Goal: Task Accomplishment & Management: Manage account settings

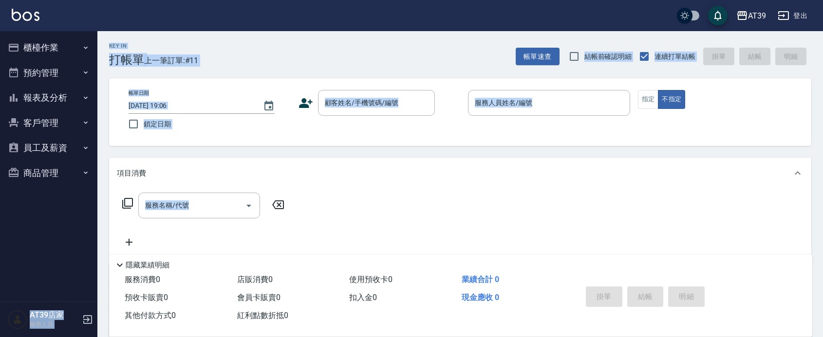
click at [62, 49] on button "櫃檯作業" at bounding box center [49, 47] width 90 height 25
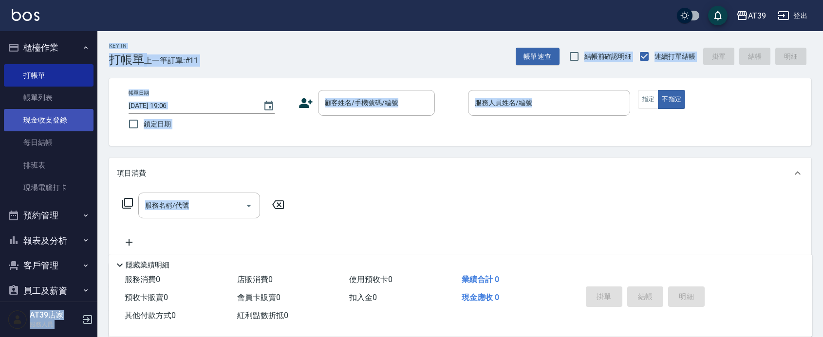
click at [79, 119] on link "現金收支登錄" at bounding box center [49, 120] width 90 height 22
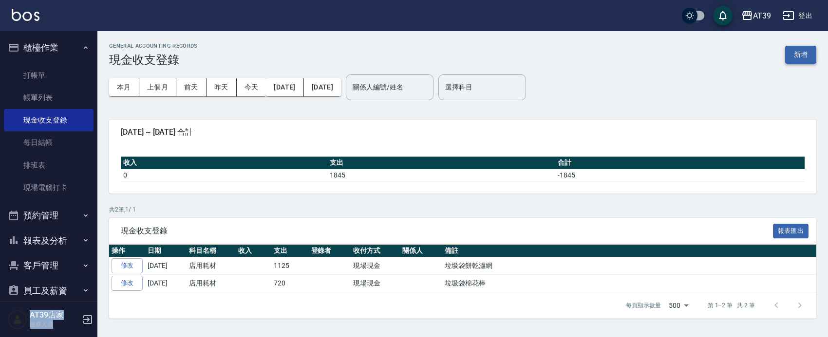
click at [799, 52] on button "新增" at bounding box center [800, 55] width 31 height 18
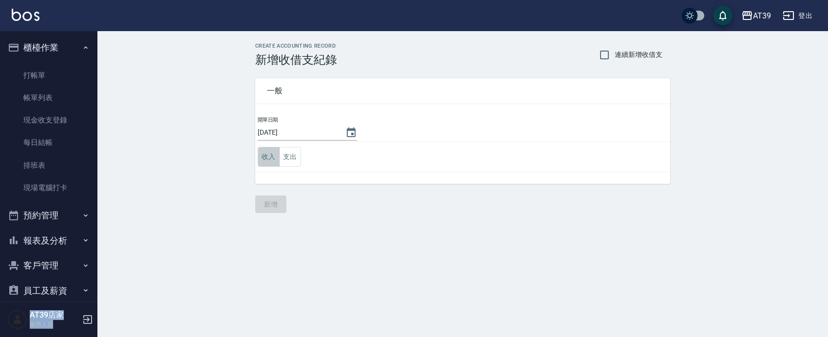
click at [278, 154] on button "收入" at bounding box center [269, 157] width 22 height 20
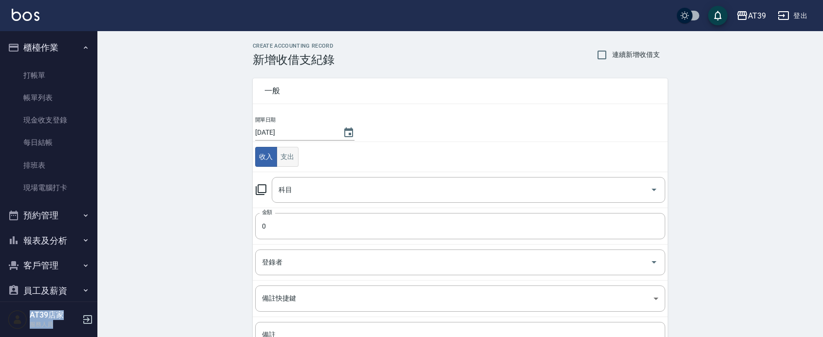
click at [293, 166] on button "支出" at bounding box center [288, 157] width 22 height 20
click at [302, 199] on input "科目" at bounding box center [461, 190] width 370 height 17
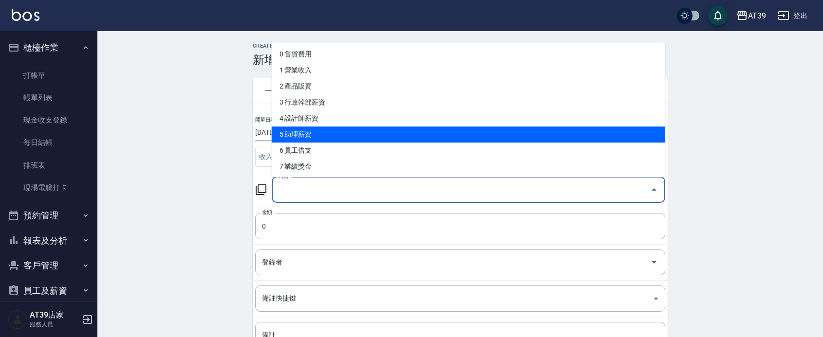
click at [344, 134] on li "5 助理薪資" at bounding box center [468, 135] width 393 height 16
type input "5 助理薪資"
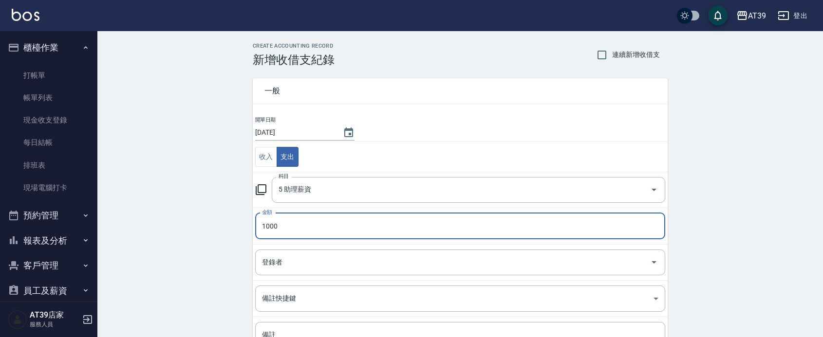
type input "1000"
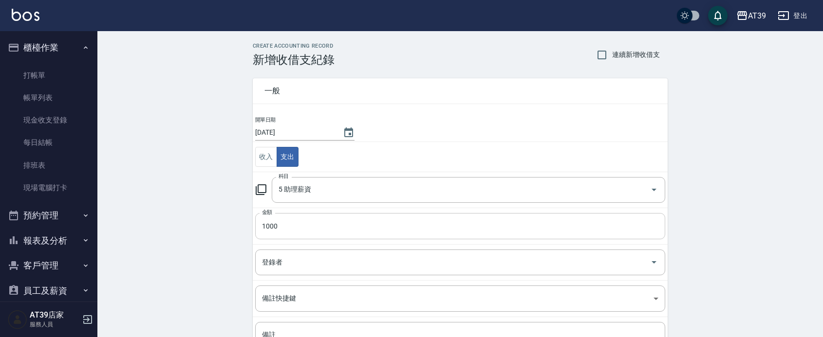
scroll to position [61, 0]
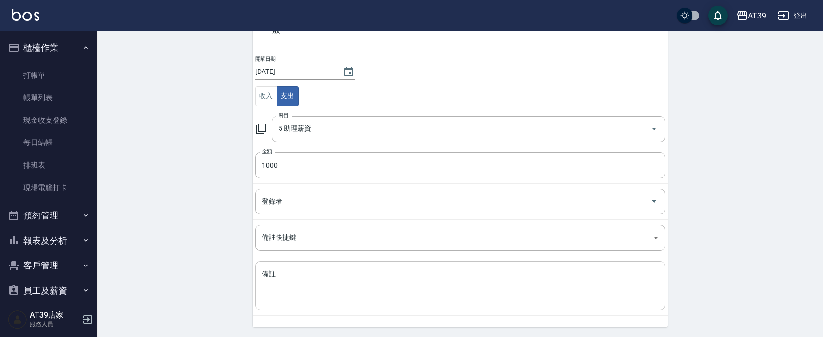
click at [282, 276] on textarea "備註" at bounding box center [460, 286] width 396 height 33
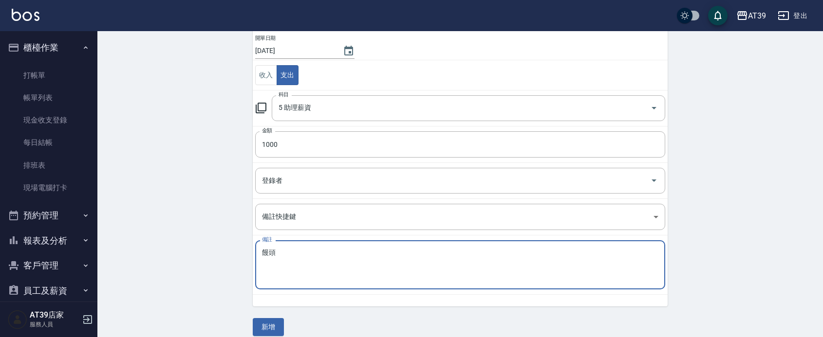
scroll to position [93, 0]
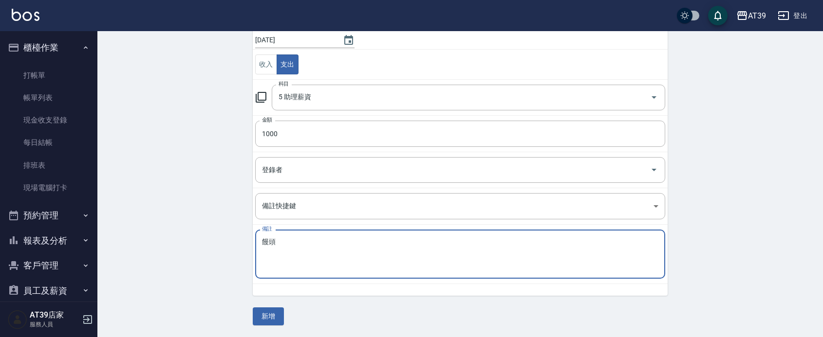
click at [290, 241] on textarea "饅頭" at bounding box center [460, 254] width 396 height 33
click at [297, 259] on textarea "饅頭" at bounding box center [460, 254] width 396 height 33
click at [302, 266] on textarea "饅頭" at bounding box center [460, 254] width 396 height 33
type textarea "饅頭"
click at [291, 272] on div "饅頭 x 備註" at bounding box center [460, 254] width 410 height 49
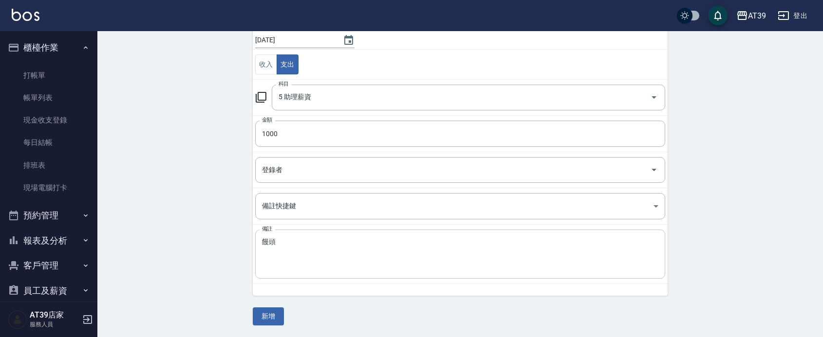
click at [291, 272] on div "饅頭 x 備註" at bounding box center [460, 254] width 410 height 49
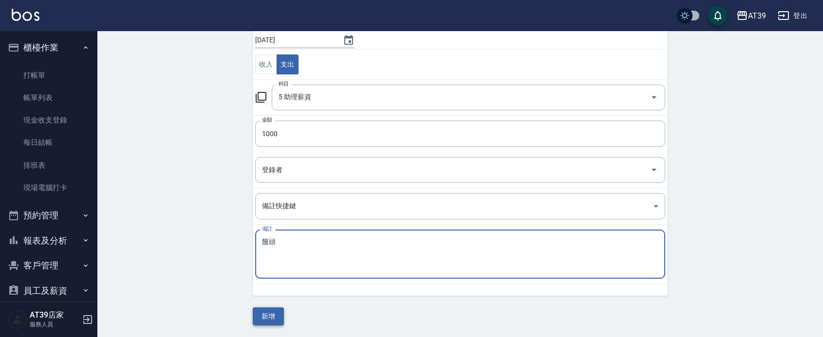
click at [271, 312] on button "新增" at bounding box center [268, 317] width 31 height 18
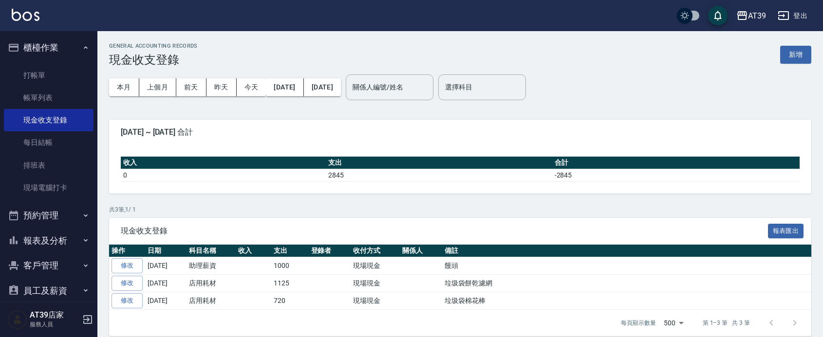
click at [33, 11] on img at bounding box center [26, 15] width 28 height 12
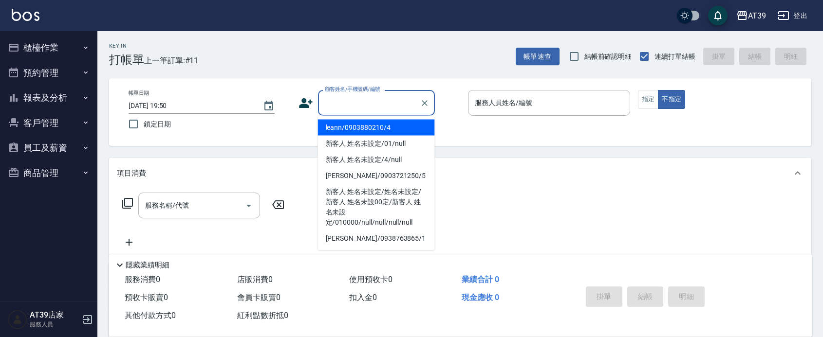
click at [361, 105] on input "顧客姓名/手機號碼/編號" at bounding box center [368, 102] width 93 height 17
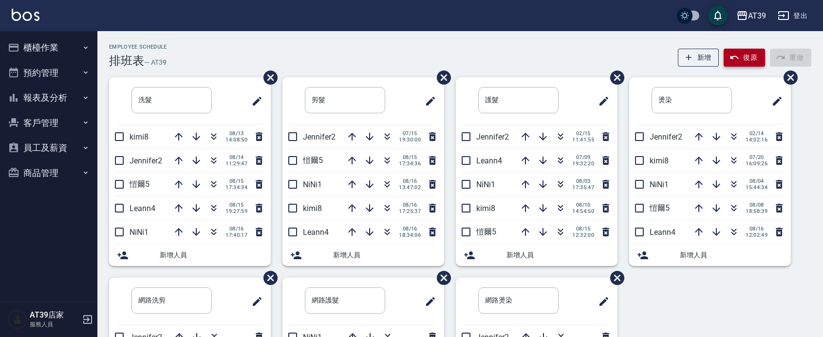
click at [742, 61] on button "復原" at bounding box center [743, 58] width 41 height 18
click at [39, 20] on img at bounding box center [26, 15] width 28 height 12
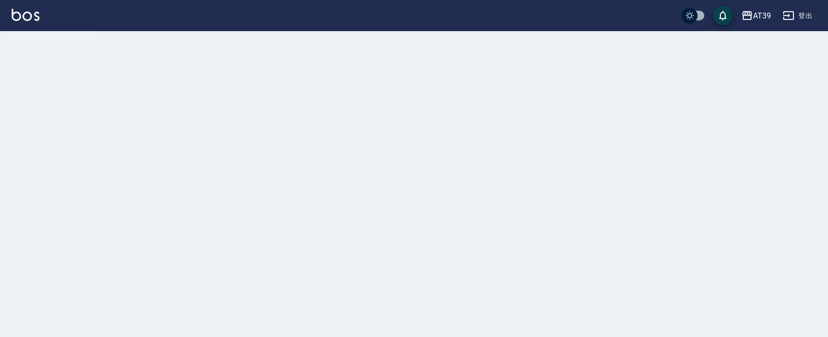
click at [37, 18] on img at bounding box center [26, 15] width 28 height 12
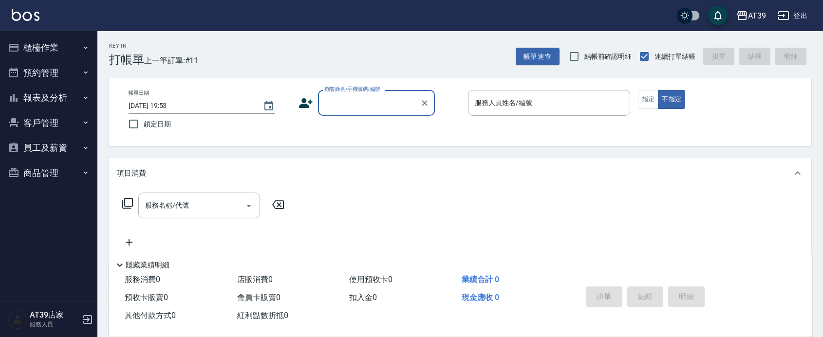
click at [379, 98] on input "顧客姓名/手機號碼/編號" at bounding box center [368, 102] width 93 height 17
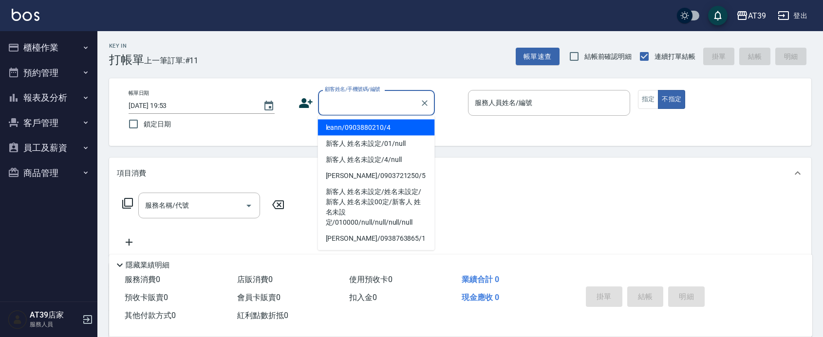
click at [375, 124] on li "leann/0903880210/4" at bounding box center [376, 128] width 117 height 16
type input "leann/0903880210/4"
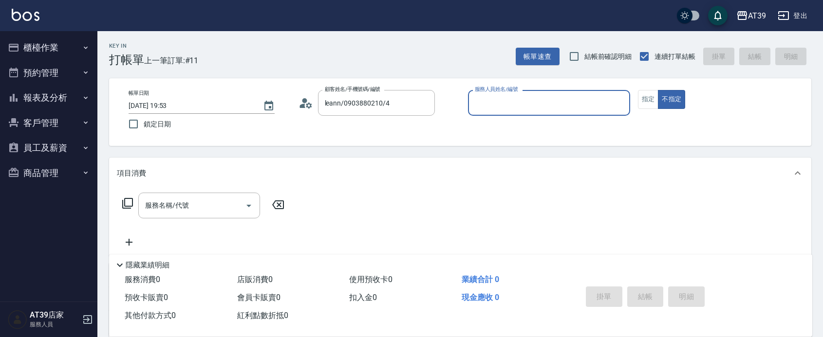
type input "Leann-4"
click at [648, 101] on button "指定" at bounding box center [648, 99] width 21 height 19
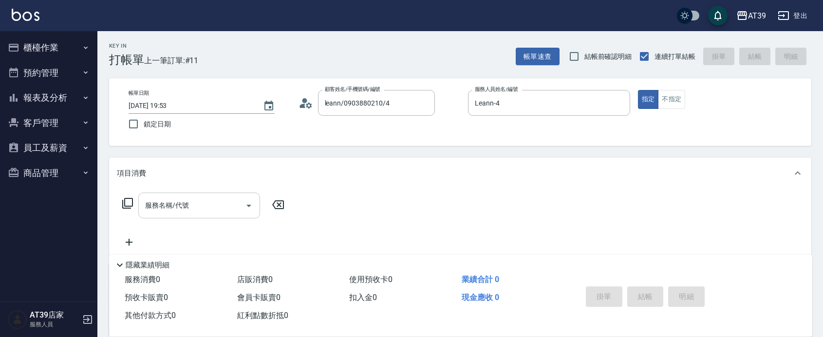
click at [167, 198] on input "服務名稱/代號" at bounding box center [192, 205] width 98 height 17
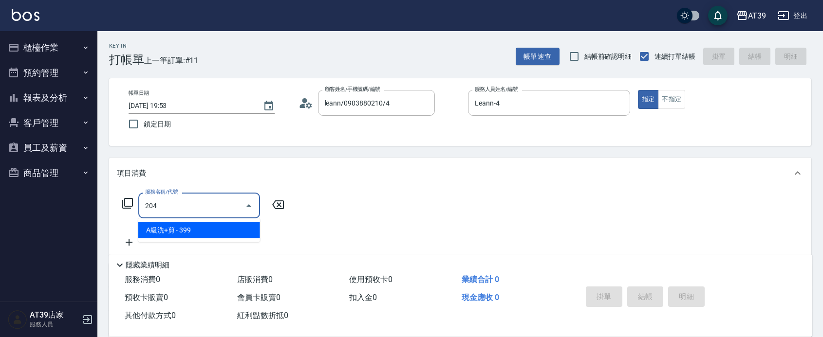
type input "A級洗+剪(204)"
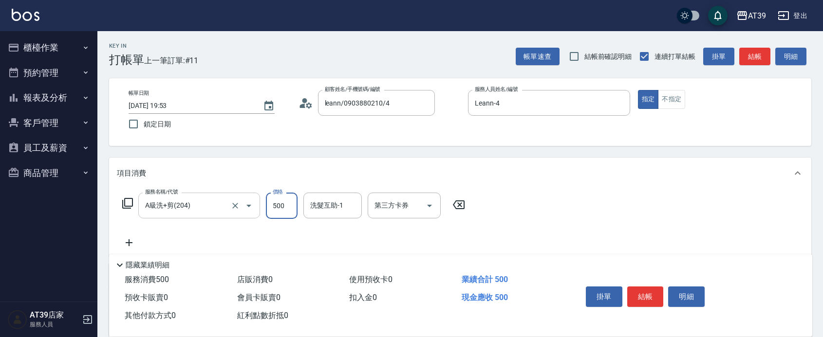
type input "500"
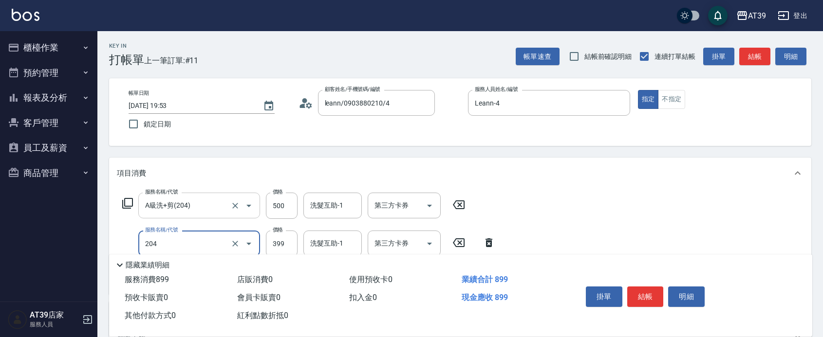
type input "A級洗+剪(204)"
type input "500"
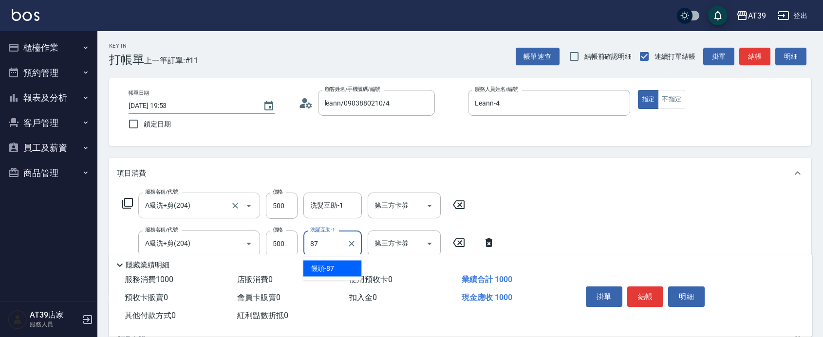
type input "饅頭-87"
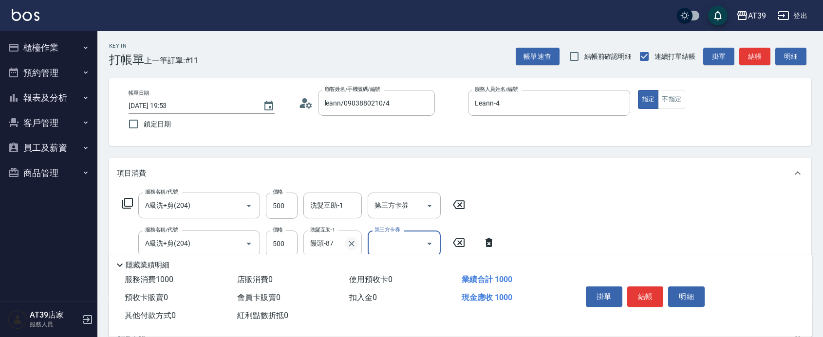
click at [355, 242] on icon "Clear" at bounding box center [352, 244] width 10 height 10
click at [643, 288] on button "結帳" at bounding box center [645, 297] width 37 height 20
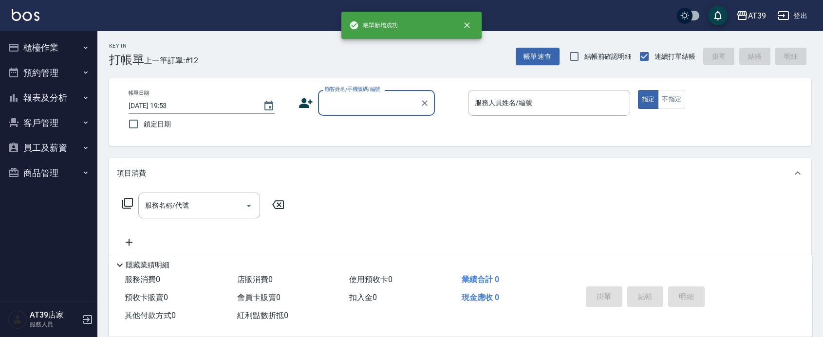
click at [360, 109] on input "顧客姓名/手機號碼/編號" at bounding box center [368, 102] width 93 height 17
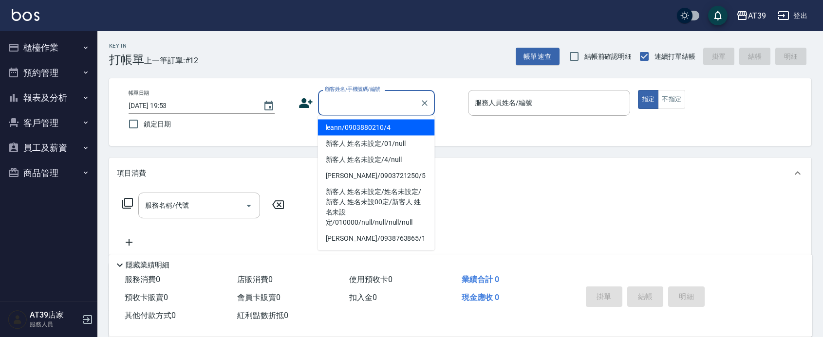
click at [359, 125] on li "leann/0903880210/4" at bounding box center [376, 128] width 117 height 16
type input "leann/0903880210/4"
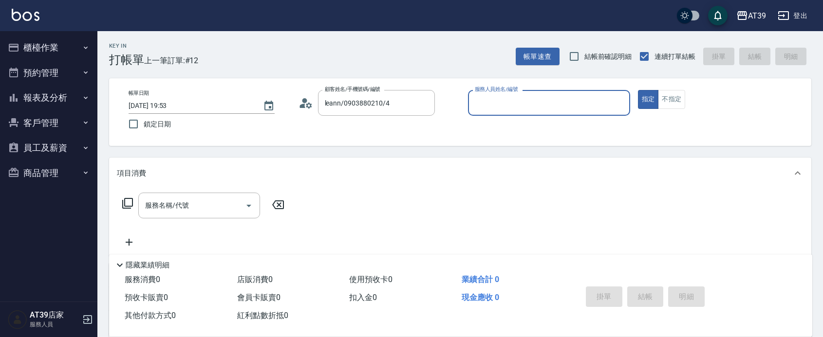
type input "Leann-4"
click at [131, 203] on icon at bounding box center [128, 204] width 12 height 12
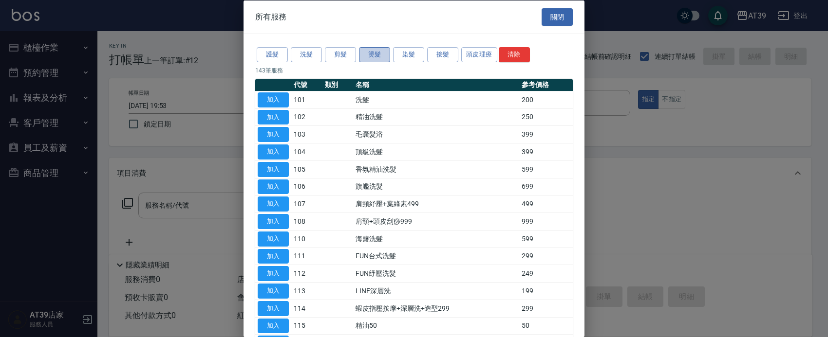
click at [371, 57] on button "燙髮" at bounding box center [374, 54] width 31 height 15
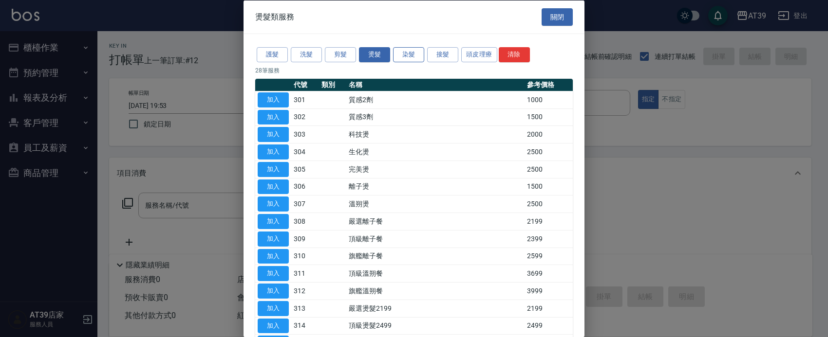
click at [411, 59] on div "護髮 洗髮 剪髮 燙髮 染髮 接髮 頭皮理療 清除" at bounding box center [413, 55] width 317 height 18
click at [411, 57] on button "染髮" at bounding box center [408, 54] width 31 height 15
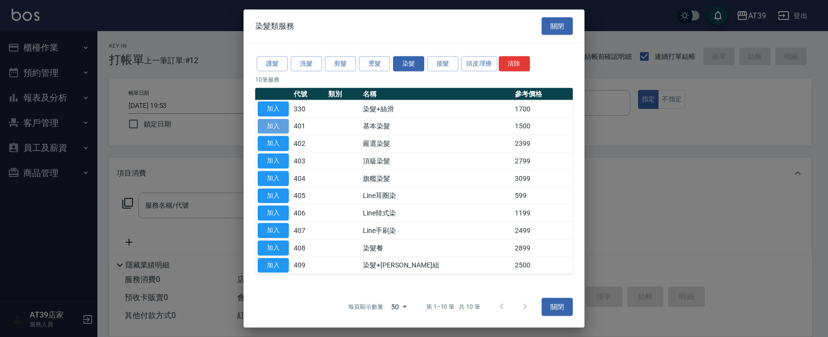
click at [284, 125] on button "加入" at bounding box center [273, 126] width 31 height 15
type input "基本染髮(401)"
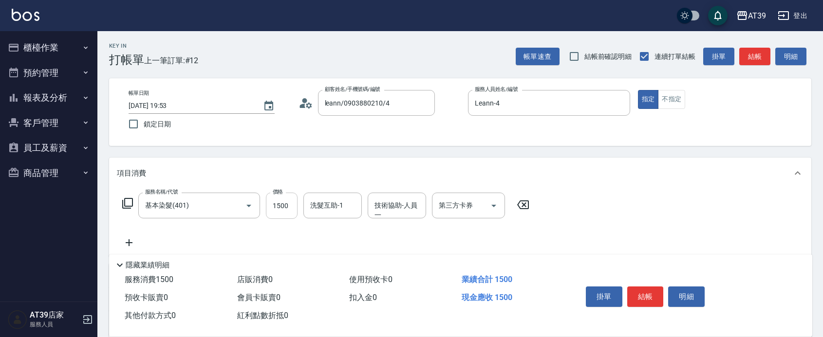
click at [291, 206] on input "1500" at bounding box center [282, 206] width 32 height 26
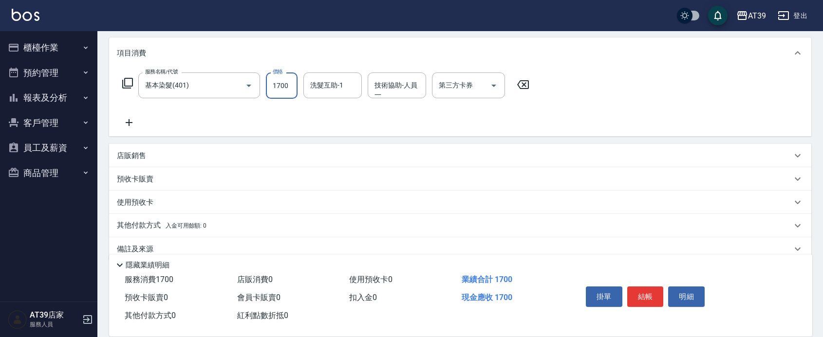
scroll to position [122, 0]
type input "1700"
click at [140, 156] on p "店販銷售" at bounding box center [131, 154] width 29 height 10
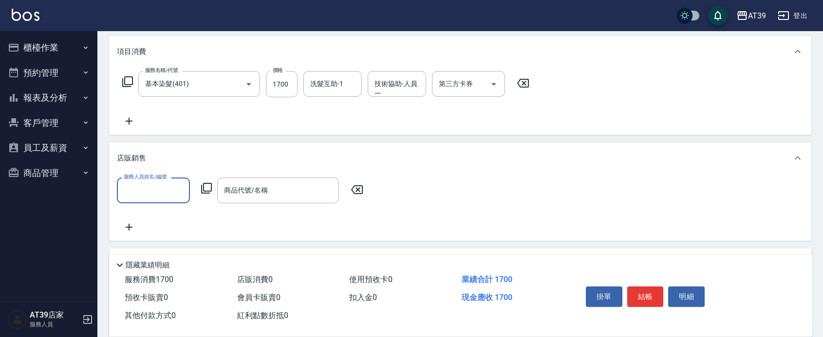
scroll to position [0, 0]
click at [168, 186] on input "服務人員姓名/編號" at bounding box center [153, 190] width 64 height 17
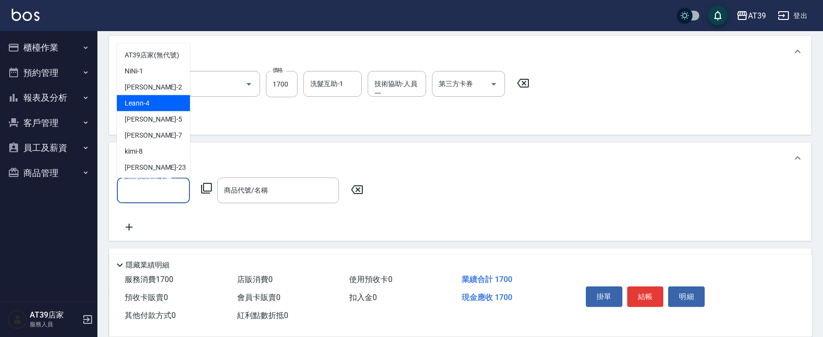
click at [163, 110] on div "Leann -4" at bounding box center [153, 103] width 73 height 16
type input "Leann-4"
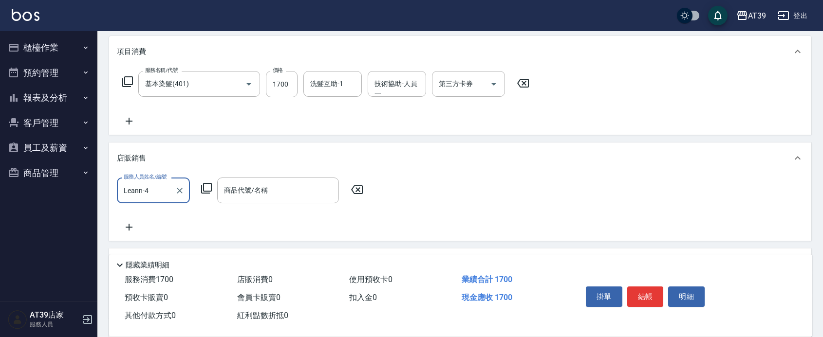
click at [212, 196] on div "服務人員姓名/編號 Leann-4 服務人員姓名/編號 商品代號/名稱 商品代號/名稱" at bounding box center [243, 191] width 252 height 26
click at [210, 188] on icon at bounding box center [207, 189] width 12 height 12
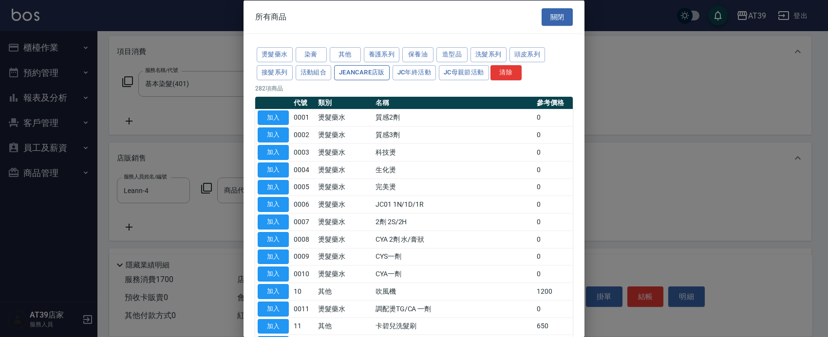
click at [344, 75] on button "JeanCare店販" at bounding box center [361, 72] width 55 height 15
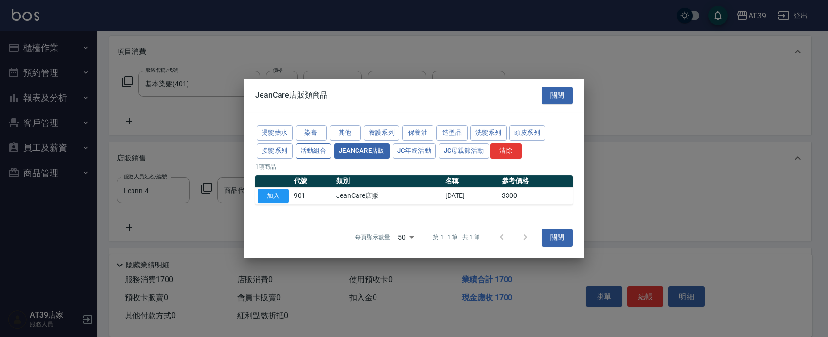
click at [316, 74] on div at bounding box center [414, 168] width 828 height 337
click at [313, 151] on button "活動組合" at bounding box center [314, 151] width 36 height 15
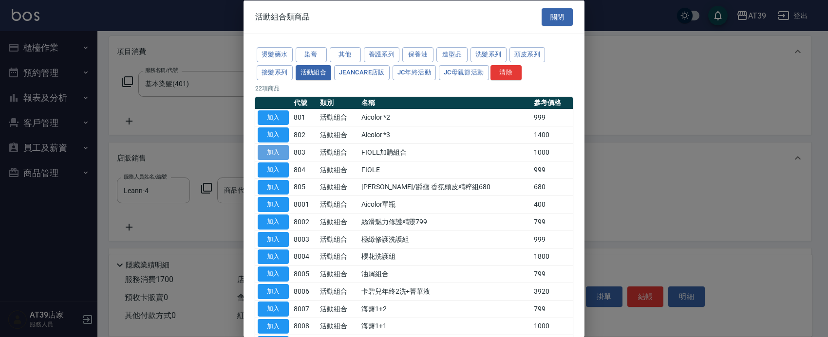
click at [280, 152] on button "加入" at bounding box center [273, 152] width 31 height 15
type input "FIOLE加購組合"
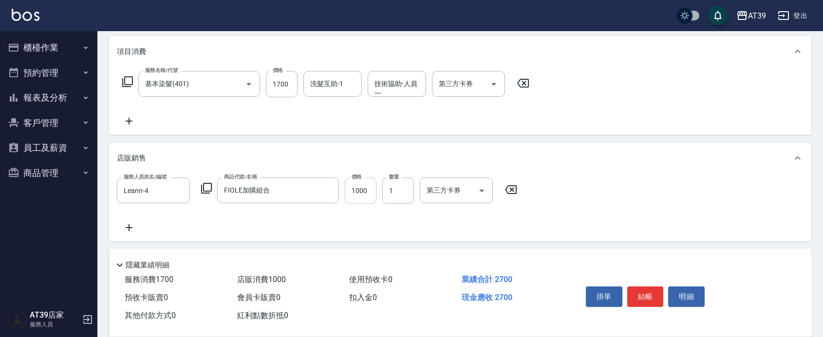
click at [368, 187] on input "1000" at bounding box center [361, 191] width 32 height 26
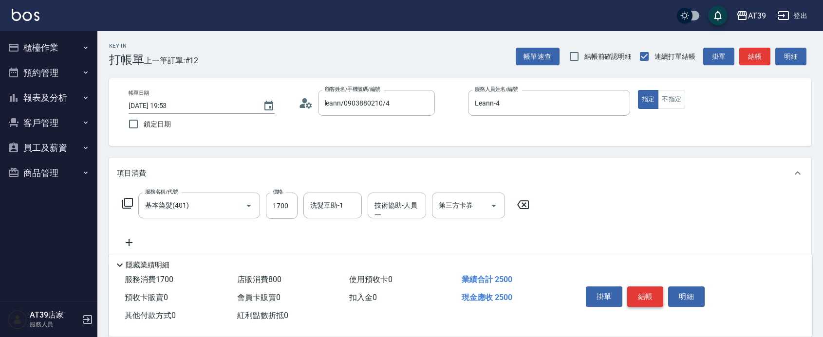
type input "800"
click at [656, 287] on button "結帳" at bounding box center [645, 297] width 37 height 20
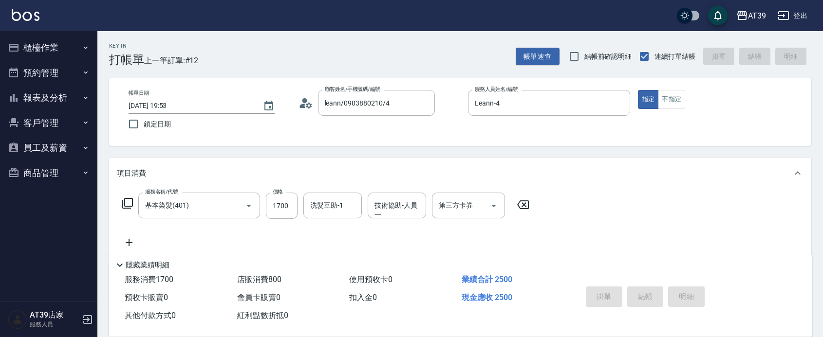
type input "2025/08/16 19:54"
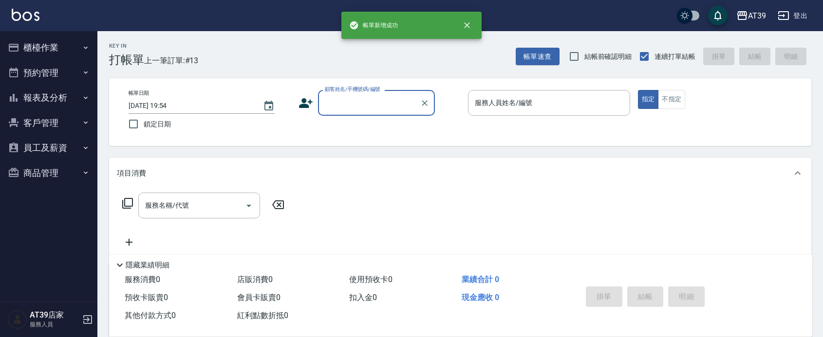
click at [358, 108] on input "顧客姓名/手機號碼/編號" at bounding box center [368, 102] width 93 height 17
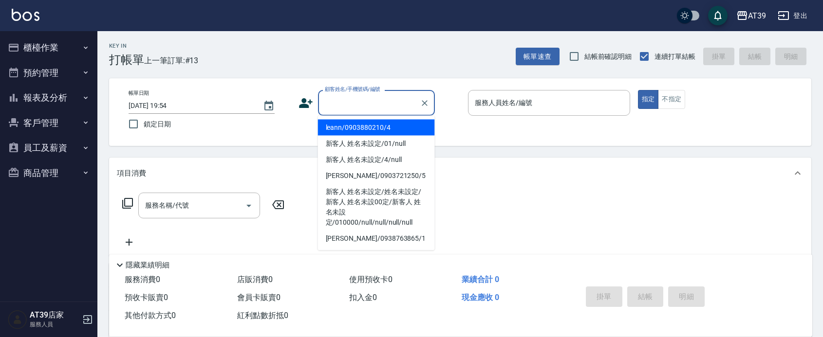
click at [363, 132] on li "leann/0903880210/4" at bounding box center [376, 128] width 117 height 16
type input "leann/0903880210/4"
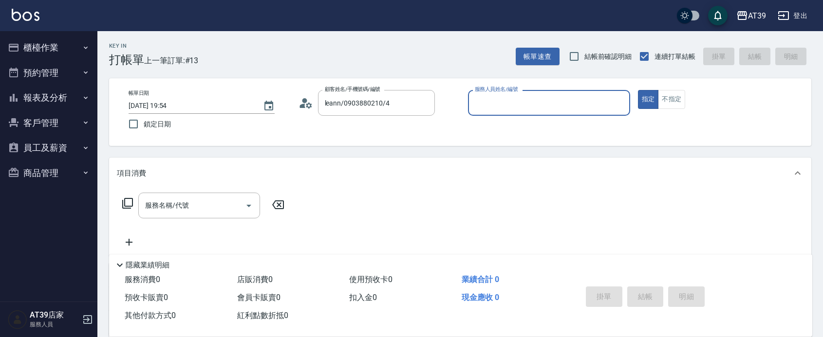
type input "Leann-4"
click at [189, 203] on input "服務名稱/代號" at bounding box center [192, 205] width 98 height 17
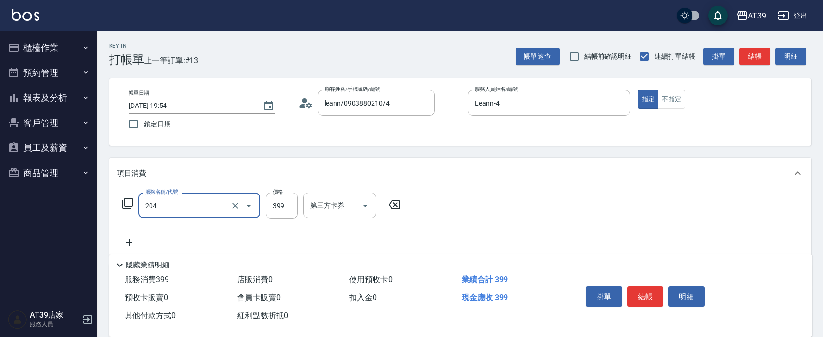
type input "A級洗+剪(204)"
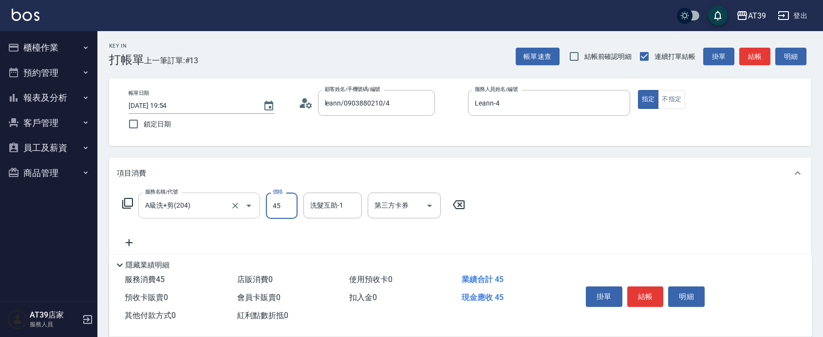
type input "450"
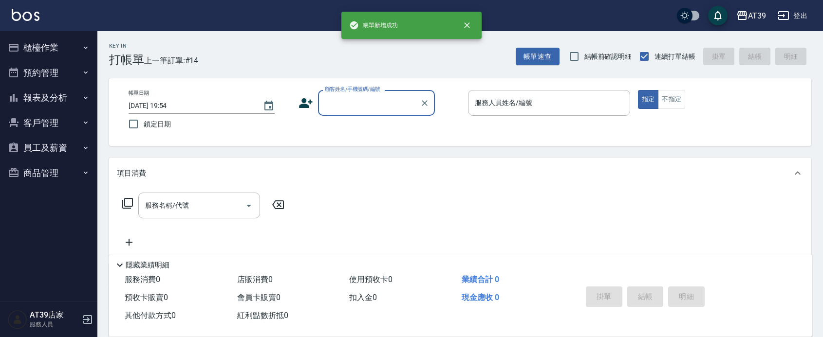
click at [346, 101] on input "顧客姓名/手機號碼/編號" at bounding box center [368, 102] width 93 height 17
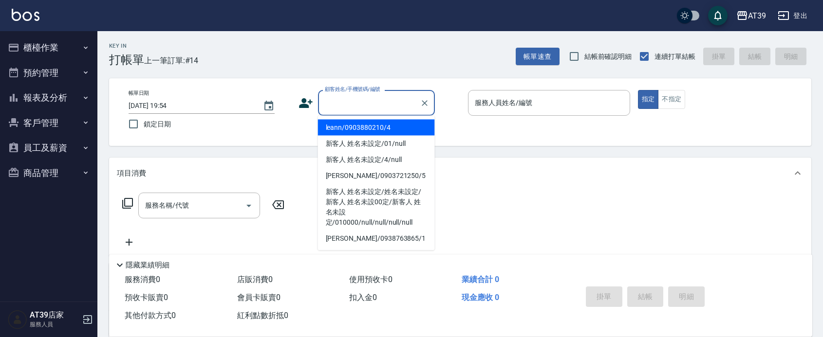
click at [347, 127] on li "leann/0903880210/4" at bounding box center [376, 128] width 117 height 16
type input "leann/0903880210/4"
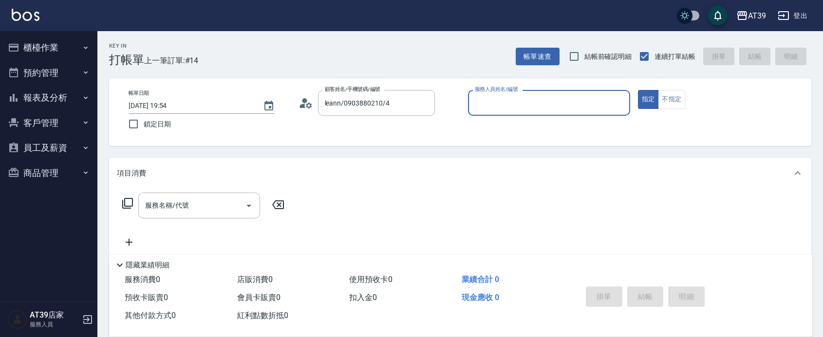
type input "Leann-4"
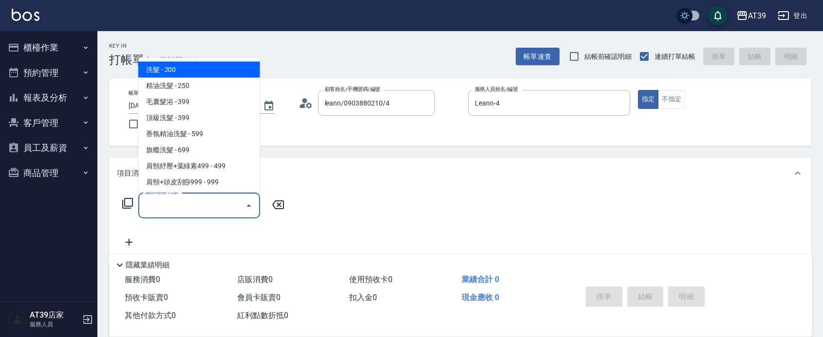
click at [198, 203] on input "服務名稱/代號" at bounding box center [192, 205] width 98 height 17
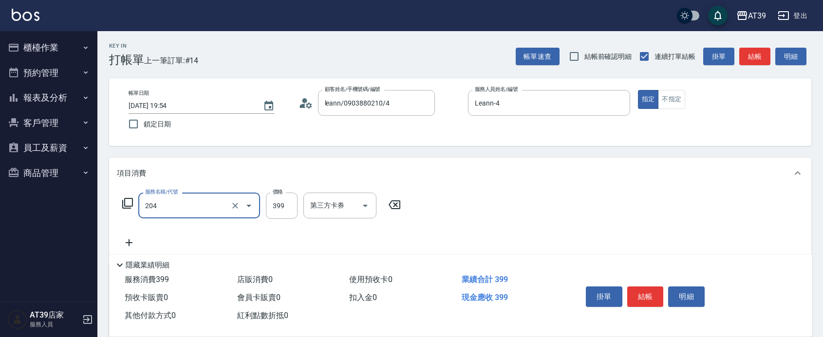
type input "A級洗+剪(204)"
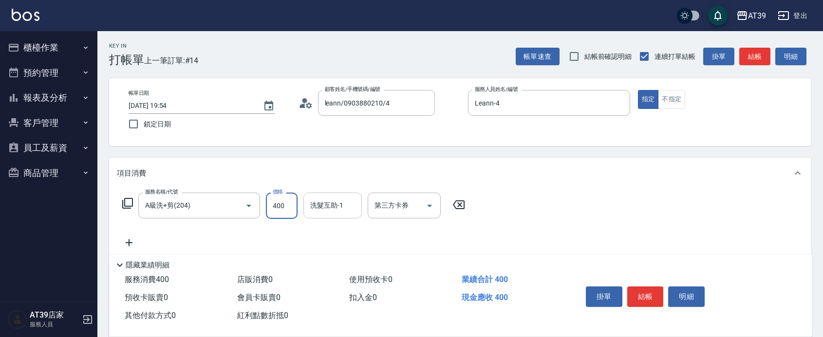
type input "400"
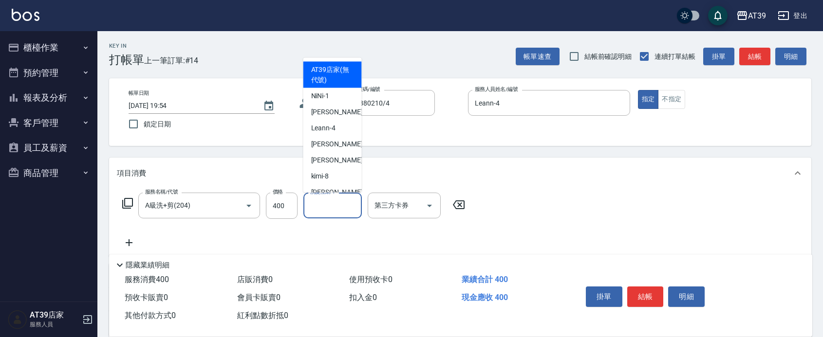
click at [317, 207] on div "洗髮互助-1 洗髮互助-1" at bounding box center [332, 206] width 58 height 26
click at [227, 210] on input "A級洗+剪(204)" at bounding box center [186, 205] width 86 height 17
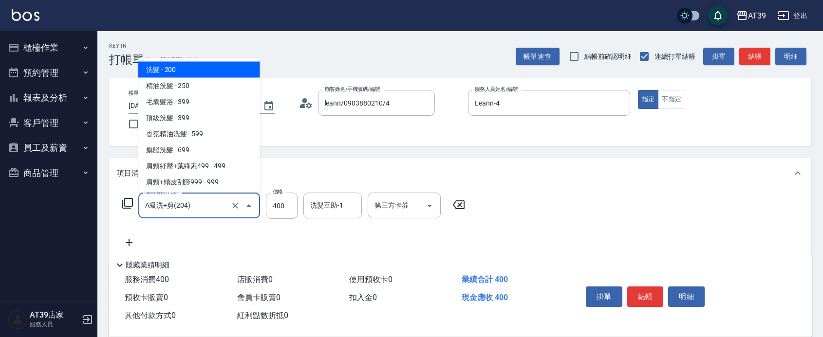
click at [187, 76] on span "洗髮 - 200" at bounding box center [199, 69] width 122 height 16
type input "洗髮(101)"
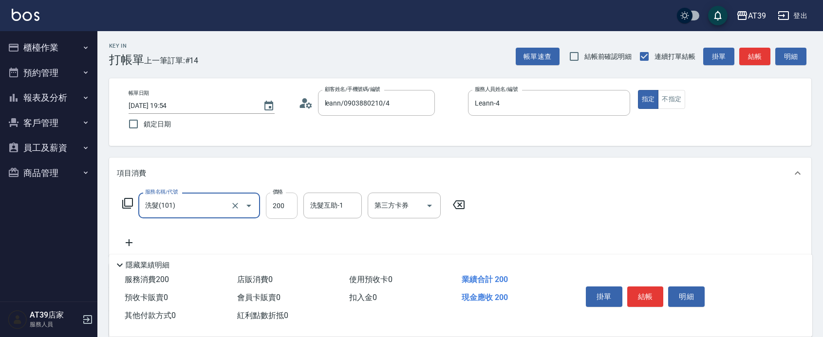
click at [278, 219] on input "200" at bounding box center [282, 206] width 32 height 26
click at [295, 214] on input "400" at bounding box center [282, 206] width 32 height 26
type input "400"
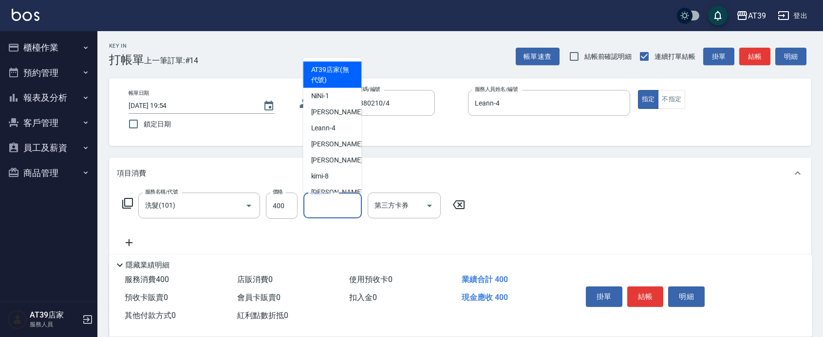
click at [323, 212] on input "洗髮互助-1" at bounding box center [333, 205] width 50 height 17
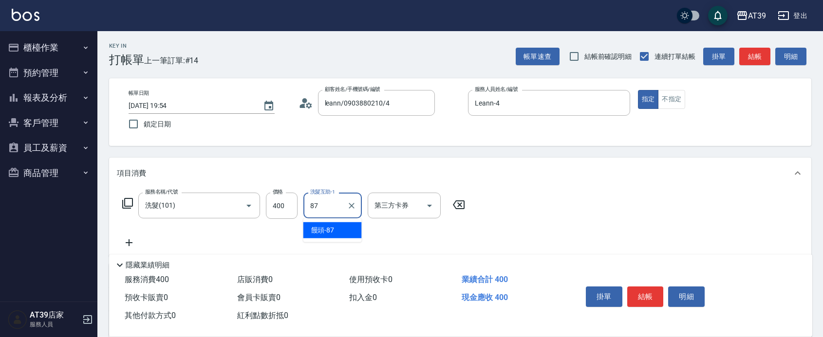
type input "饅頭-87"
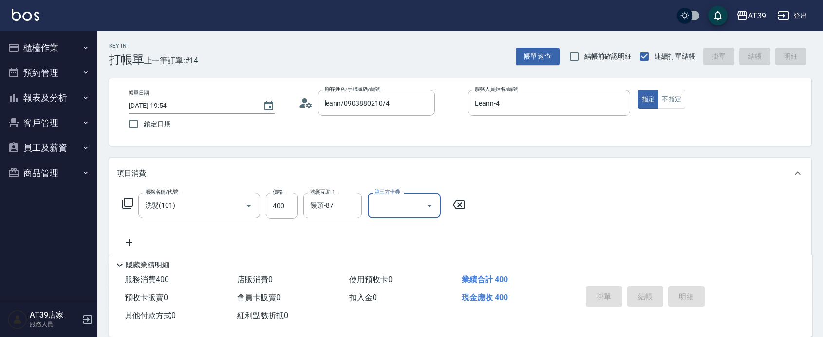
type input "2025/08/16 19:55"
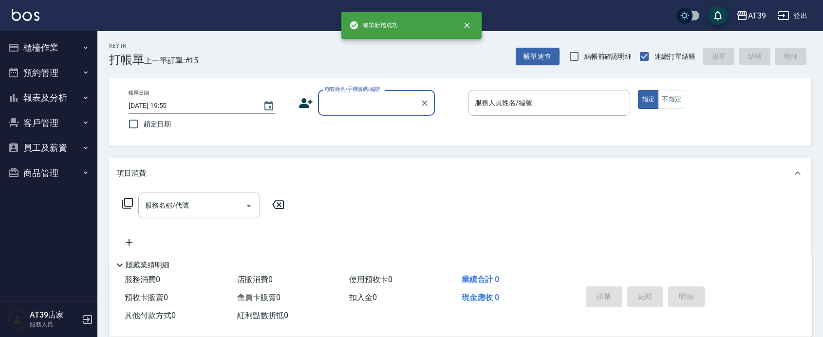
click at [338, 101] on input "顧客姓名/手機號碼/編號" at bounding box center [368, 102] width 93 height 17
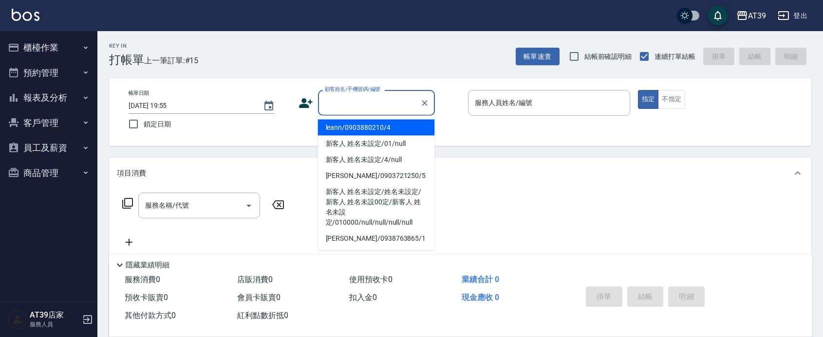
click at [341, 123] on li "leann/0903880210/4" at bounding box center [376, 128] width 117 height 16
type input "leann/0903880210/4"
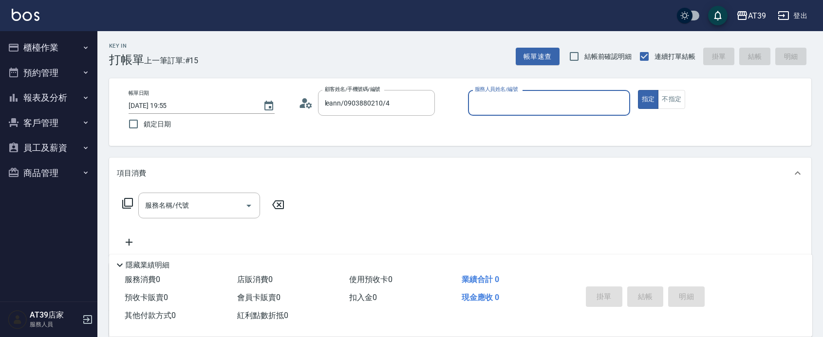
type input "Leann-4"
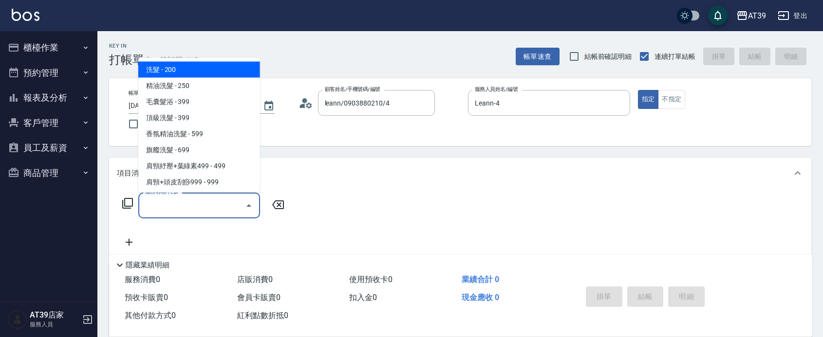
click at [153, 213] on input "服務名稱/代號" at bounding box center [192, 205] width 98 height 17
type input "2"
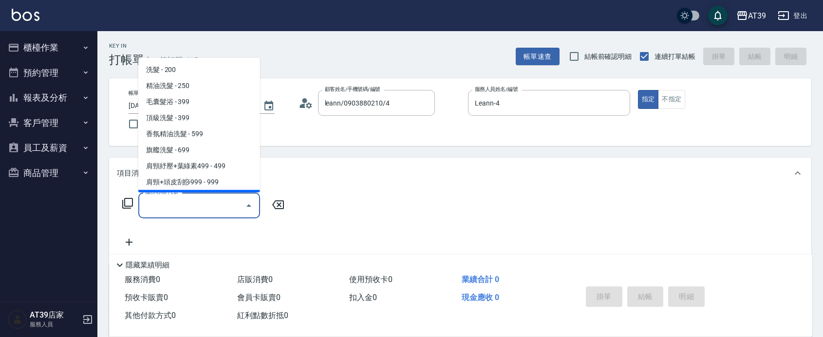
click at [125, 202] on icon at bounding box center [127, 203] width 11 height 11
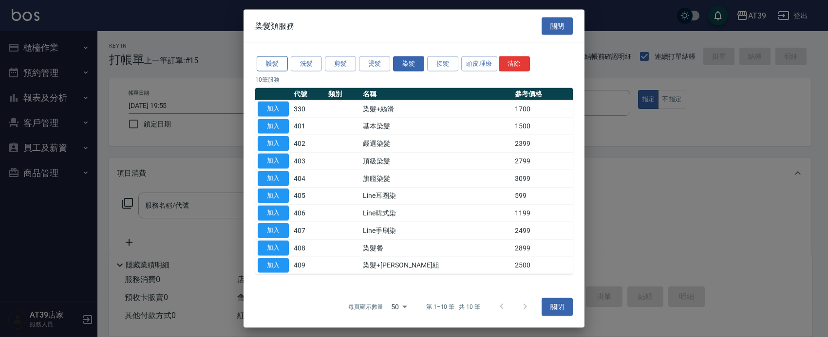
click at [279, 65] on button "護髮" at bounding box center [272, 63] width 31 height 15
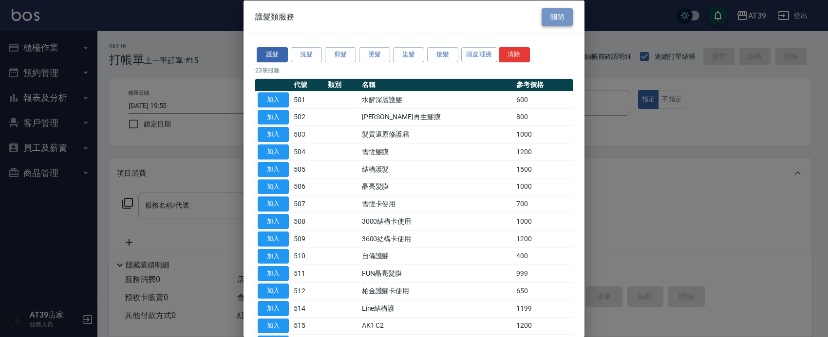
click at [563, 9] on button "關閉" at bounding box center [556, 17] width 31 height 18
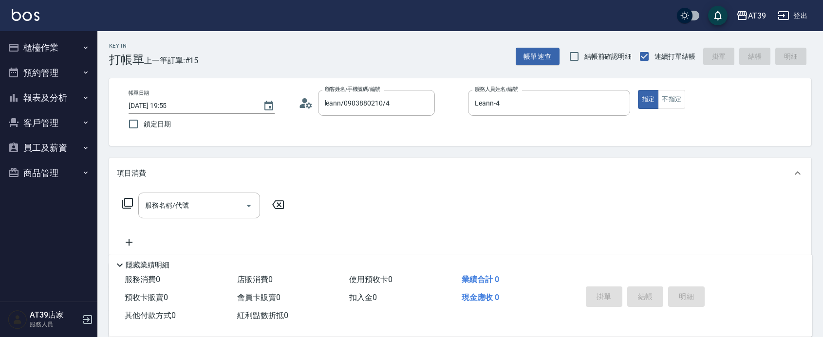
click at [563, 9] on div "AT39 登出" at bounding box center [411, 15] width 823 height 31
click at [154, 208] on div "服務名稱/代號 服務名稱/代號" at bounding box center [199, 206] width 122 height 26
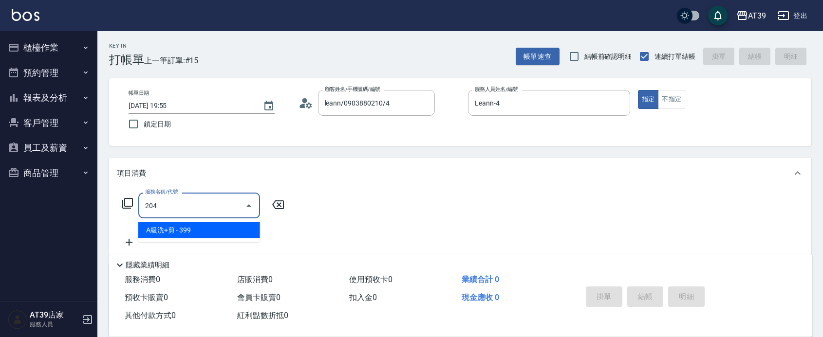
type input "A級洗+剪(204)"
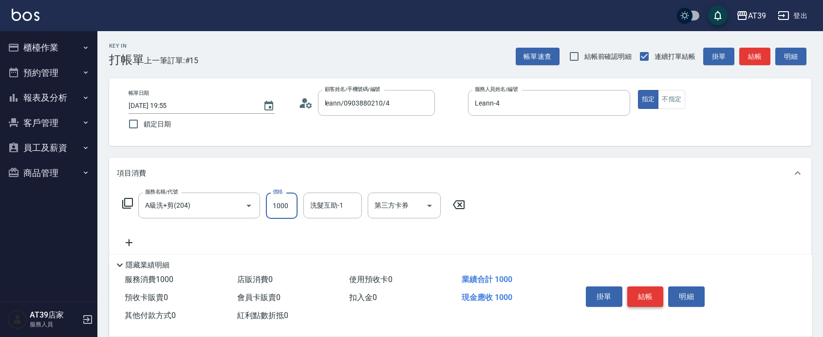
type input "1000"
click at [658, 287] on button "結帳" at bounding box center [645, 297] width 37 height 20
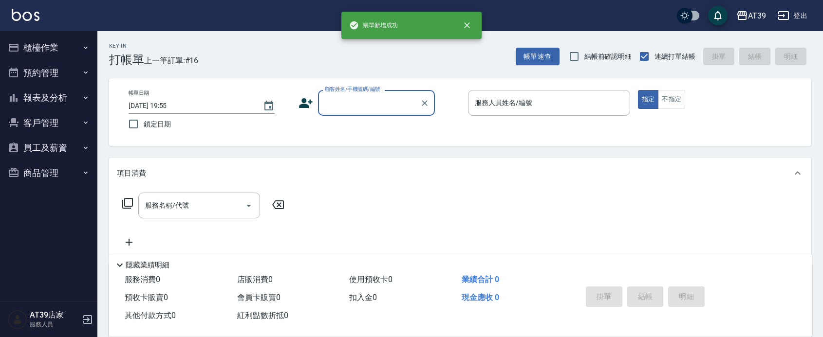
click at [391, 103] on input "顧客姓名/手機號碼/編號" at bounding box center [368, 102] width 93 height 17
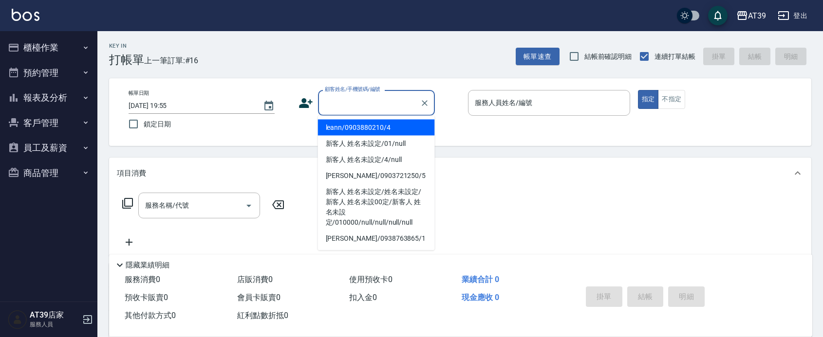
click at [375, 130] on li "leann/0903880210/4" at bounding box center [376, 128] width 117 height 16
click at [375, 130] on div "帳單日期 2025/08/16 19:55 鎖定日期 顧客姓名/手機號碼/編號 顧客姓名/手機號碼/編號 服務人員姓名/編號 服務人員姓名/編號 指定 不指定" at bounding box center [460, 112] width 679 height 44
type input "leann/0903880210/4"
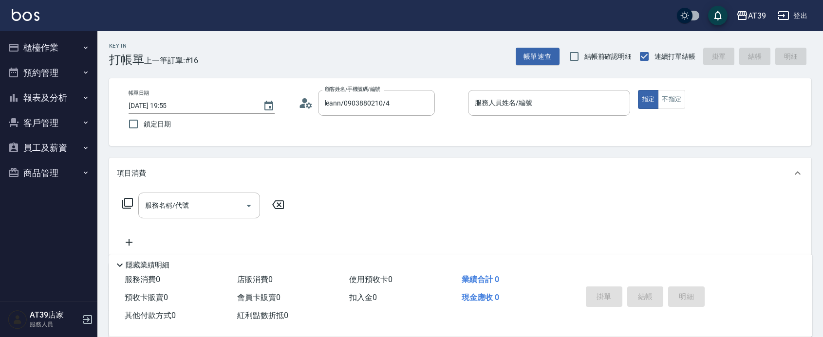
type input "Leann-4"
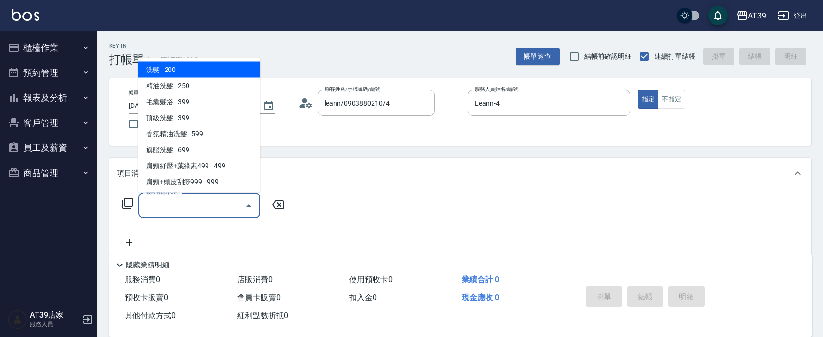
click at [163, 213] on input "服務名稱/代號" at bounding box center [192, 205] width 98 height 17
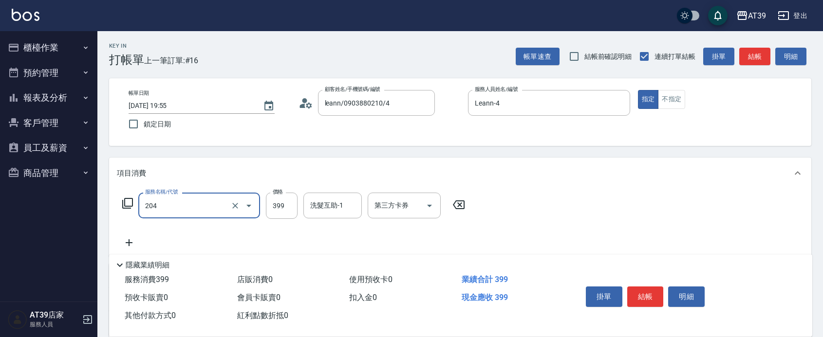
type input "A級洗+剪(204)"
type input "400"
click at [665, 92] on button "不指定" at bounding box center [671, 99] width 27 height 19
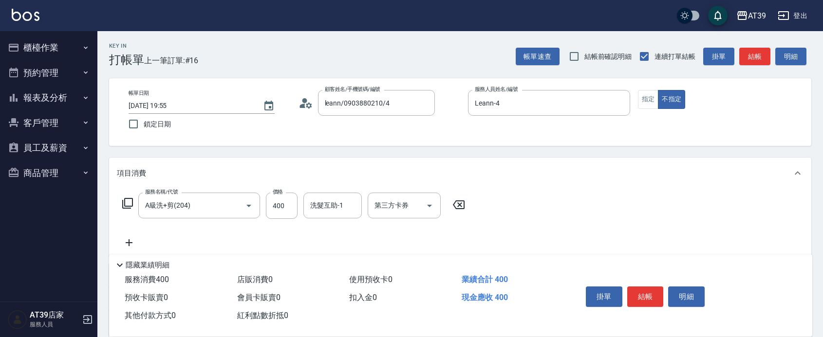
click at [650, 287] on button "結帳" at bounding box center [645, 297] width 37 height 20
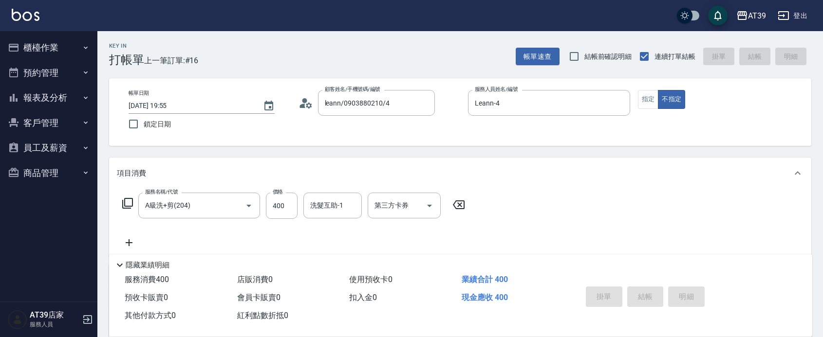
type input "2025/08/16 19:56"
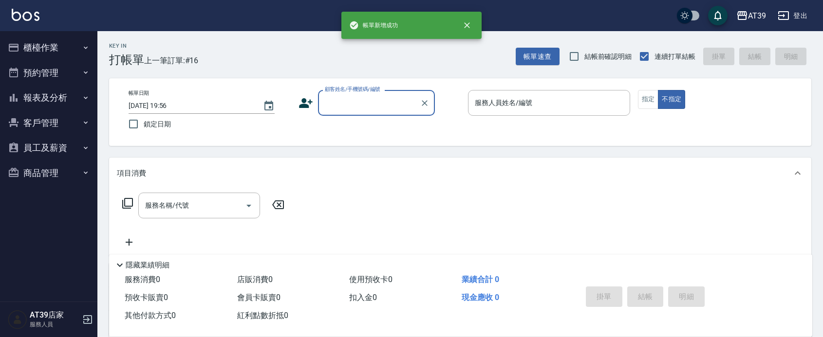
click at [365, 103] on input "顧客姓名/手機號碼/編號" at bounding box center [368, 102] width 93 height 17
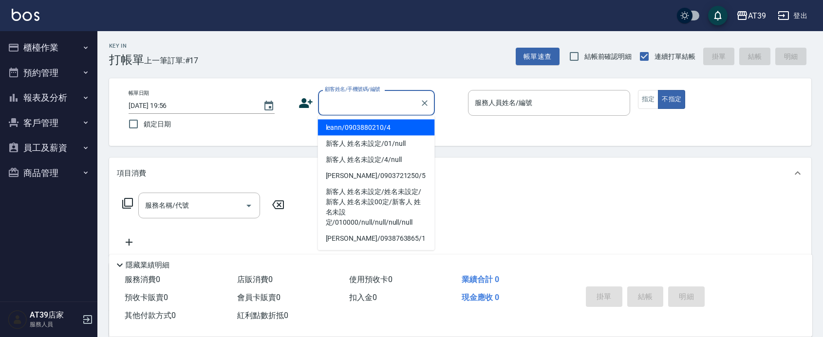
click at [362, 131] on li "leann/0903880210/4" at bounding box center [376, 128] width 117 height 16
type input "leann/0903880210/4"
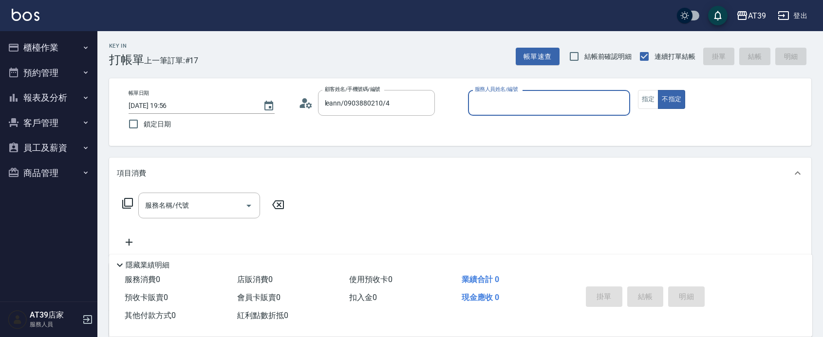
type input "Leann-4"
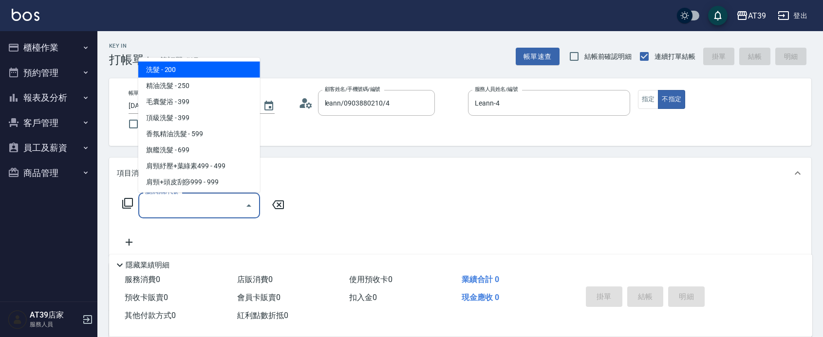
click at [189, 202] on input "服務名稱/代號" at bounding box center [192, 205] width 98 height 17
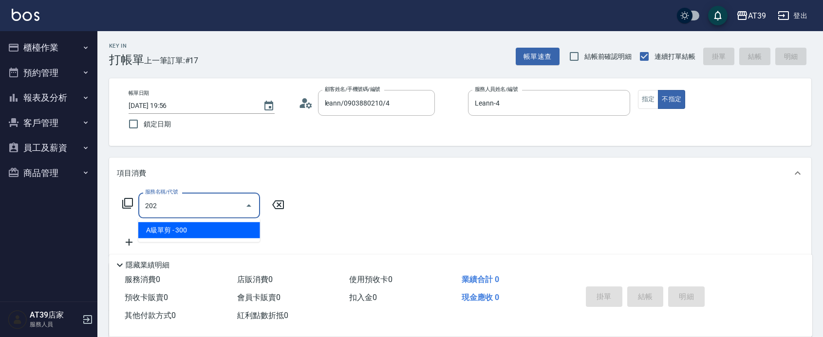
click at [218, 229] on span "A級單剪 - 300" at bounding box center [199, 230] width 122 height 16
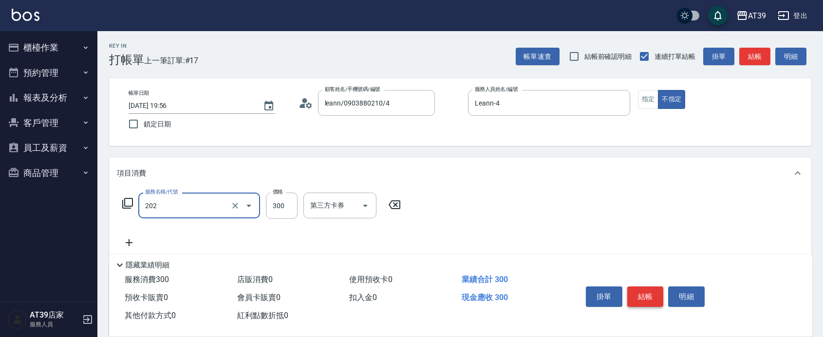
type input "A級單剪(202)"
click at [657, 293] on button "結帳" at bounding box center [645, 297] width 37 height 20
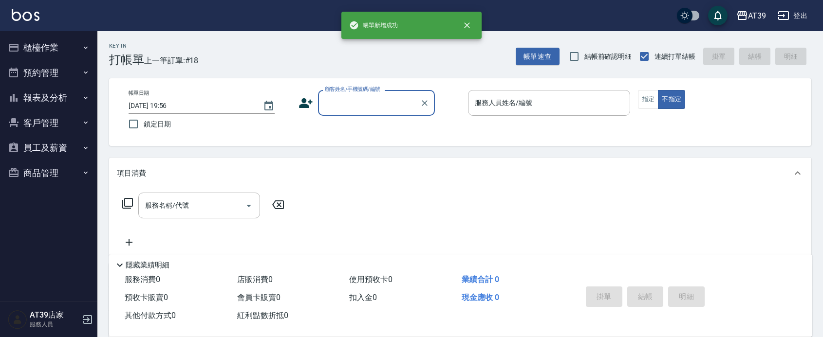
click at [37, 101] on button "報表及分析" at bounding box center [49, 97] width 90 height 25
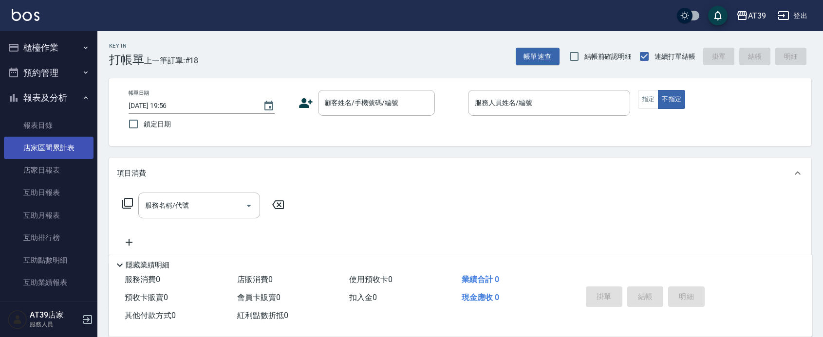
scroll to position [183, 0]
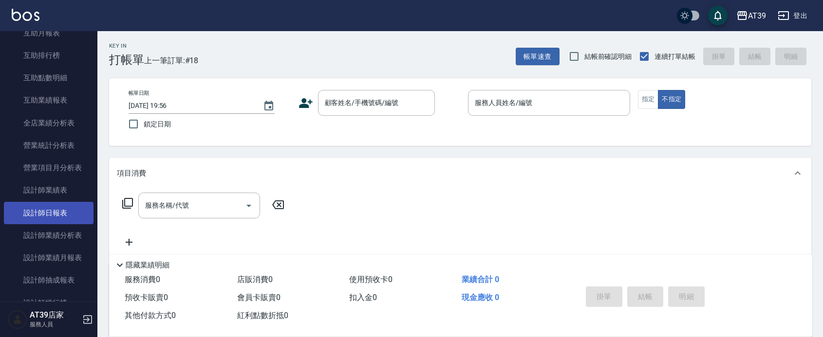
click at [55, 213] on link "設計師日報表" at bounding box center [49, 213] width 90 height 22
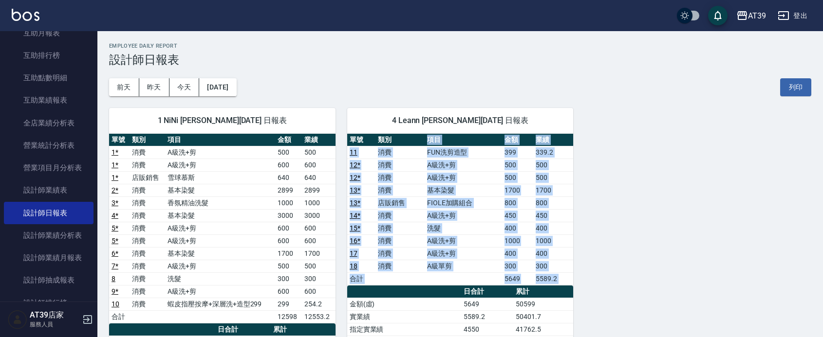
drag, startPoint x: 463, startPoint y: 288, endPoint x: 407, endPoint y: 137, distance: 161.3
click at [407, 137] on div "單號 類別 項目 金額 業績 11 消費 FUN洗剪造型 399 339.2 12 * 消費 A級洗+剪 500 500 12 * 消費 A級洗+剪 500 …" at bounding box center [460, 324] width 226 height 380
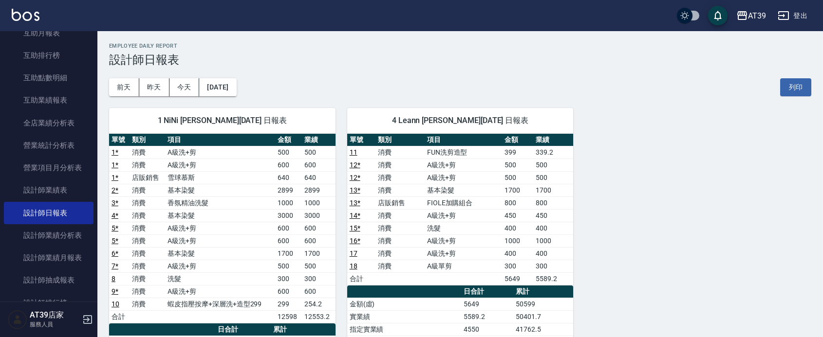
click at [394, 102] on div "4 Leann 林思宇 08/16/2025 日報表 單號 類別 項目 金額 業績 11 消費 FUN洗剪造型 399 339.2 12 * 消費 A級洗+剪…" at bounding box center [454, 329] width 238 height 467
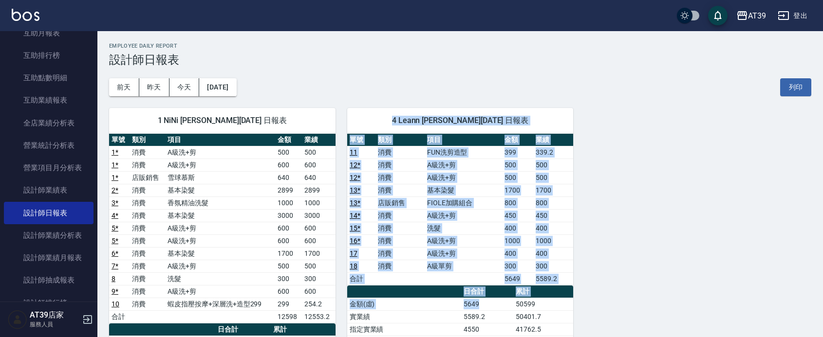
drag, startPoint x: 394, startPoint y: 102, endPoint x: 474, endPoint y: 302, distance: 214.8
click at [474, 302] on div "4 Leann 林思宇 08/16/2025 日報表 單號 類別 項目 金額 業績 11 消費 FUN洗剪造型 399 339.2 12 * 消費 A級洗+剪…" at bounding box center [454, 329] width 238 height 467
click at [474, 302] on td "5649" at bounding box center [487, 304] width 52 height 13
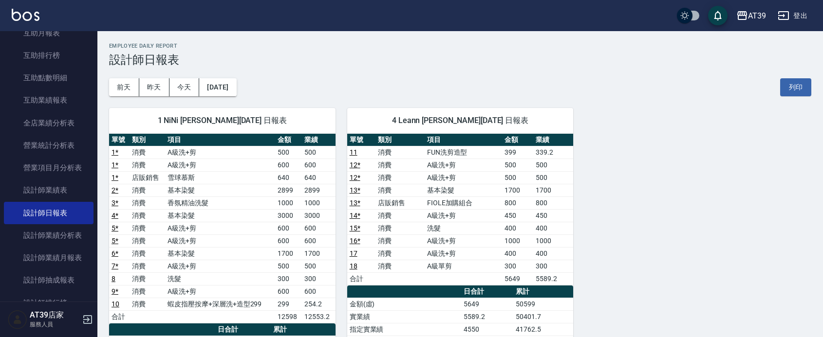
click at [295, 310] on td "299" at bounding box center [288, 304] width 27 height 13
drag, startPoint x: 500, startPoint y: 155, endPoint x: 535, endPoint y: 156, distance: 34.6
click at [534, 156] on tr "11 消費 FUN洗剪造型 399 339.2" at bounding box center [460, 152] width 226 height 13
click at [538, 156] on td "339.2" at bounding box center [553, 152] width 40 height 13
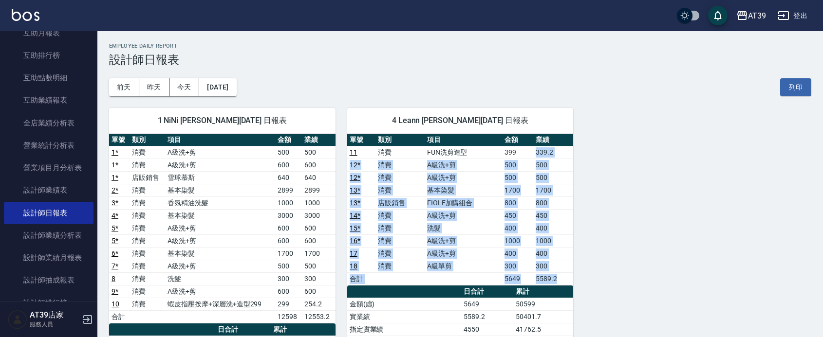
drag, startPoint x: 539, startPoint y: 156, endPoint x: 590, endPoint y: 151, distance: 50.9
click at [590, 151] on div "1 NiNi 陳玉伶 08/16/2025 日報表 單號 類別 項目 金額 業績 1 * 消費 A級洗+剪 500 500 1 * 消費 A級洗+剪 600 …" at bounding box center [454, 329] width 714 height 467
click at [583, 149] on div "1 NiNi 陳玉伶 08/16/2025 日報表 單號 類別 項目 金額 業績 1 * 消費 A級洗+剪 500 500 1 * 消費 A級洗+剪 600 …" at bounding box center [454, 329] width 714 height 467
click at [561, 157] on td "339.2" at bounding box center [553, 152] width 40 height 13
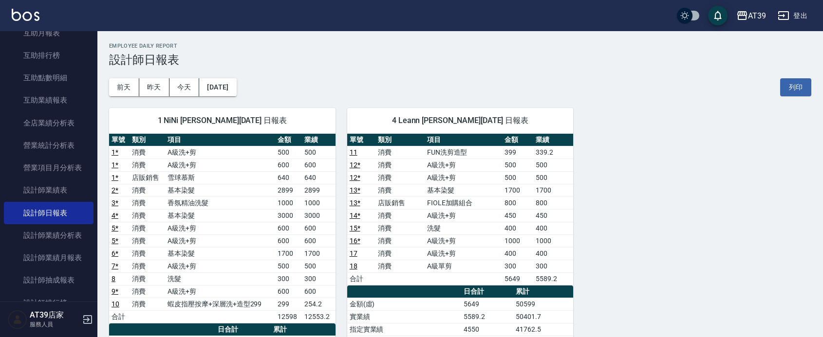
click at [522, 135] on th "金額" at bounding box center [517, 140] width 31 height 13
drag, startPoint x: 178, startPoint y: 306, endPoint x: 325, endPoint y: 301, distance: 147.1
click at [325, 301] on tr "10 消費 蝦皮指壓按摩+深層洗+造型299 299 254.2" at bounding box center [222, 304] width 226 height 13
click at [325, 301] on td "254.2" at bounding box center [319, 304] width 34 height 13
drag, startPoint x: 325, startPoint y: 301, endPoint x: 210, endPoint y: 303, distance: 114.9
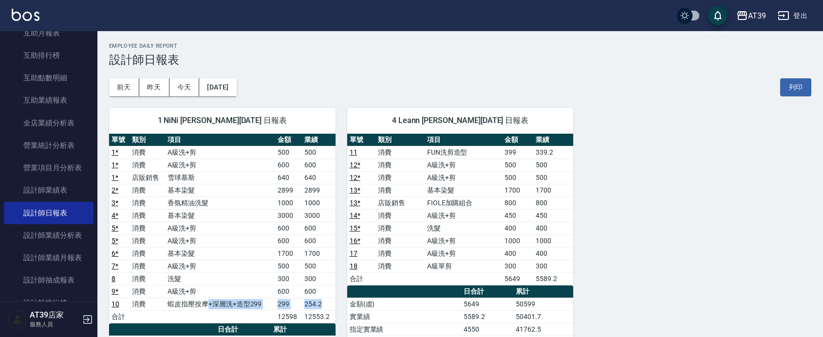
click at [210, 303] on tr "10 消費 蝦皮指壓按摩+深層洗+造型299 299 254.2" at bounding box center [222, 304] width 226 height 13
click at [274, 195] on td "基本染髮" at bounding box center [220, 190] width 110 height 13
click at [222, 90] on button "[DATE]" at bounding box center [217, 87] width 37 height 18
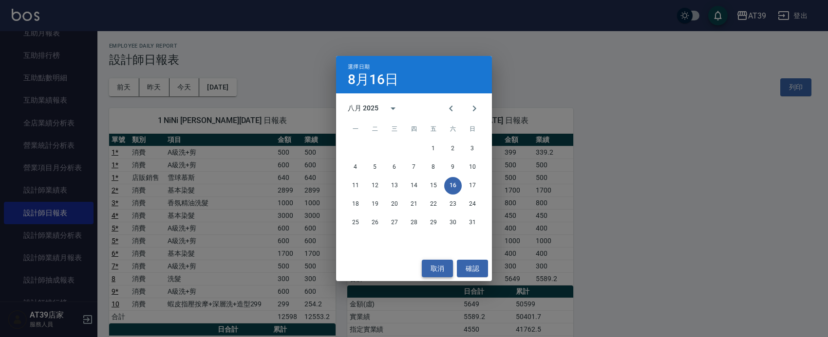
click at [438, 266] on button "取消" at bounding box center [437, 269] width 31 height 18
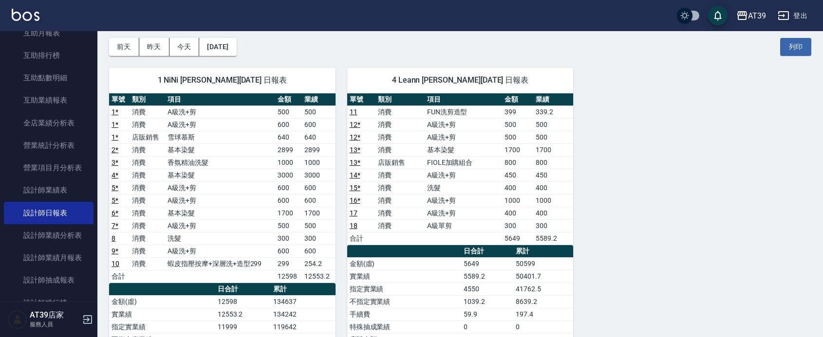
scroll to position [61, 0]
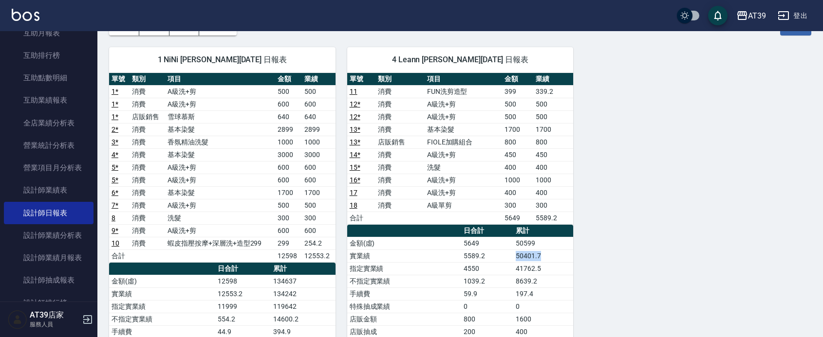
drag, startPoint x: 551, startPoint y: 254, endPoint x: 504, endPoint y: 257, distance: 46.4
click at [504, 257] on tr "實業績 5589.2 50401.7" at bounding box center [460, 256] width 226 height 13
click at [504, 257] on td "5589.2" at bounding box center [487, 256] width 52 height 13
click at [509, 257] on td "5589.2" at bounding box center [487, 256] width 52 height 13
drag, startPoint x: 537, startPoint y: 255, endPoint x: 563, endPoint y: 271, distance: 30.7
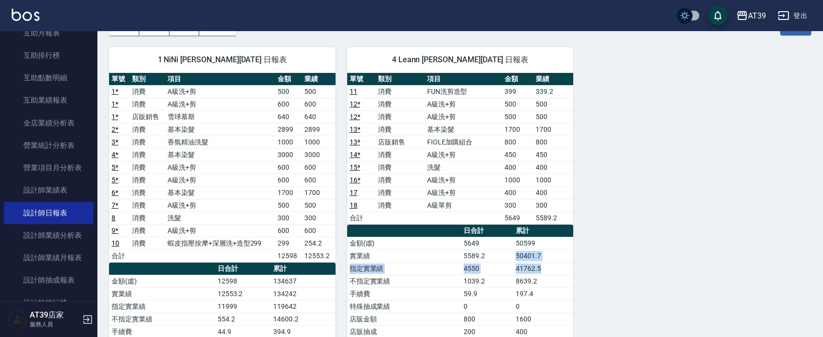
click at [557, 256] on td "50401.7" at bounding box center [543, 256] width 60 height 13
click at [555, 256] on td "50401.7" at bounding box center [543, 256] width 60 height 13
drag, startPoint x: 555, startPoint y: 256, endPoint x: 499, endPoint y: 252, distance: 55.6
click at [499, 252] on tr "實業績 5589.2 50401.7" at bounding box center [460, 256] width 226 height 13
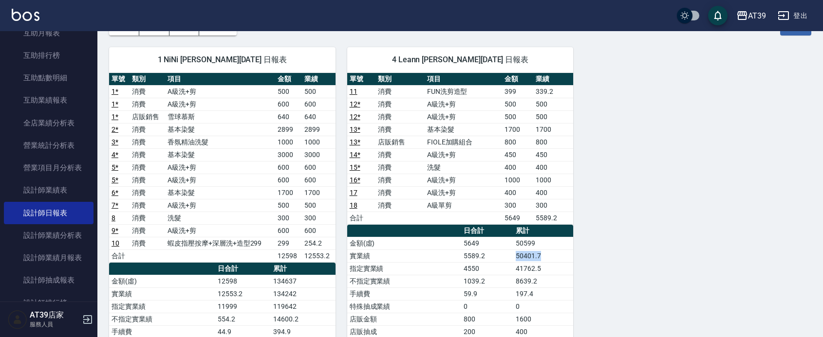
click at [498, 251] on td "5589.2" at bounding box center [487, 256] width 52 height 13
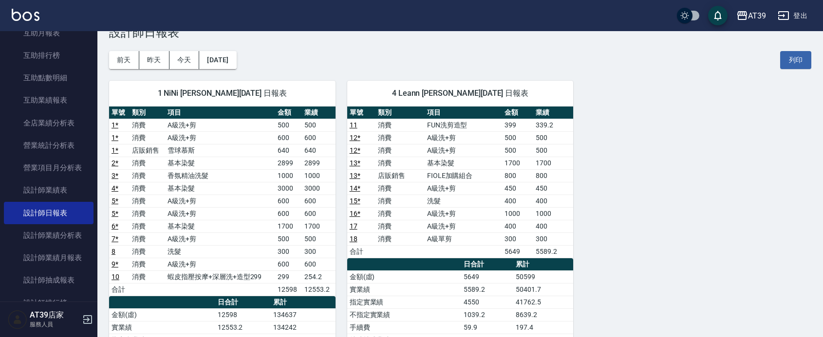
scroll to position [0, 0]
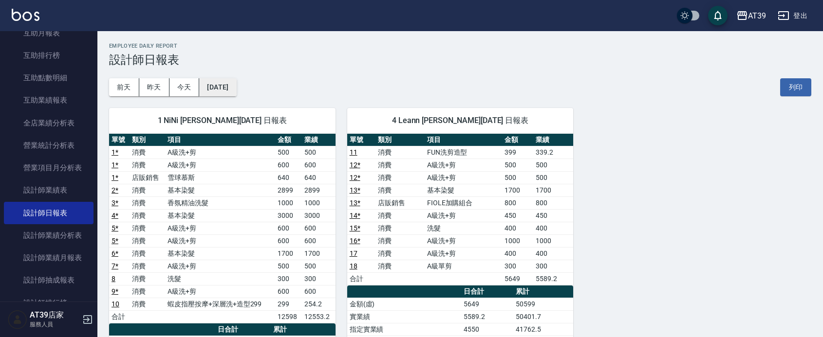
click at [236, 83] on button "[DATE]" at bounding box center [217, 87] width 37 height 18
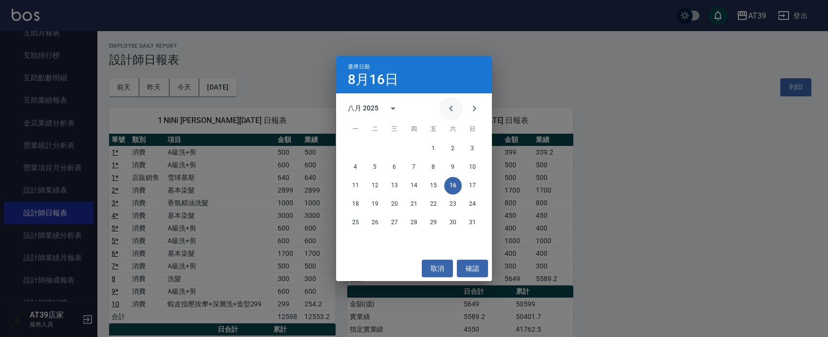
click at [448, 104] on icon "Previous month" at bounding box center [451, 109] width 12 height 12
click at [395, 184] on button "16" at bounding box center [395, 186] width 18 height 18
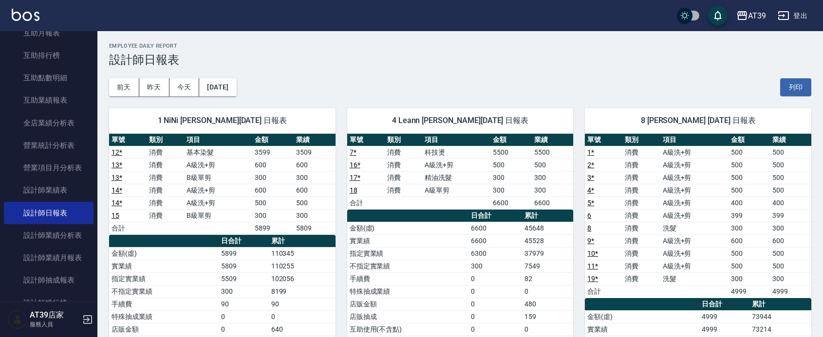
scroll to position [61, 0]
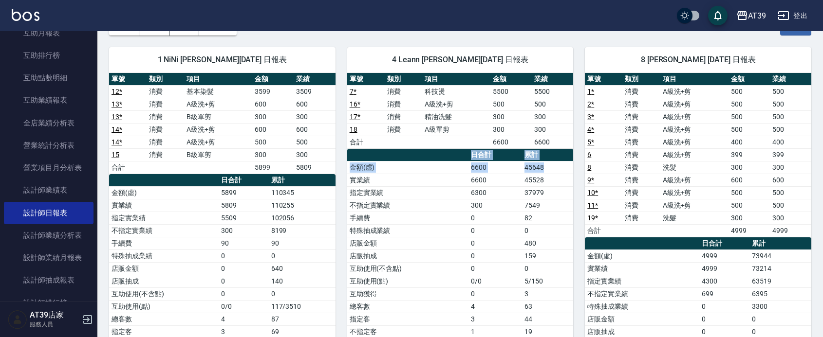
drag, startPoint x: 560, startPoint y: 166, endPoint x: 457, endPoint y: 157, distance: 104.1
click at [457, 157] on table "日合計 累計 金額(虛) 6600 45648 實業績 6600 45528 指定實業績 6300 37979 不指定實業績 300 7549 手續費 0 8…" at bounding box center [460, 263] width 226 height 228
click at [457, 157] on th "a dense table" at bounding box center [407, 155] width 121 height 13
drag, startPoint x: 457, startPoint y: 157, endPoint x: 460, endPoint y: 202, distance: 44.9
click at [461, 202] on table "日合計 累計 金額(虛) 6600 45648 實業績 6600 45528 指定實業績 6300 37979 不指定實業績 300 7549 手續費 0 8…" at bounding box center [460, 263] width 226 height 228
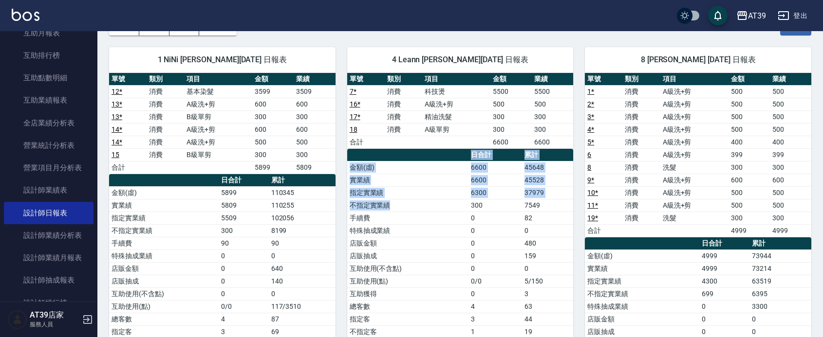
click at [457, 196] on td "指定實業績" at bounding box center [407, 192] width 121 height 13
click at [456, 194] on td "指定實業績" at bounding box center [407, 192] width 121 height 13
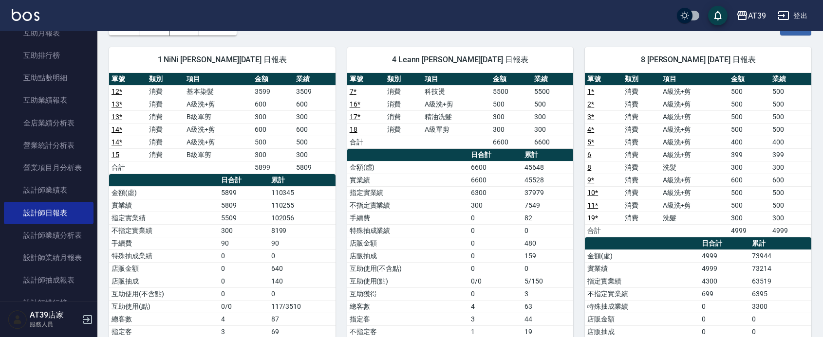
scroll to position [0, 0]
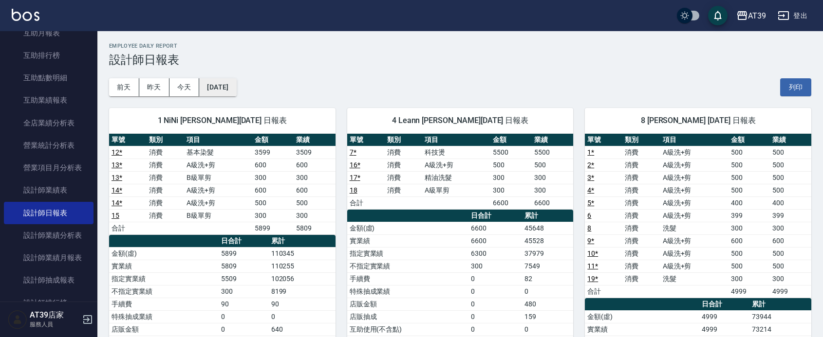
click at [224, 86] on button "2025/07/16" at bounding box center [217, 87] width 37 height 18
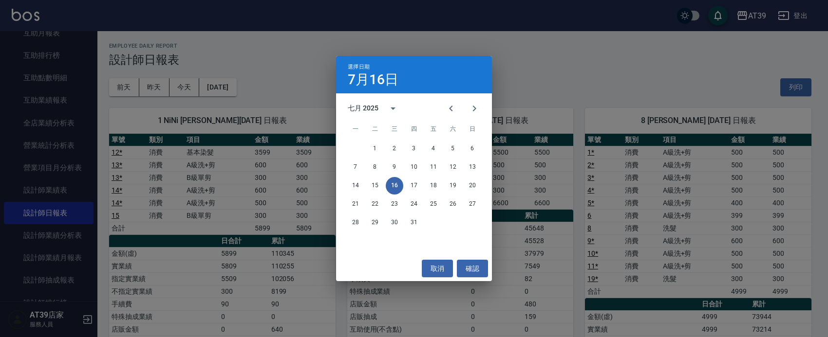
click at [298, 83] on div "選擇日期 7月16日 七月 2025 一 二 三 四 五 六 日 1 2 3 4 5 6 7 8 9 10 11 12 13 14 15 16 17 18 1…" at bounding box center [414, 168] width 828 height 337
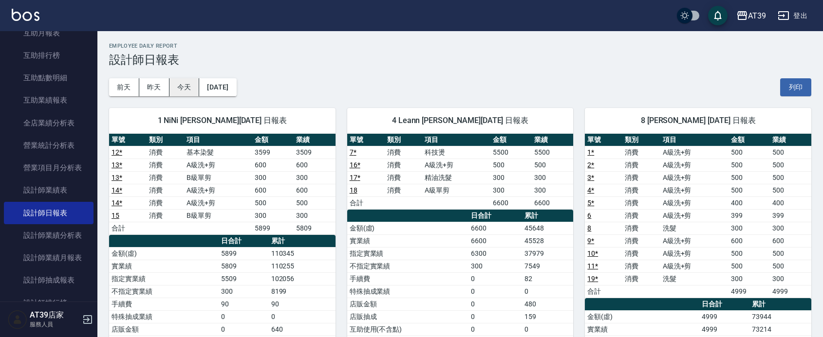
click at [189, 84] on button "今天" at bounding box center [184, 87] width 30 height 18
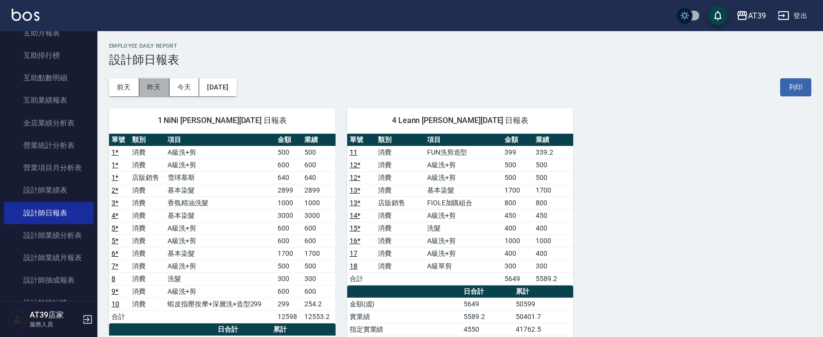
click at [156, 89] on button "昨天" at bounding box center [154, 87] width 30 height 18
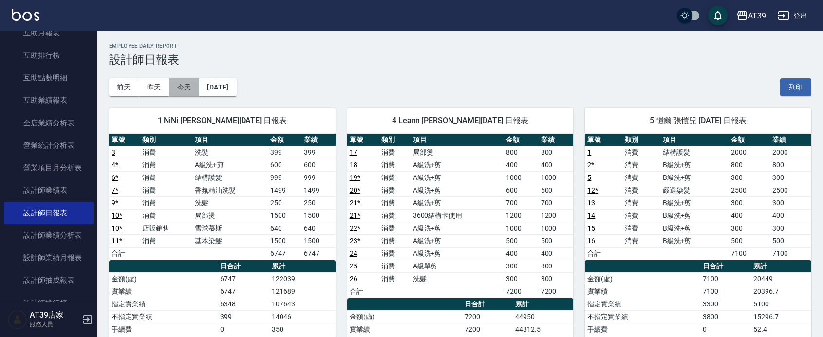
click at [180, 85] on button "今天" at bounding box center [184, 87] width 30 height 18
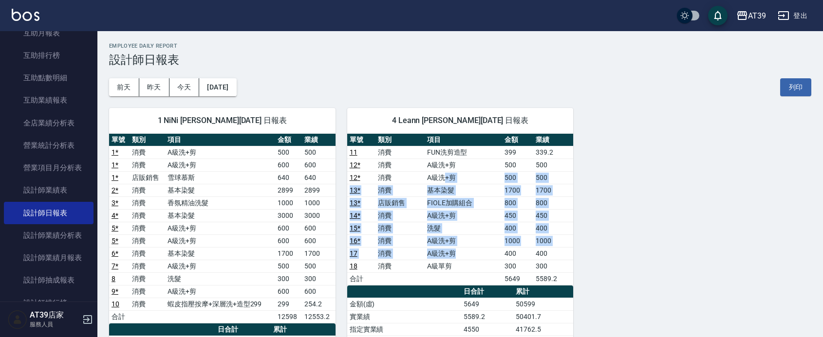
drag, startPoint x: 445, startPoint y: 176, endPoint x: 490, endPoint y: 249, distance: 86.1
click at [490, 249] on tbody "11 消費 FUN洗剪造型 399 339.2 12 * 消費 A級洗+剪 500 500 12 * 消費 A級洗+剪 500 500 13 * 消費 基本染…" at bounding box center [460, 215] width 226 height 139
click at [493, 249] on td "A級洗+剪" at bounding box center [463, 253] width 77 height 13
click at [499, 256] on td "A級洗+剪" at bounding box center [463, 253] width 77 height 13
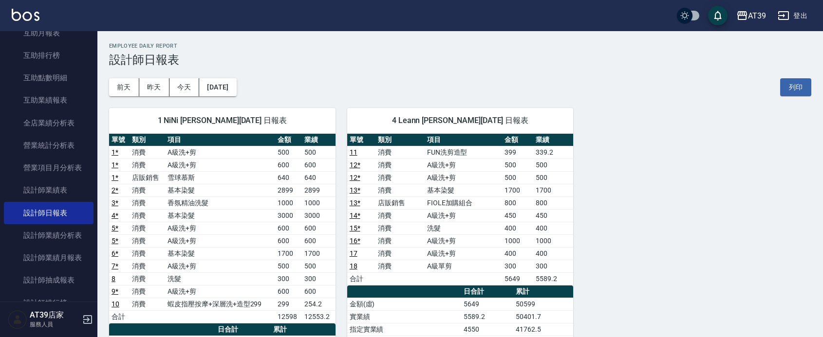
click at [500, 269] on td "A級單剪" at bounding box center [463, 266] width 77 height 13
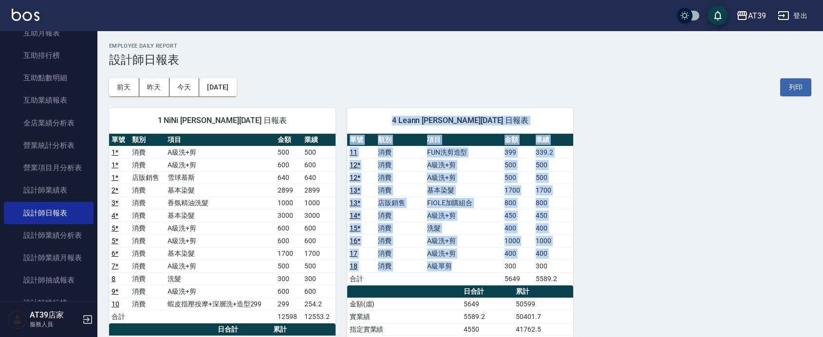
drag, startPoint x: 499, startPoint y: 270, endPoint x: 369, endPoint y: 129, distance: 192.2
click at [369, 129] on div "4 Leann 林思宇 08/16/2025 日報表 單號 類別 項目 金額 業績 11 消費 FUN洗剪造型 399 339.2 12 * 消費 A級洗+剪…" at bounding box center [460, 316] width 226 height 417
click at [369, 129] on div "4 Leann 林思宇 08/16/2025 日報表" at bounding box center [460, 120] width 226 height 25
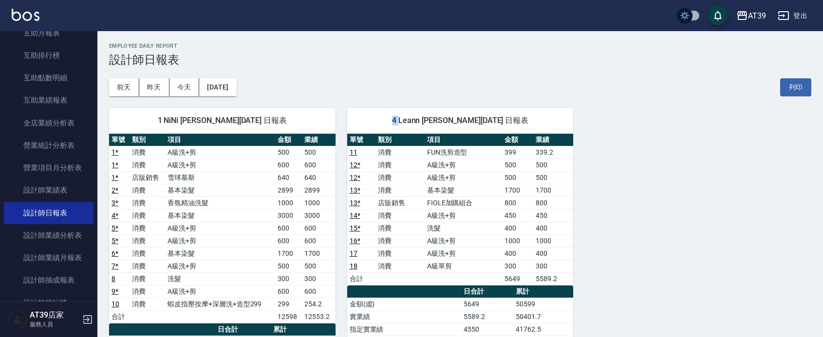
click at [369, 129] on div "4 Leann 林思宇 08/16/2025 日報表" at bounding box center [460, 120] width 226 height 25
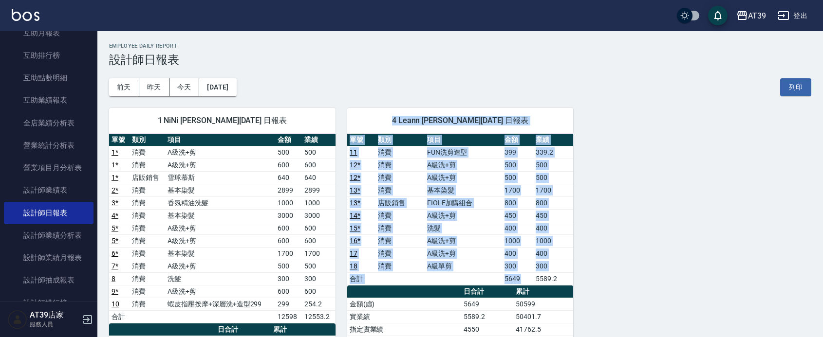
drag, startPoint x: 369, startPoint y: 129, endPoint x: 531, endPoint y: 278, distance: 220.5
click at [529, 281] on div "4 Leann 林思宇 08/16/2025 日報表 單號 類別 項目 金額 業績 11 消費 FUN洗剪造型 399 339.2 12 * 消費 A級洗+剪…" at bounding box center [460, 316] width 226 height 417
click at [531, 278] on td "5649" at bounding box center [517, 279] width 31 height 13
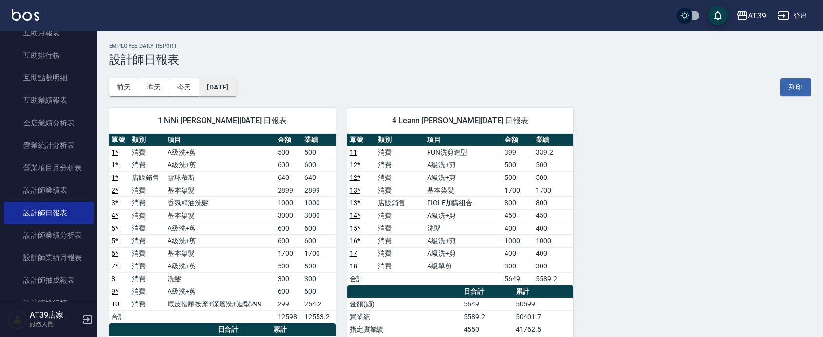
click at [218, 89] on button "[DATE]" at bounding box center [217, 87] width 37 height 18
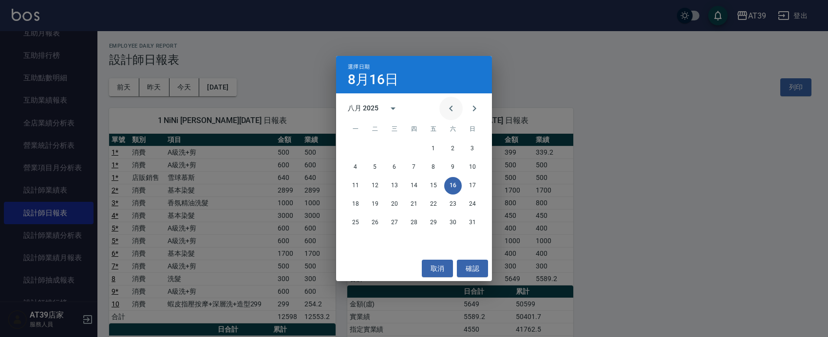
click at [454, 112] on icon "Previous month" at bounding box center [451, 109] width 12 height 12
click at [361, 198] on button "16" at bounding box center [356, 205] width 18 height 18
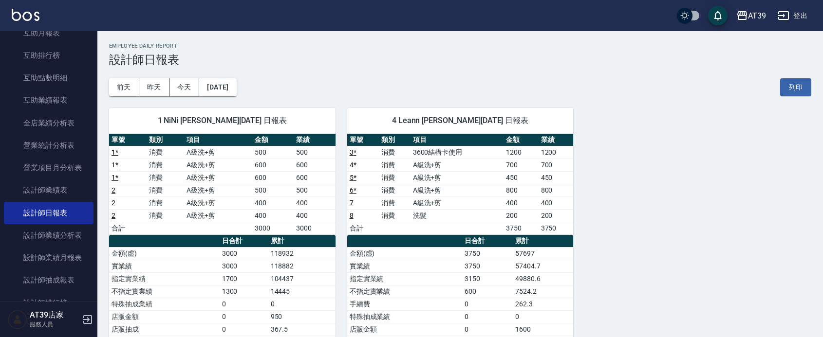
click at [149, 101] on div "1 NiNi 陳玉伶 06/16/2025 日報表 單號 類別 項目 金額 業績 1 * 消費 A級洗+剪 500 500 1 * 消費 A級洗+剪 600 …" at bounding box center [216, 285] width 238 height 378
click at [149, 94] on button "昨天" at bounding box center [154, 87] width 30 height 18
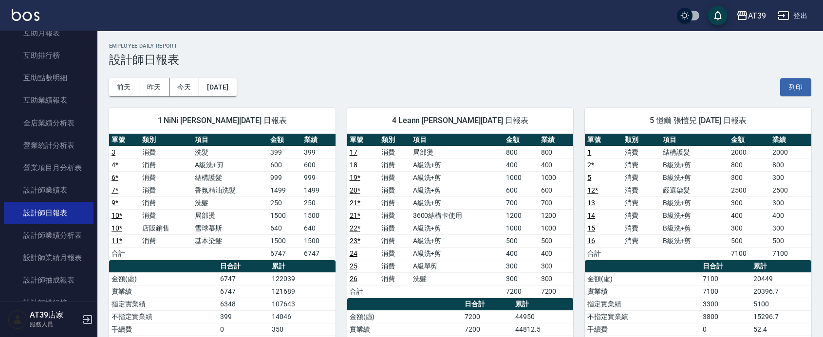
click at [165, 116] on span "1 NiNi 陳玉伶 08/15/2025 日報表" at bounding box center [222, 121] width 203 height 10
click at [188, 92] on button "今天" at bounding box center [184, 87] width 30 height 18
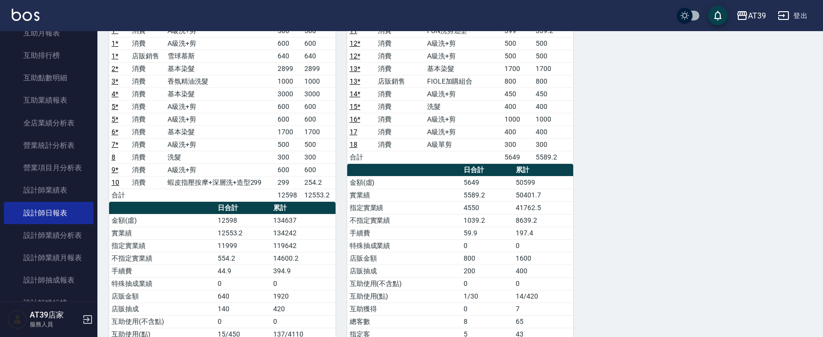
scroll to position [183, 0]
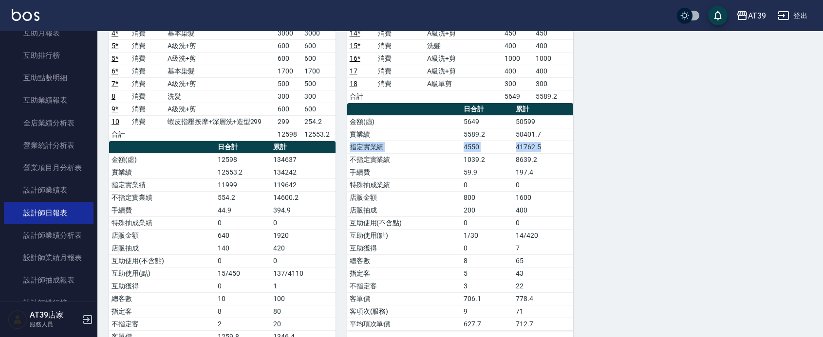
drag, startPoint x: 552, startPoint y: 144, endPoint x: 546, endPoint y: 140, distance: 6.8
click at [546, 140] on tbody "金額(虛) 5649 50599 實業績 5589.2 50401.7 指定實業績 4550 41762.5 不指定實業績 1039.2 8639.2 手續費…" at bounding box center [460, 222] width 226 height 215
click at [531, 137] on td "50401.7" at bounding box center [543, 134] width 60 height 13
drag, startPoint x: 509, startPoint y: 135, endPoint x: 542, endPoint y: 137, distance: 33.2
click at [542, 137] on tr "實業績 5589.2 50401.7" at bounding box center [460, 134] width 226 height 13
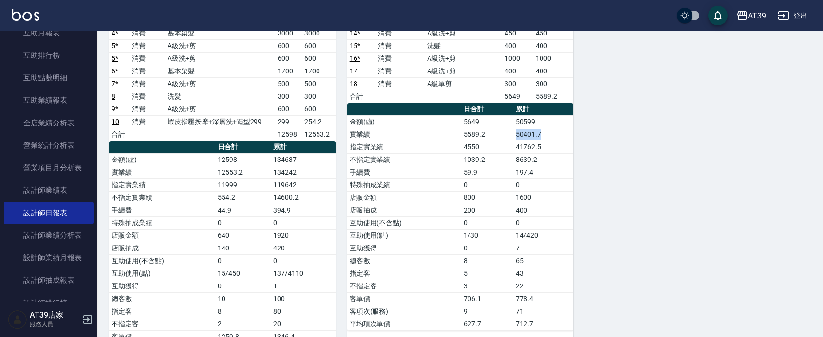
click at [542, 137] on td "50401.7" at bounding box center [543, 134] width 60 height 13
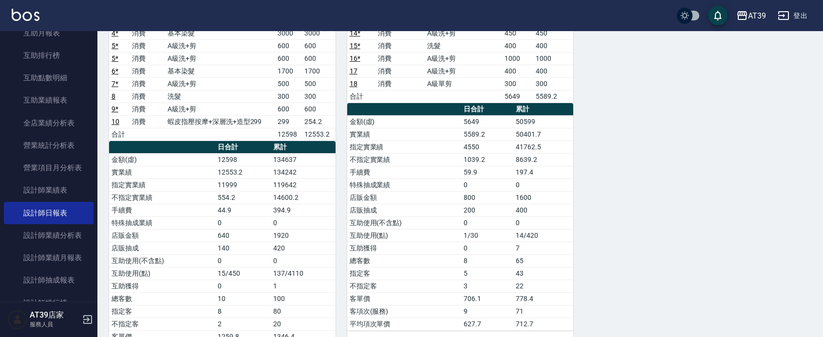
click at [542, 137] on td "50401.7" at bounding box center [543, 134] width 60 height 13
click at [677, 256] on div "1 NiNi 陳玉伶 08/16/2025 日報表 單號 類別 項目 金額 業績 1 * 消費 A級洗+剪 500 500 1 * 消費 A級洗+剪 600 …" at bounding box center [454, 147] width 714 height 467
click at [654, 242] on div "1 NiNi 陳玉伶 08/16/2025 日報表 單號 類別 項目 金額 業績 1 * 消費 A級洗+剪 500 500 1 * 消費 A級洗+剪 600 …" at bounding box center [454, 147] width 714 height 467
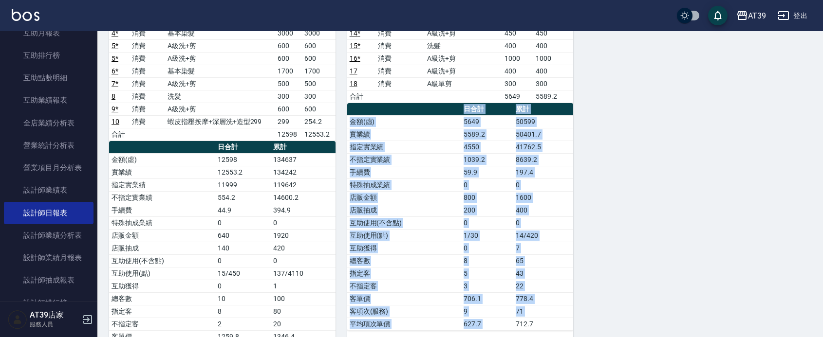
click at [653, 242] on div "1 NiNi 陳玉伶 08/16/2025 日報表 單號 類別 項目 金額 業績 1 * 消費 A級洗+剪 500 500 1 * 消費 A級洗+剪 600 …" at bounding box center [454, 147] width 714 height 467
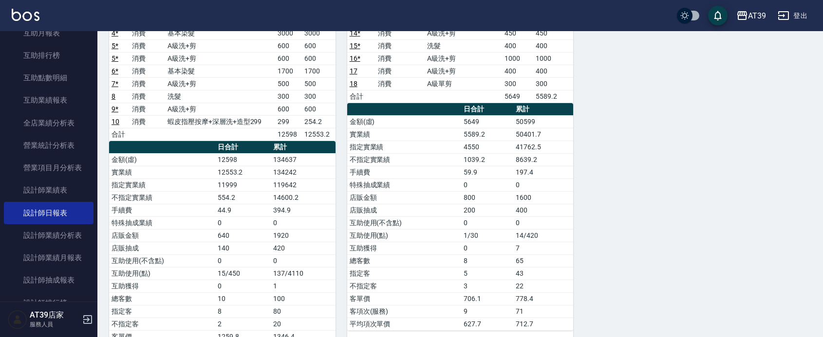
click at [653, 242] on div "1 NiNi 陳玉伶 08/16/2025 日報表 單號 類別 項目 金額 業績 1 * 消費 A級洗+剪 500 500 1 * 消費 A級洗+剪 600 …" at bounding box center [454, 147] width 714 height 467
click at [651, 242] on div "1 NiNi 陳玉伶 08/16/2025 日報表 單號 類別 項目 金額 業績 1 * 消費 A級洗+剪 500 500 1 * 消費 A級洗+剪 600 …" at bounding box center [454, 147] width 714 height 467
click at [538, 97] on td "5589.2" at bounding box center [553, 96] width 40 height 13
click at [536, 134] on td "50401.7" at bounding box center [543, 134] width 60 height 13
drag, startPoint x: 536, startPoint y: 134, endPoint x: 518, endPoint y: 137, distance: 19.1
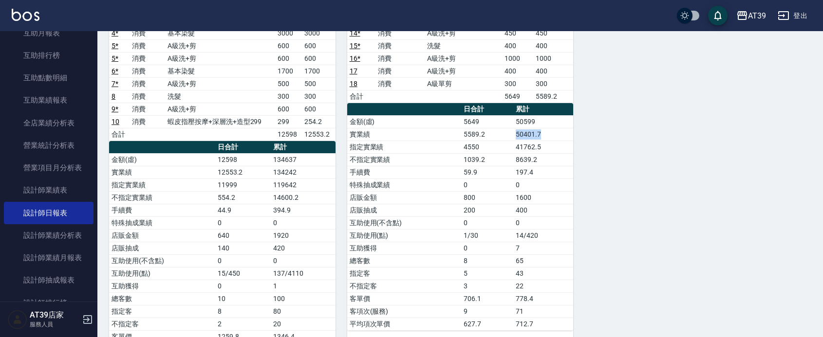
click at [518, 137] on td "50401.7" at bounding box center [543, 134] width 60 height 13
drag, startPoint x: 518, startPoint y: 137, endPoint x: 548, endPoint y: 134, distance: 30.8
click at [548, 134] on td "50401.7" at bounding box center [543, 134] width 60 height 13
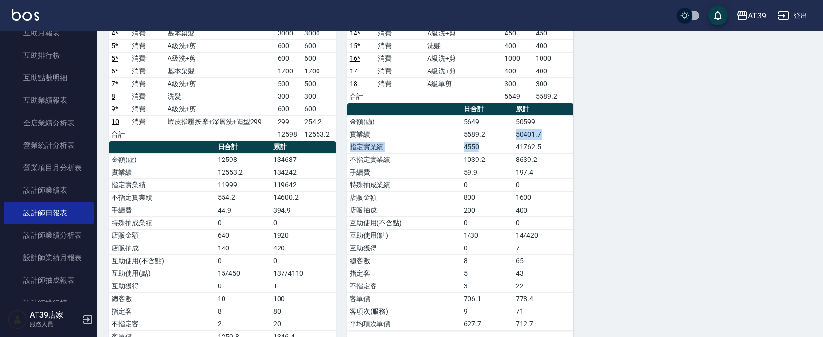
drag, startPoint x: 548, startPoint y: 134, endPoint x: 510, endPoint y: 143, distance: 39.4
click at [510, 143] on tbody "金額(虛) 5649 50599 實業績 5589.2 50401.7 指定實業績 4550 41762.5 不指定實業績 1039.2 8639.2 手續費…" at bounding box center [460, 222] width 226 height 215
click at [510, 143] on td "4550" at bounding box center [487, 147] width 52 height 13
drag, startPoint x: 509, startPoint y: 140, endPoint x: 546, endPoint y: 136, distance: 37.6
click at [546, 136] on tr "實業績 5589.2 50401.7" at bounding box center [460, 134] width 226 height 13
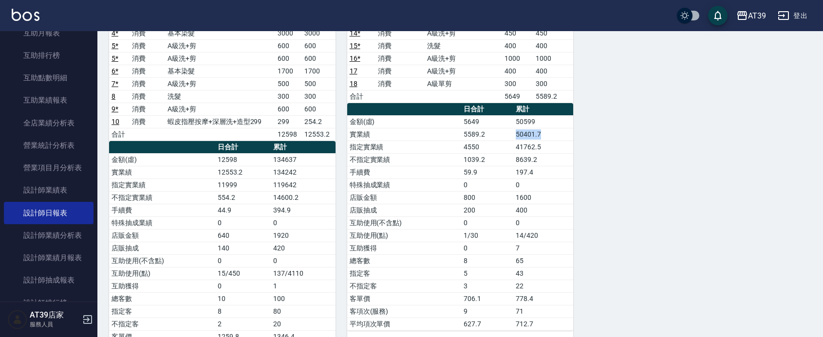
click at [546, 136] on td "50401.7" at bounding box center [543, 134] width 60 height 13
drag, startPoint x: 546, startPoint y: 136, endPoint x: 517, endPoint y: 139, distance: 28.9
click at [517, 139] on td "50401.7" at bounding box center [543, 134] width 60 height 13
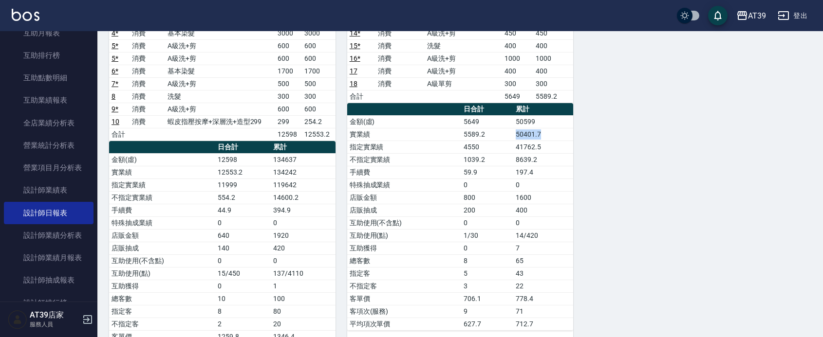
drag, startPoint x: 517, startPoint y: 139, endPoint x: 540, endPoint y: 139, distance: 23.4
click at [540, 139] on td "50401.7" at bounding box center [543, 134] width 60 height 13
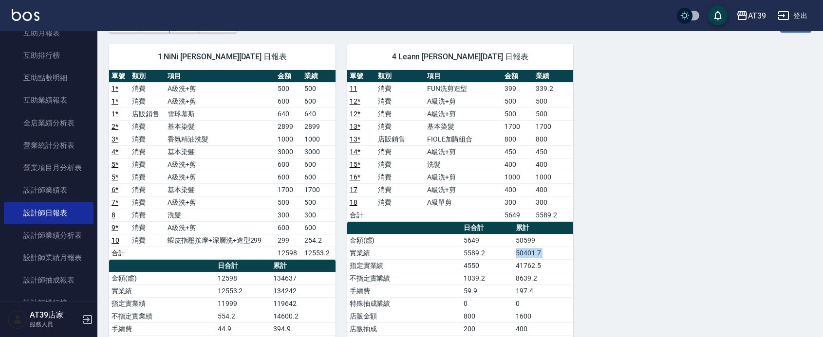
scroll to position [61, 0]
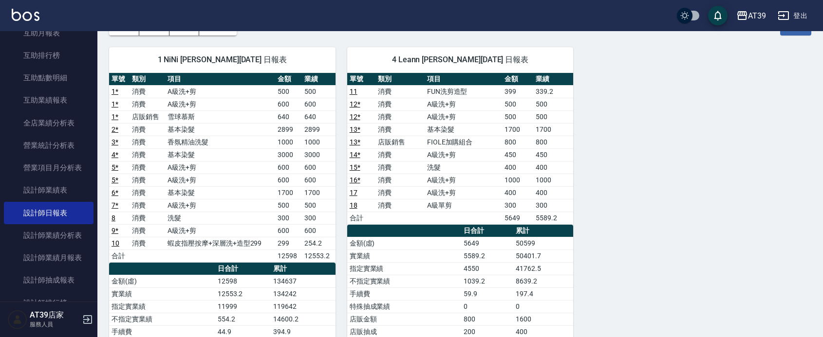
click at [529, 145] on tr "13 * 店販銷售 FIOLE加購組合 800 800" at bounding box center [460, 142] width 226 height 13
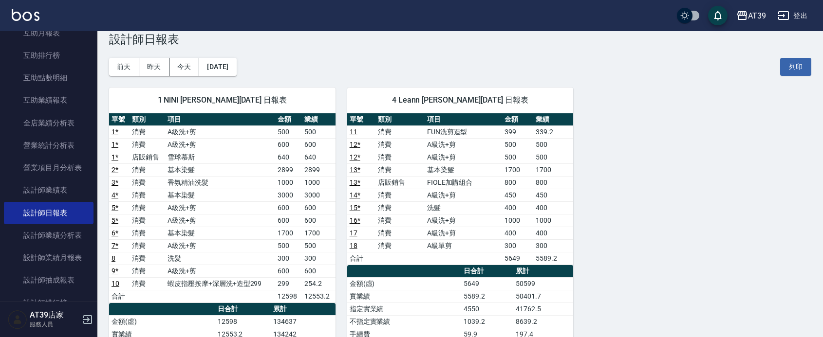
scroll to position [0, 0]
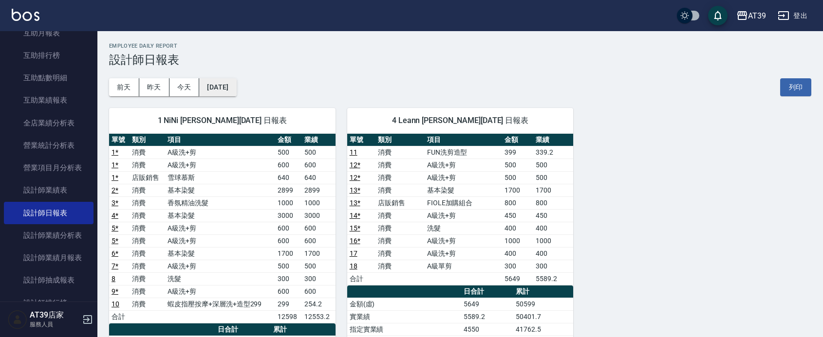
click at [206, 84] on button "[DATE]" at bounding box center [217, 87] width 37 height 18
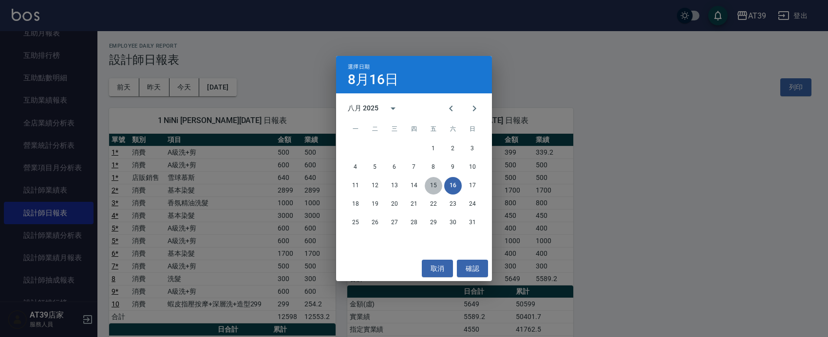
click at [434, 185] on button "15" at bounding box center [434, 186] width 18 height 18
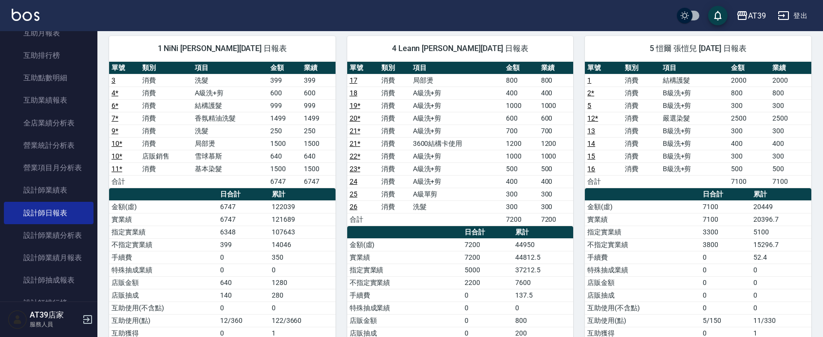
scroll to position [183, 0]
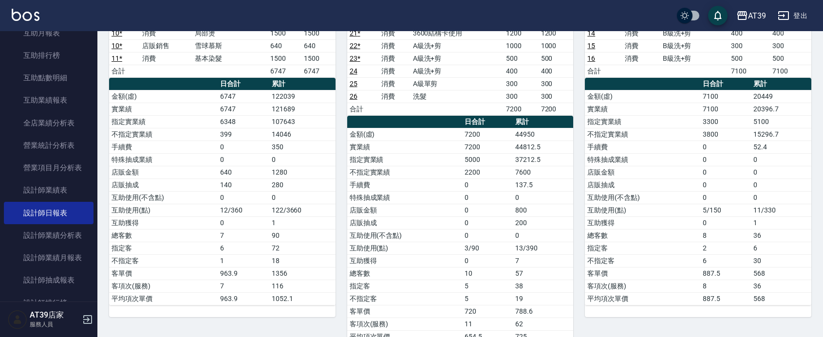
click at [105, 64] on div "1 NiNi 陳玉伶 08/15/2025 日報表 單號 類別 項目 金額 業績 3 消費 洗髮 399 399 4 * 消費 A級洗+剪 600 600 6…" at bounding box center [216, 135] width 238 height 442
drag, startPoint x: 296, startPoint y: 212, endPoint x: 281, endPoint y: 213, distance: 14.6
click at [281, 213] on td "122/3660" at bounding box center [302, 210] width 66 height 13
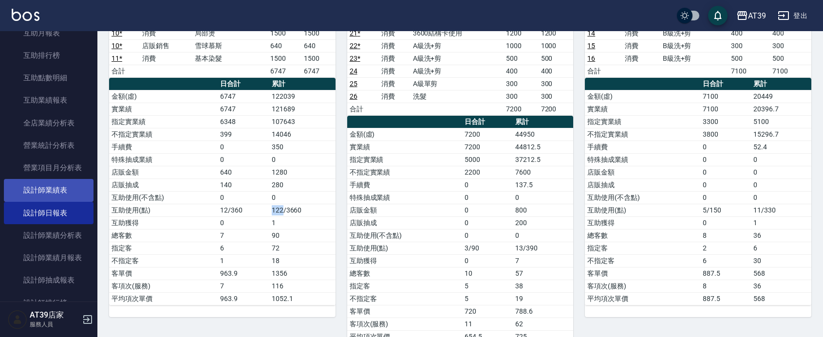
scroll to position [243, 0]
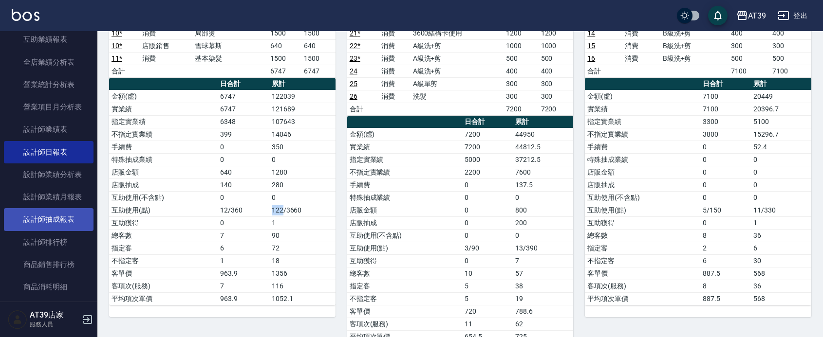
click at [63, 220] on link "設計師抽成報表" at bounding box center [49, 219] width 90 height 22
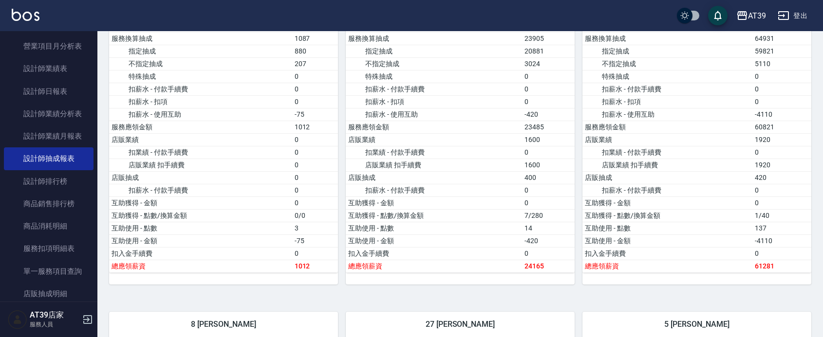
scroll to position [243, 0]
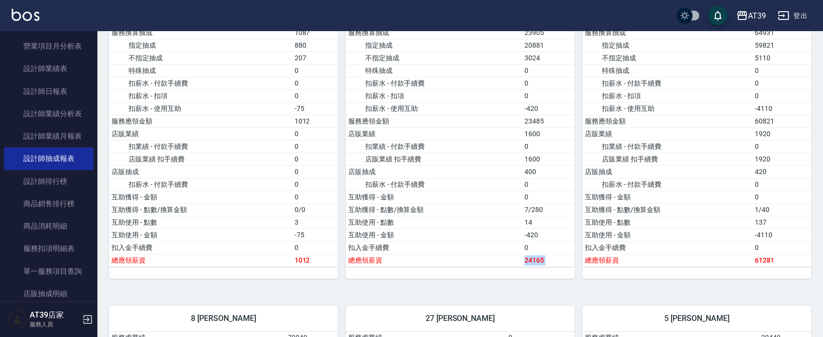
drag, startPoint x: 524, startPoint y: 267, endPoint x: 581, endPoint y: 263, distance: 57.1
click at [580, 262] on div "1 NiNi 陳玉伶 服務虛業績 134637 扣業績 - 付款手續費 -395 扣業績 - 扣項 0 服務實業績 134242 實業績 - 指定 11964…" at bounding box center [692, 73] width 237 height 412
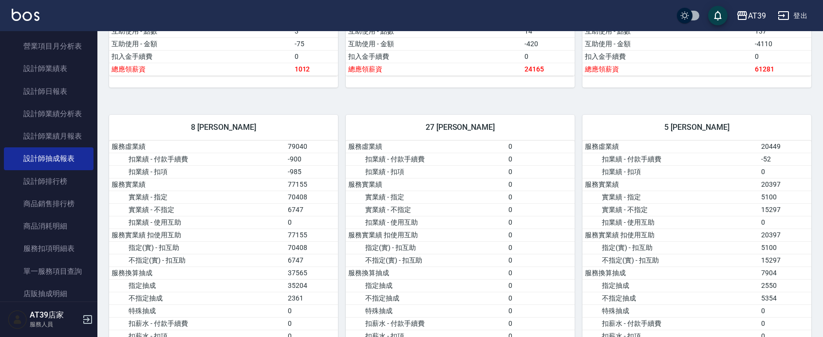
scroll to position [365, 0]
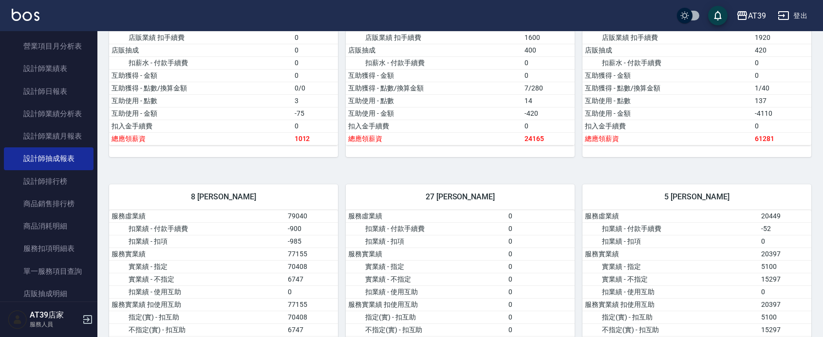
click at [33, 20] on img at bounding box center [26, 15] width 28 height 12
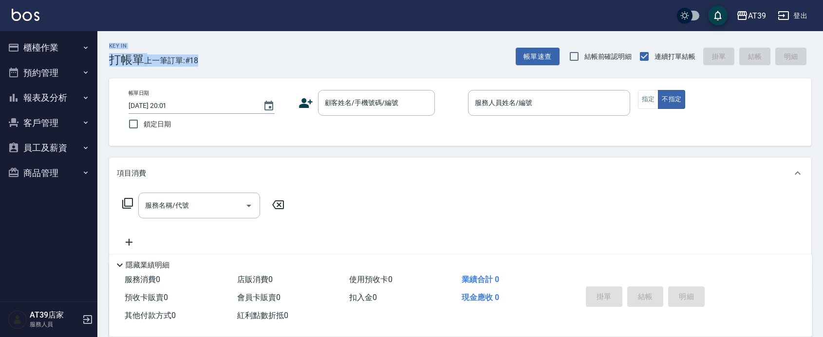
drag, startPoint x: 108, startPoint y: 47, endPoint x: 202, endPoint y: 57, distance: 94.5
click at [202, 57] on div "Key In 打帳單 上一筆訂單:#18 帳單速查 結帳前確認明細 連續打單結帳 掛單 結帳 明細" at bounding box center [454, 49] width 714 height 36
drag, startPoint x: 202, startPoint y: 57, endPoint x: 111, endPoint y: 49, distance: 91.4
click at [111, 49] on div "Key In 打帳單 上一筆訂單:#18 帳單速查 結帳前確認明細 連續打單結帳 掛單 結帳 明細" at bounding box center [454, 49] width 714 height 36
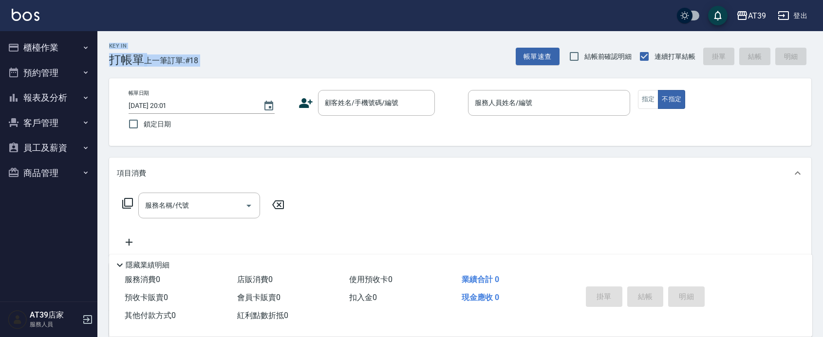
click at [111, 49] on h2 "Key In" at bounding box center [126, 46] width 35 height 6
drag, startPoint x: 111, startPoint y: 49, endPoint x: 237, endPoint y: 44, distance: 126.2
click at [237, 44] on div "Key In 打帳單 上一筆訂單:#18 帳單速查 結帳前確認明細 連續打單結帳 掛單 結帳 明細" at bounding box center [454, 49] width 714 height 36
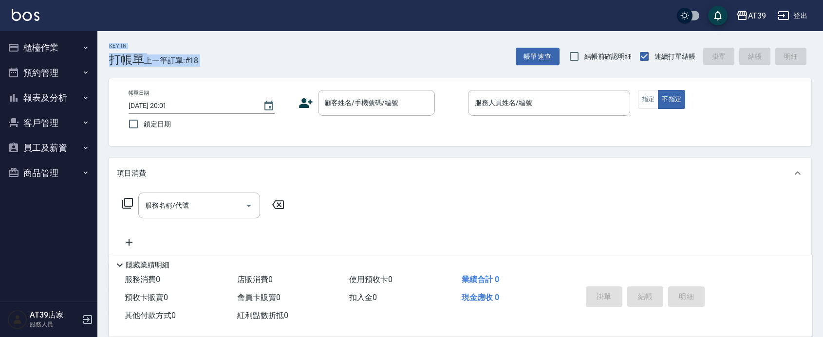
drag, startPoint x: 237, startPoint y: 44, endPoint x: 132, endPoint y: 37, distance: 104.9
click at [132, 37] on div "Key In 打帳單 上一筆訂單:#18 帳單速查 結帳前確認明細 連續打單結帳 掛單 結帳 明細" at bounding box center [454, 49] width 714 height 36
click at [132, 37] on div "Key In 打帳單 上一筆訂單:#18" at bounding box center [147, 49] width 101 height 36
drag, startPoint x: 132, startPoint y: 37, endPoint x: 237, endPoint y: 45, distance: 105.4
click at [237, 45] on div "Key In 打帳單 上一筆訂單:#18 帳單速查 結帳前確認明細 連續打單結帳 掛單 結帳 明細" at bounding box center [454, 49] width 714 height 36
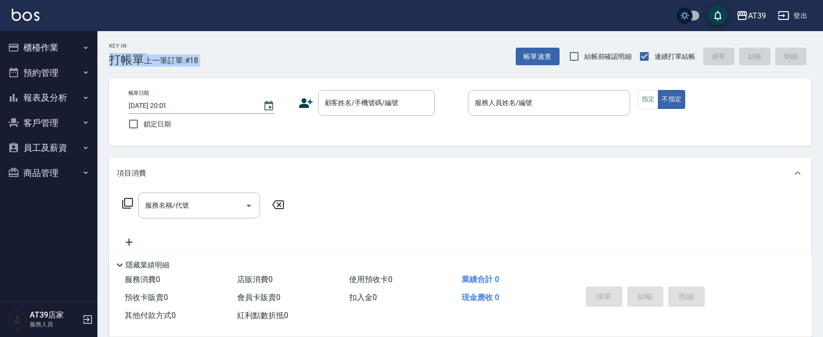
click at [237, 45] on div "Key In 打帳單 上一筆訂單:#18 帳單速查 結帳前確認明細 連續打單結帳 掛單 結帳 明細" at bounding box center [454, 49] width 714 height 36
drag, startPoint x: 237, startPoint y: 45, endPoint x: 113, endPoint y: 27, distance: 125.0
click at [113, 27] on div "AT39 登出 櫃檯作業 打帳單 帳單列表 現金收支登錄 每日結帳 排班表 現場電腦打卡 預約管理 預約管理 單日預約紀錄 單週預約紀錄 報表及分析 報表目錄…" at bounding box center [411, 237] width 823 height 474
click at [113, 27] on div "AT39 登出" at bounding box center [411, 15] width 823 height 31
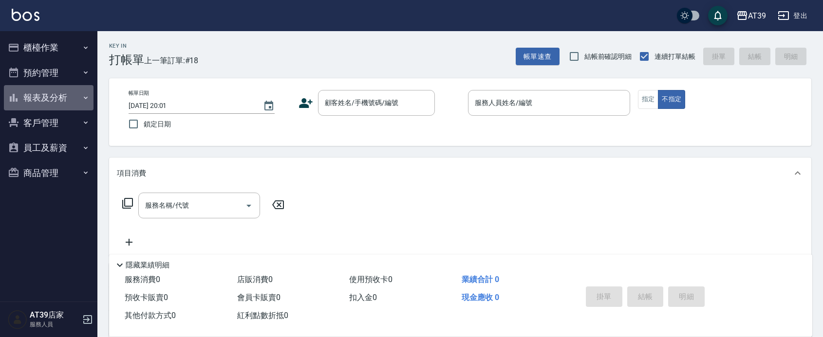
click at [78, 98] on button "報表及分析" at bounding box center [49, 97] width 90 height 25
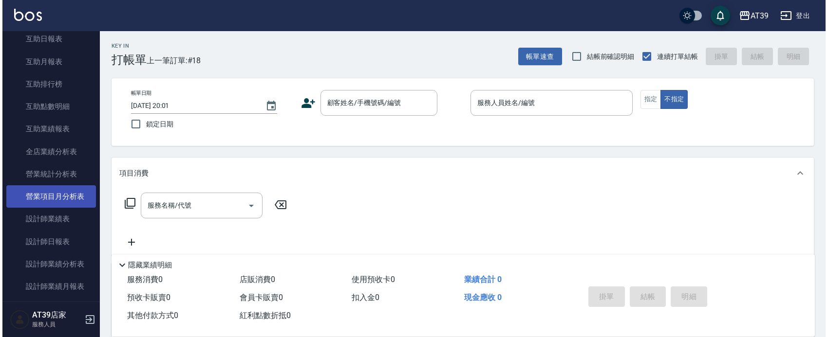
scroll to position [183, 0]
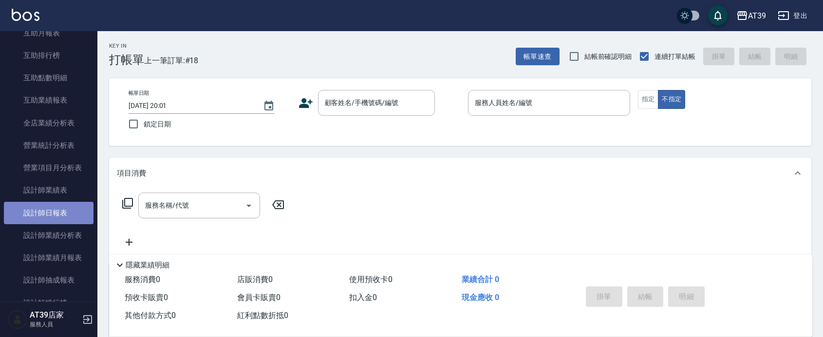
click at [56, 213] on link "設計師日報表" at bounding box center [49, 213] width 90 height 22
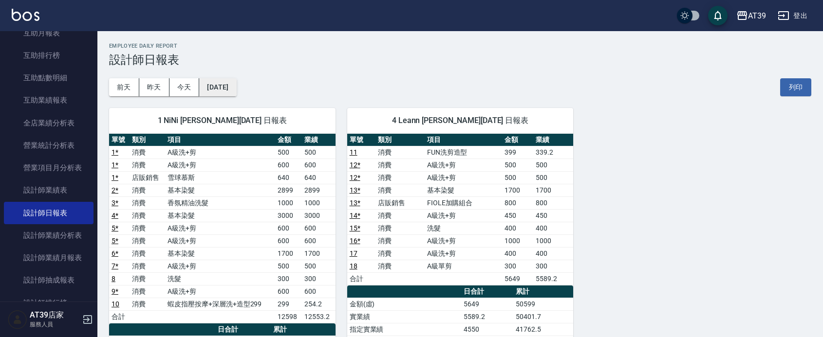
drag, startPoint x: 242, startPoint y: 73, endPoint x: 237, endPoint y: 95, distance: 22.7
click at [241, 74] on div "前天 昨天 今天 2025/08/16 列印" at bounding box center [460, 87] width 702 height 41
click at [236, 95] on button "[DATE]" at bounding box center [217, 87] width 37 height 18
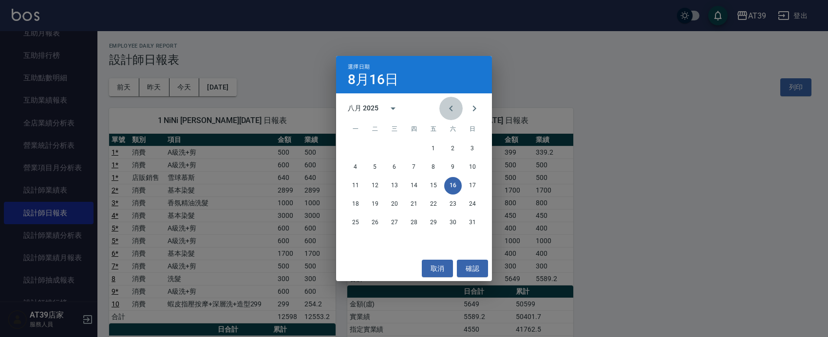
click at [451, 113] on icon "Previous month" at bounding box center [451, 109] width 12 height 12
click at [371, 108] on div "六月 2025" at bounding box center [363, 108] width 31 height 10
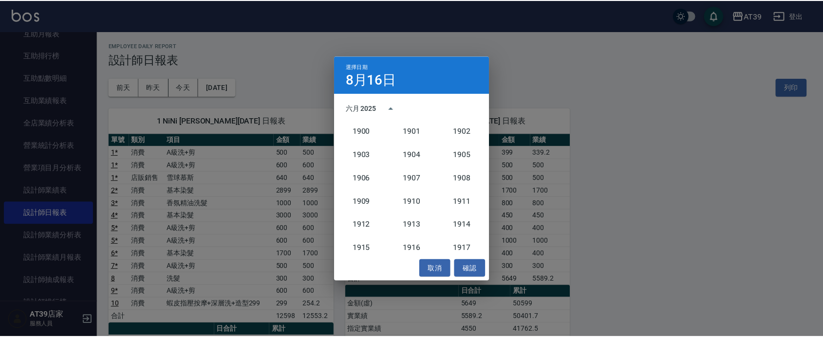
scroll to position [902, 0]
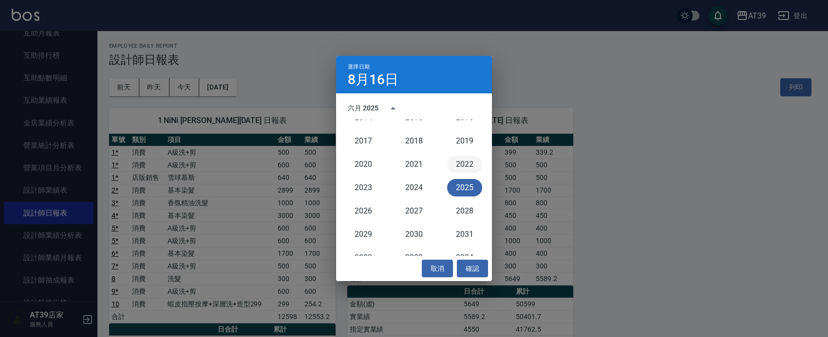
click at [447, 163] on button "2022" at bounding box center [464, 165] width 35 height 18
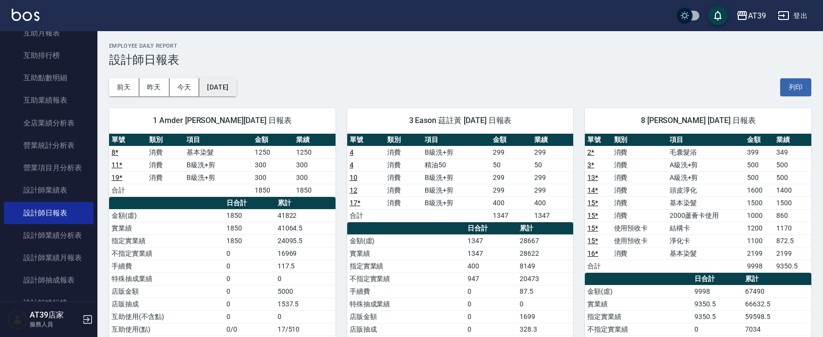
click at [225, 91] on button "2022/08/16" at bounding box center [217, 87] width 37 height 18
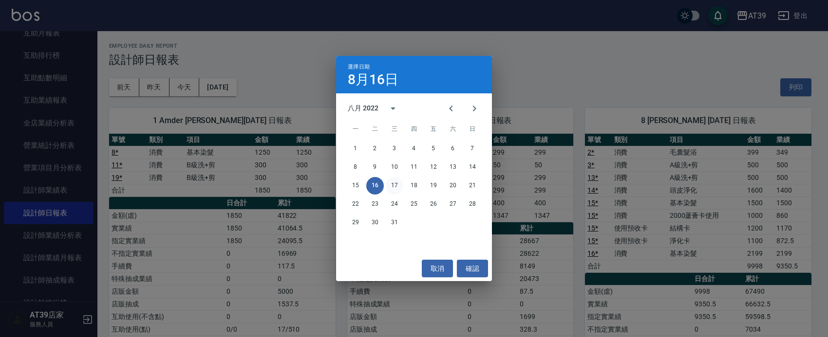
click at [399, 181] on button "17" at bounding box center [395, 186] width 18 height 18
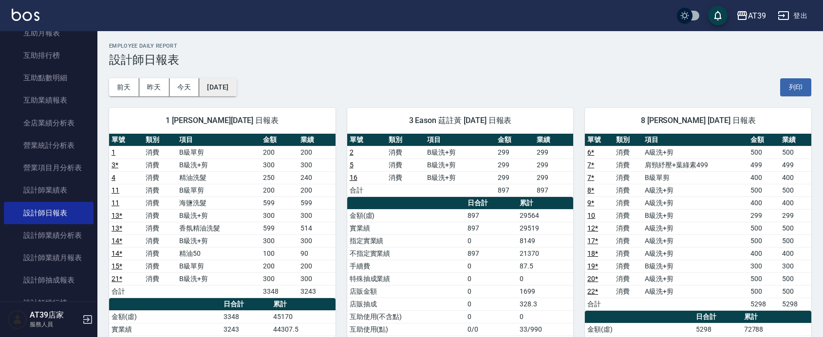
click at [230, 89] on button "2022/08/17" at bounding box center [217, 87] width 37 height 18
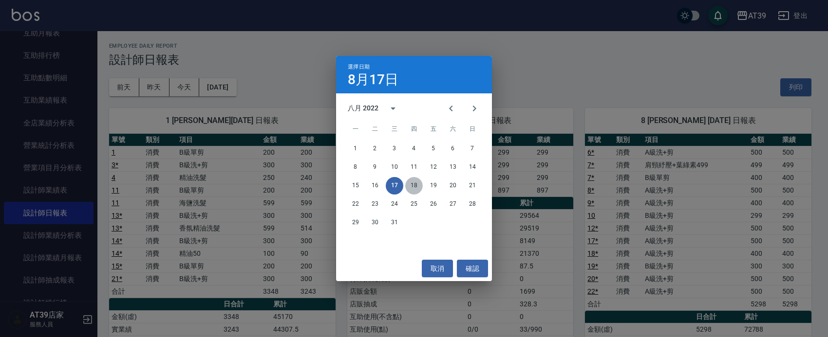
click at [414, 187] on button "18" at bounding box center [414, 186] width 18 height 18
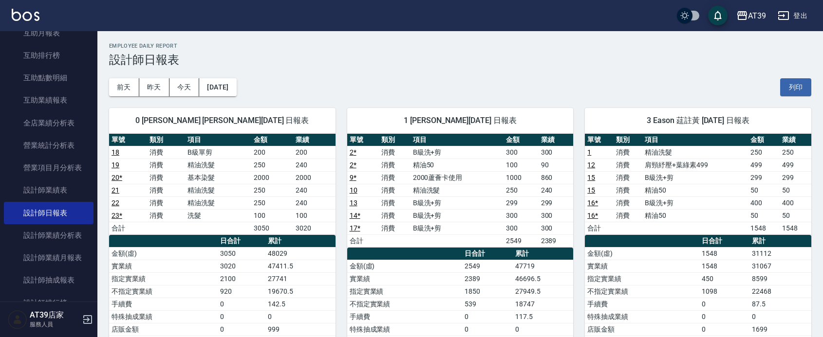
click at [222, 103] on div "0 Jerry 黃仁傑 08/18/2022 日報表 單號 類別 項目 金額 業績 18 消費 B級單剪 200 200 19 消費 精油洗髮 250 240…" at bounding box center [216, 285] width 238 height 378
click at [222, 95] on button "2022/08/18" at bounding box center [217, 87] width 37 height 18
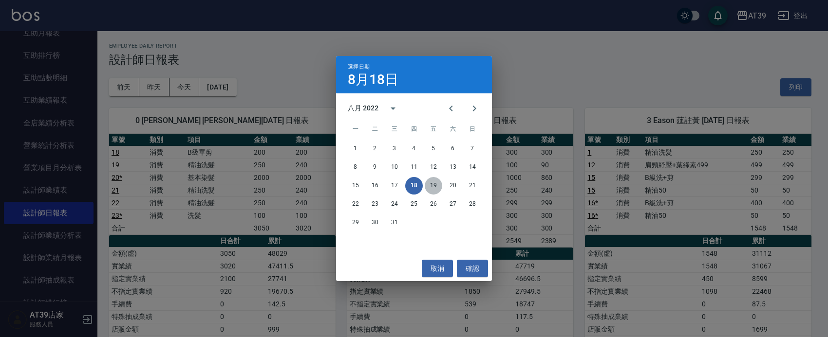
click at [439, 184] on button "19" at bounding box center [434, 186] width 18 height 18
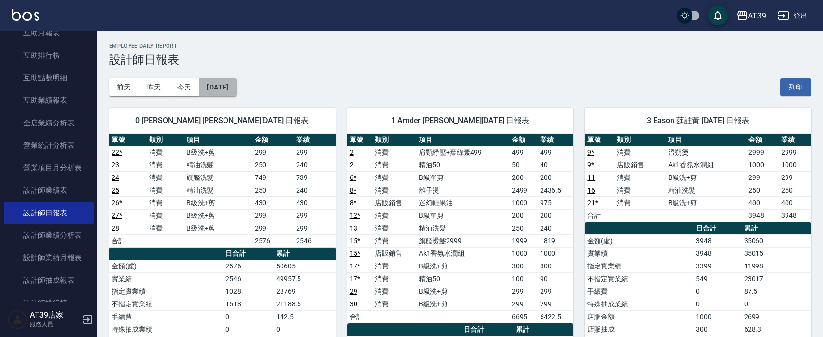
click at [225, 84] on button "2022/08/19" at bounding box center [217, 87] width 37 height 18
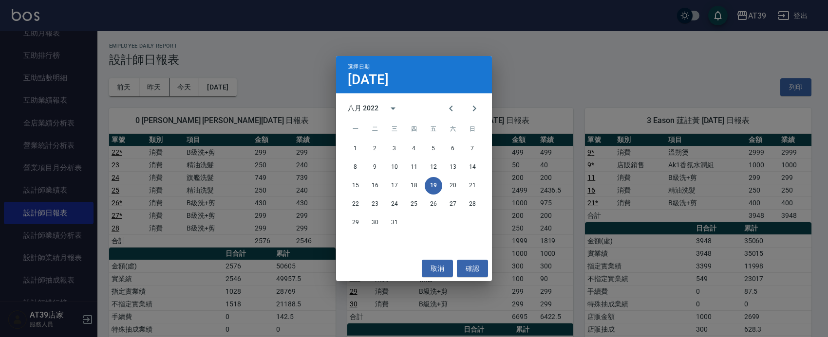
click at [361, 111] on div "八月 2022" at bounding box center [363, 108] width 31 height 10
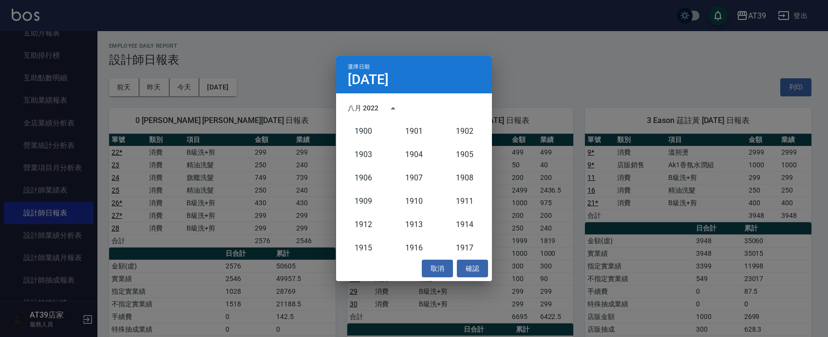
scroll to position [878, 0]
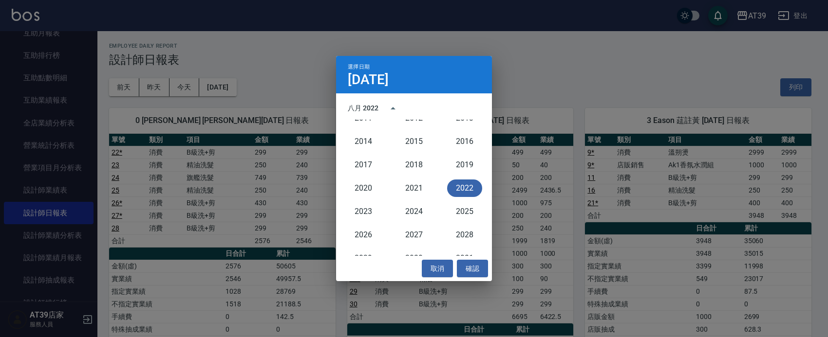
click at [342, 216] on div "2023" at bounding box center [363, 211] width 51 height 23
click at [351, 212] on button "2023" at bounding box center [363, 212] width 35 height 18
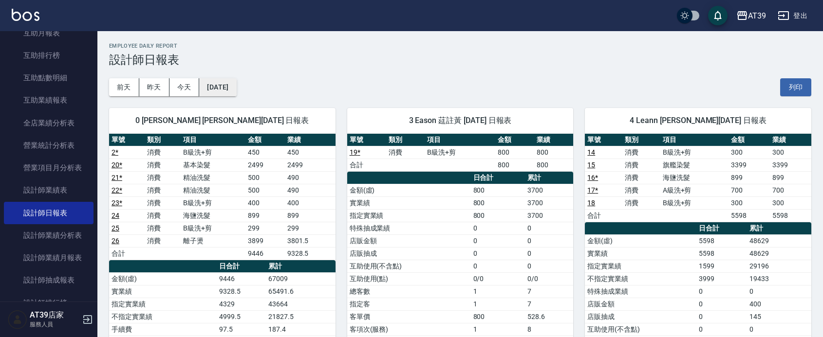
click at [224, 89] on button "2023/08/19" at bounding box center [217, 87] width 37 height 18
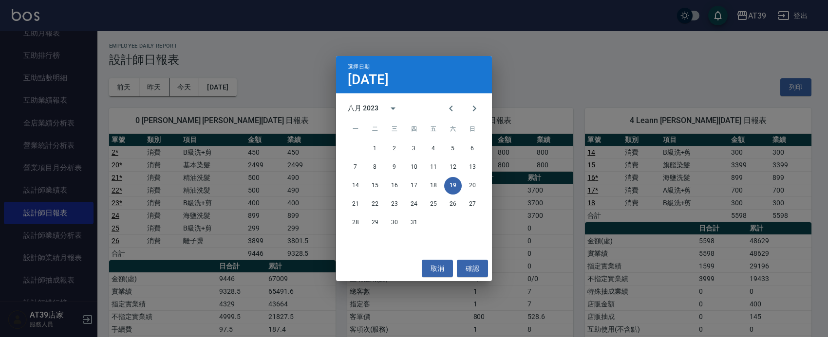
click at [671, 22] on div "選擇日期 8月19日 八月 2023 一 二 三 四 五 六 日 1 2 3 4 5 6 7 8 9 10 11 12 13 14 15 16 17 18 1…" at bounding box center [414, 168] width 828 height 337
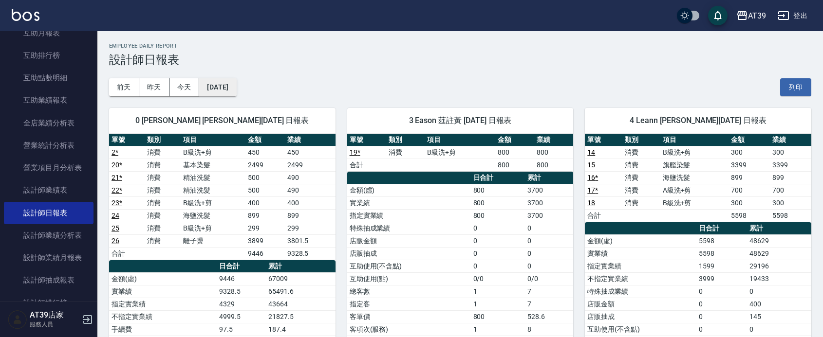
click at [236, 95] on button "2023/08/19" at bounding box center [217, 87] width 37 height 18
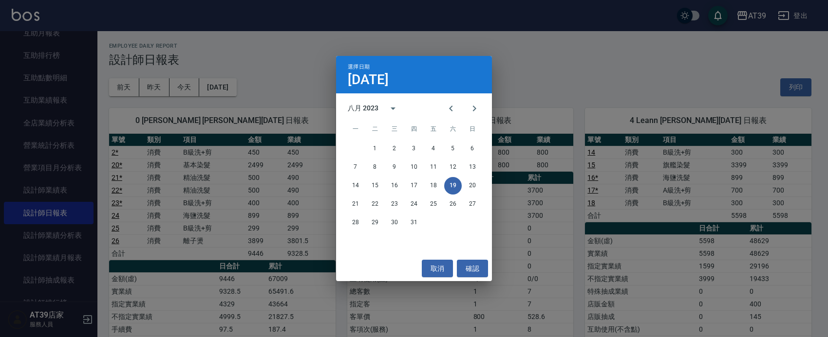
click at [408, 230] on div "28 29 30 31" at bounding box center [414, 223] width 156 height 18
click at [410, 224] on button "31" at bounding box center [414, 223] width 18 height 18
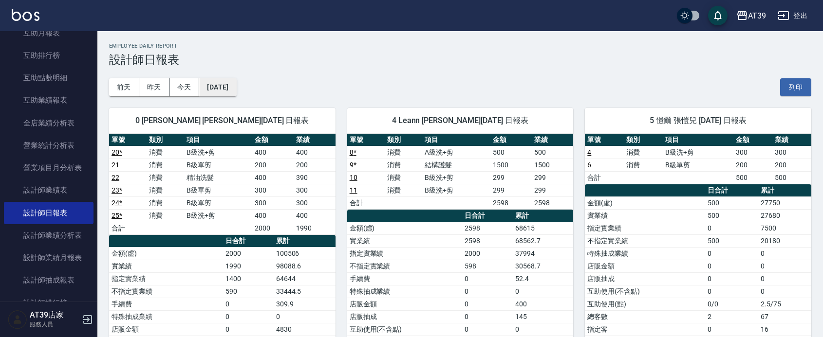
click at [236, 89] on button "2023/08/31" at bounding box center [217, 87] width 37 height 18
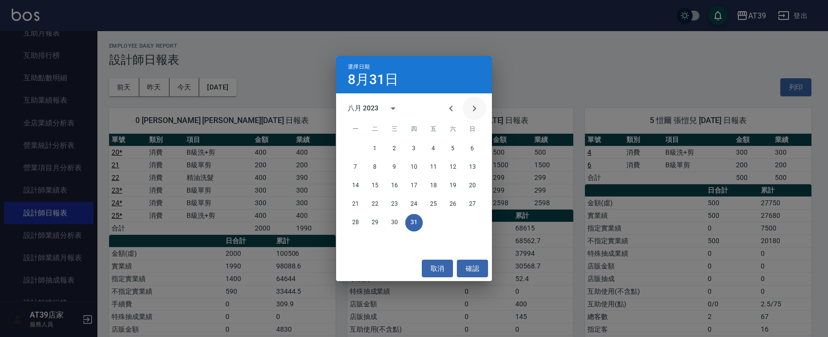
click at [478, 108] on icon "Next month" at bounding box center [474, 109] width 12 height 12
click at [456, 222] on button "30" at bounding box center [453, 223] width 18 height 18
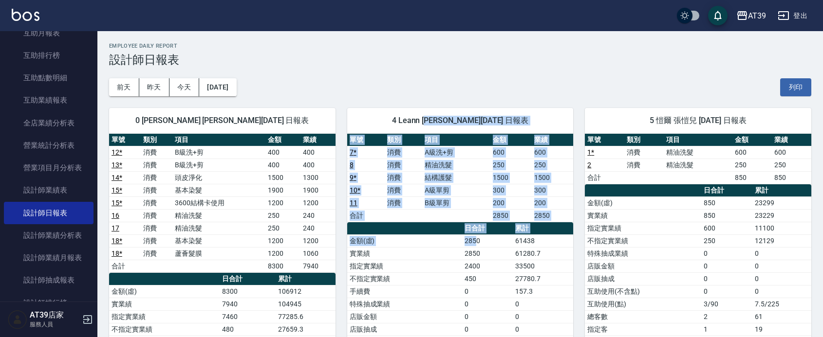
drag, startPoint x: 475, startPoint y: 239, endPoint x: 433, endPoint y: 128, distance: 118.9
click at [433, 128] on div "4 Leann 林思宇 09/30/2023 日報表 單號 類別 項目 金額 業績 7 * 消費 A級洗+剪 600 600 8 消費 精油洗髮 250 25…" at bounding box center [460, 285] width 226 height 354
click at [433, 128] on div "4 Leann 林思宇 09/30/2023 日報表" at bounding box center [460, 120] width 226 height 25
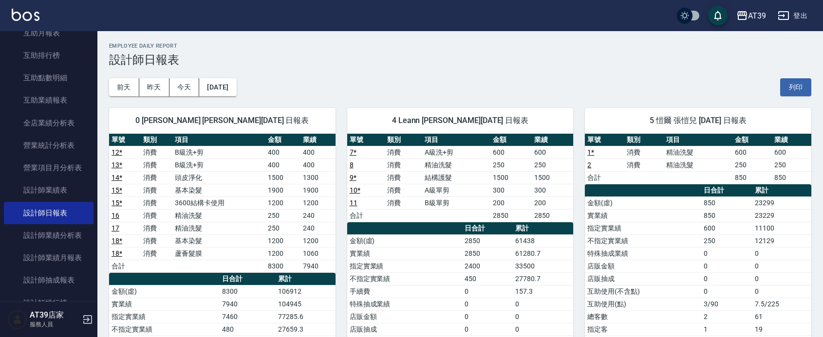
click at [534, 249] on td "61280.7" at bounding box center [543, 253] width 60 height 13
click at [527, 246] on td "61438" at bounding box center [543, 241] width 60 height 13
click at [521, 240] on td "61438" at bounding box center [543, 241] width 60 height 13
drag, startPoint x: 537, startPoint y: 246, endPoint x: 512, endPoint y: 246, distance: 25.3
click at [512, 246] on tr "金額(虛) 2850 61438" at bounding box center [460, 241] width 226 height 13
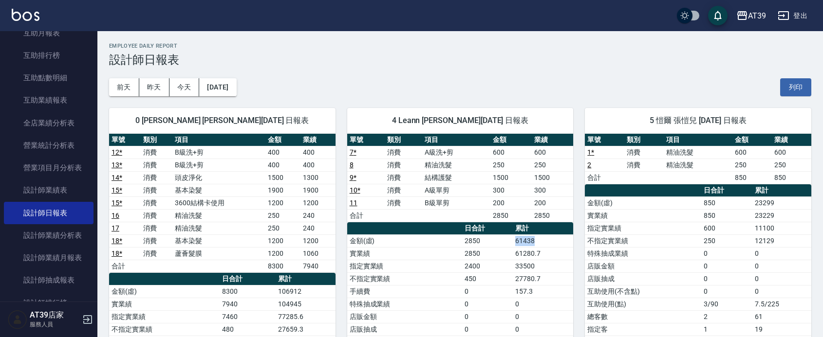
click at [512, 246] on td "2850" at bounding box center [487, 241] width 51 height 13
click at [537, 246] on td "61438" at bounding box center [543, 241] width 60 height 13
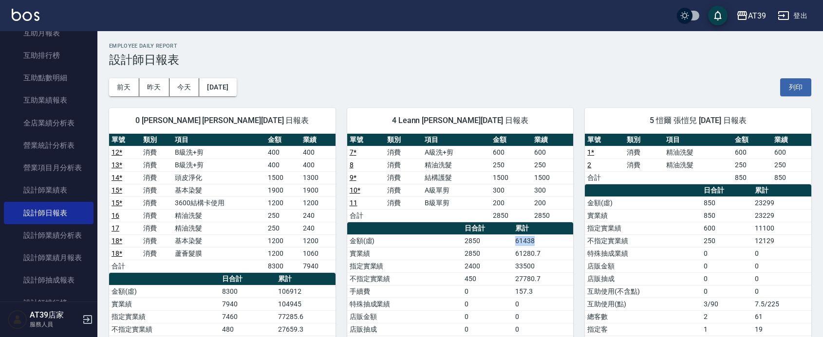
drag, startPoint x: 537, startPoint y: 246, endPoint x: 508, endPoint y: 246, distance: 29.2
click at [508, 246] on tr "金額(虛) 2850 61438" at bounding box center [460, 241] width 226 height 13
click at [508, 246] on td "2850" at bounding box center [487, 241] width 51 height 13
click at [515, 250] on td "61280.7" at bounding box center [543, 253] width 60 height 13
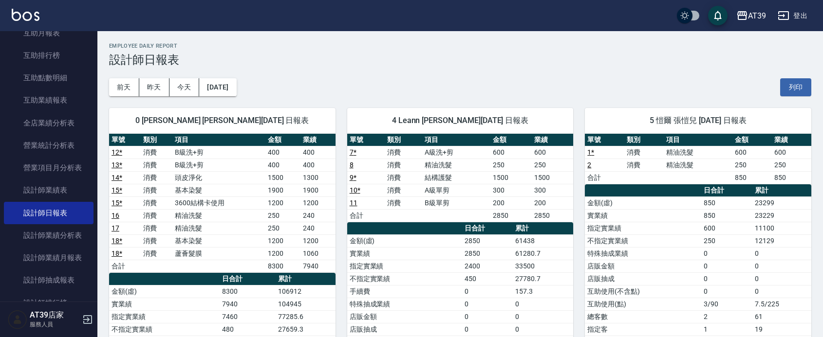
click at [515, 250] on td "61280.7" at bounding box center [543, 253] width 60 height 13
click at [515, 249] on td "61280.7" at bounding box center [543, 253] width 60 height 13
drag, startPoint x: 515, startPoint y: 245, endPoint x: 558, endPoint y: 242, distance: 43.4
click at [558, 242] on td "61438" at bounding box center [543, 241] width 60 height 13
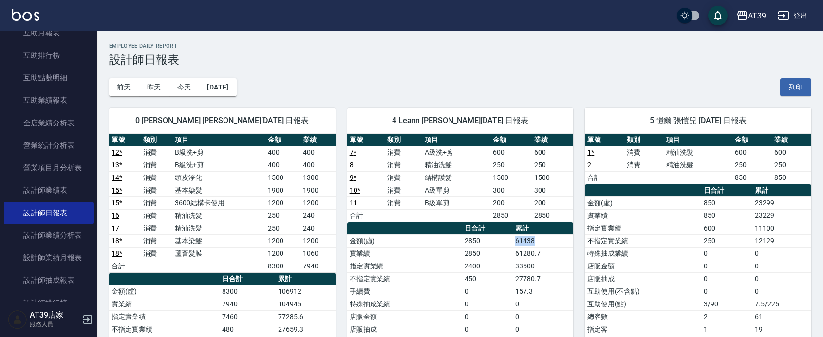
click at [558, 242] on td "61438" at bounding box center [543, 241] width 60 height 13
click at [236, 79] on button "2023/09/30" at bounding box center [217, 87] width 37 height 18
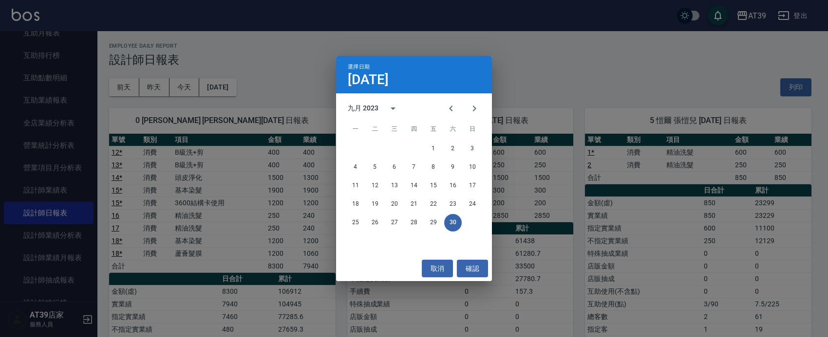
click at [589, 203] on div "選擇日期 9月30日 九月 2023 一 二 三 四 五 六 日 1 2 3 4 5 6 7 8 9 10 11 12 13 14 15 16 17 18 1…" at bounding box center [414, 168] width 828 height 337
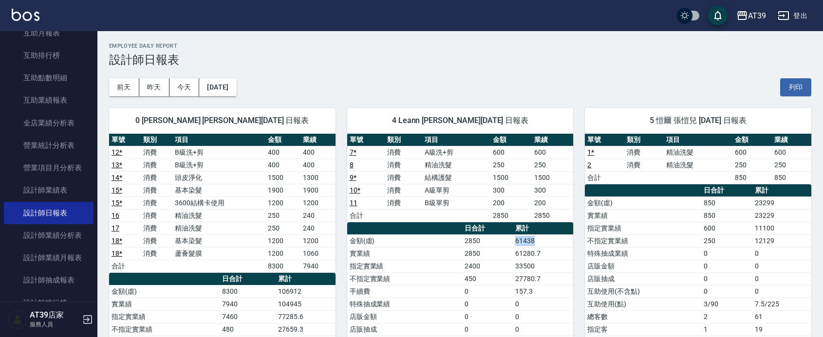
drag, startPoint x: 517, startPoint y: 240, endPoint x: 550, endPoint y: 237, distance: 33.2
click at [550, 237] on td "61438" at bounding box center [543, 241] width 60 height 13
click at [221, 86] on button "2023/09/30" at bounding box center [217, 87] width 37 height 18
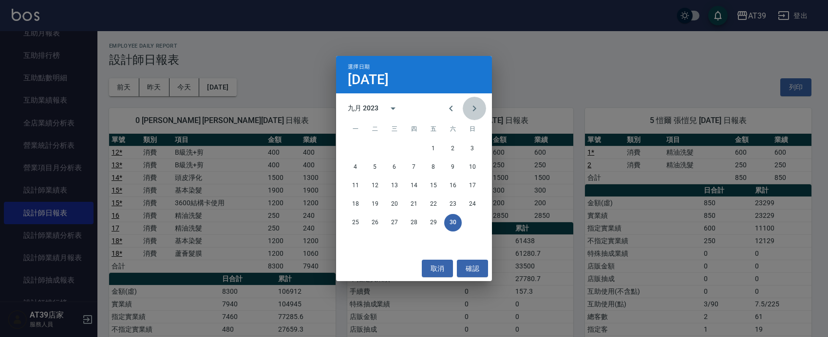
click at [470, 106] on icon "Next month" at bounding box center [474, 109] width 12 height 12
click at [381, 235] on div "30 31" at bounding box center [414, 242] width 156 height 18
click at [378, 244] on button "31" at bounding box center [375, 242] width 18 height 18
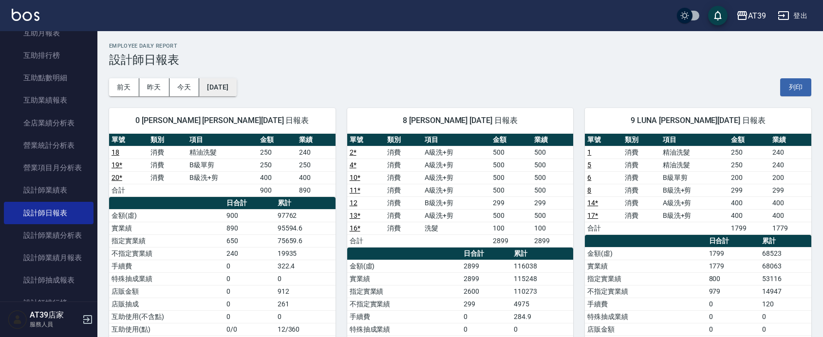
click at [236, 93] on button "2023/10/31" at bounding box center [217, 87] width 37 height 18
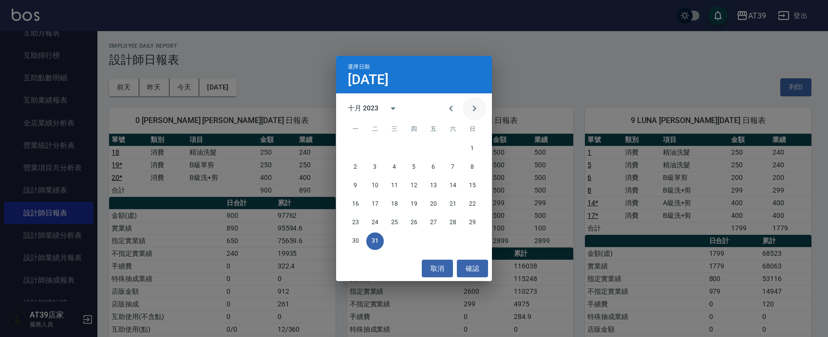
click at [476, 108] on icon "Next month" at bounding box center [474, 109] width 12 height 12
click at [415, 224] on button "30" at bounding box center [414, 223] width 18 height 18
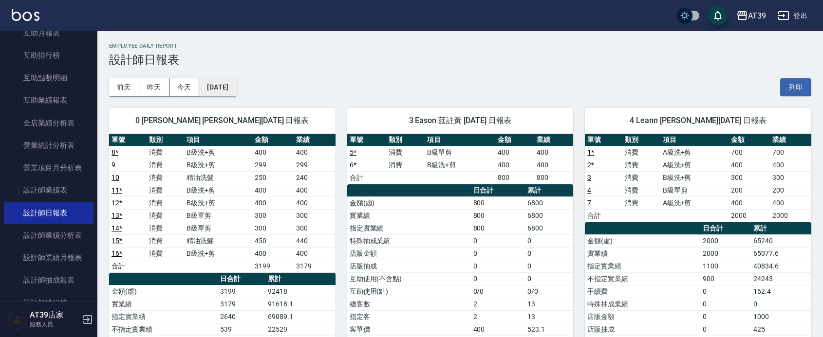
click at [225, 83] on button "2023/11/30" at bounding box center [217, 87] width 37 height 18
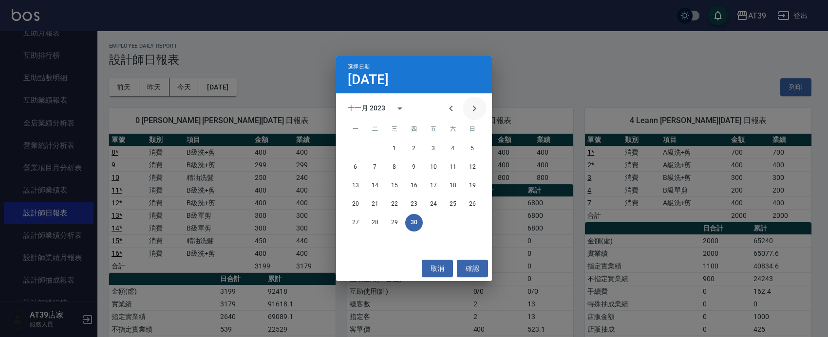
click at [471, 107] on icon "Next month" at bounding box center [474, 109] width 12 height 12
drag, startPoint x: 468, startPoint y: 225, endPoint x: 473, endPoint y: 221, distance: 6.9
click at [469, 224] on button "31" at bounding box center [472, 223] width 18 height 18
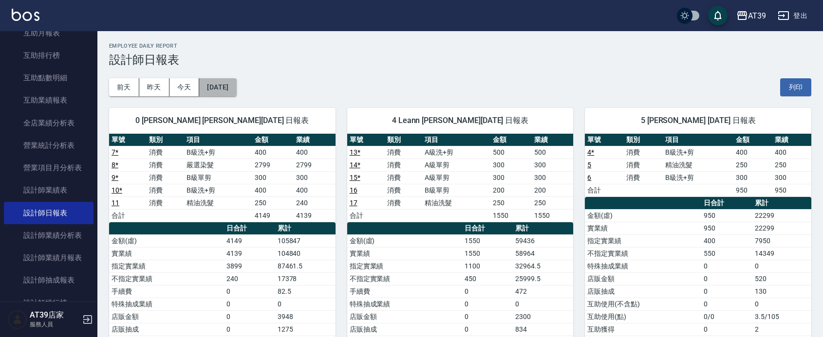
click at [218, 86] on button "2023/12/31" at bounding box center [217, 87] width 37 height 18
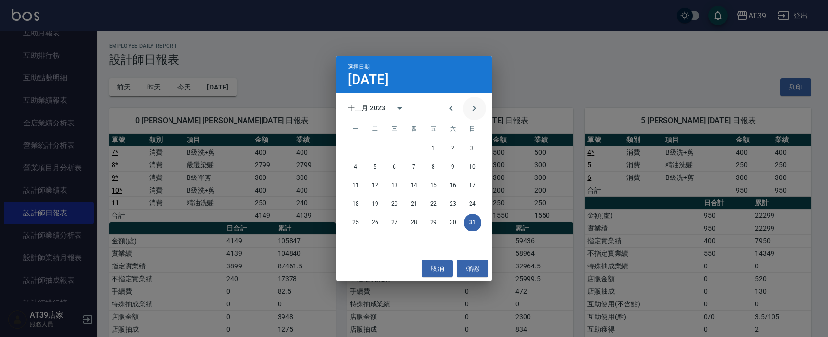
click at [470, 112] on icon "Next month" at bounding box center [474, 109] width 12 height 12
click at [388, 227] on button "31" at bounding box center [395, 223] width 18 height 18
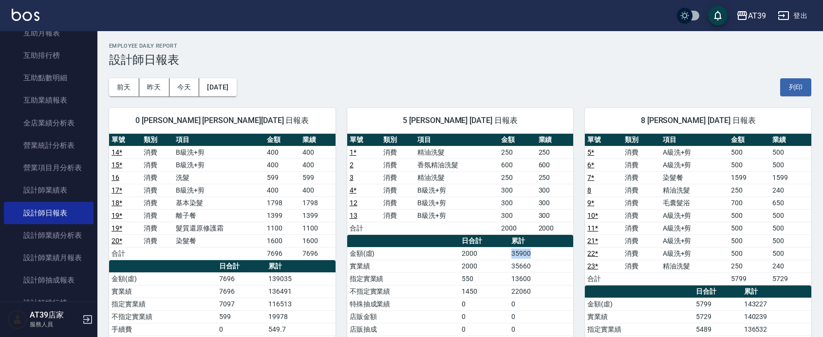
drag, startPoint x: 531, startPoint y: 256, endPoint x: 484, endPoint y: 256, distance: 46.7
click at [484, 256] on tr "金額(虛) 2000 35900" at bounding box center [460, 253] width 226 height 13
click at [484, 256] on td "2000" at bounding box center [484, 253] width 50 height 13
drag, startPoint x: 484, startPoint y: 256, endPoint x: 542, endPoint y: 252, distance: 57.5
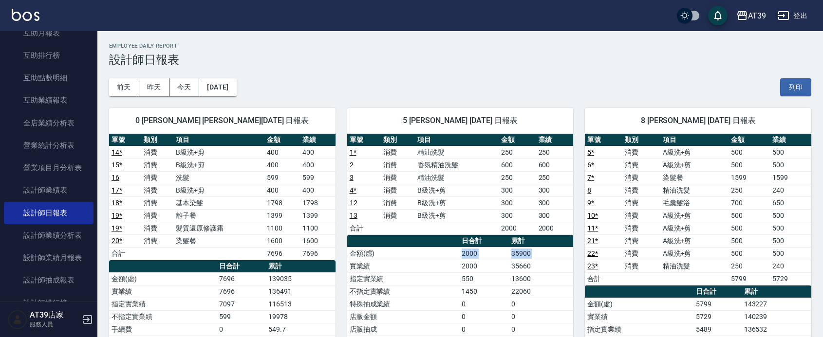
click at [542, 252] on tr "金額(虛) 2000 35900" at bounding box center [460, 253] width 226 height 13
click at [542, 252] on td "35900" at bounding box center [541, 253] width 65 height 13
drag, startPoint x: 542, startPoint y: 252, endPoint x: 509, endPoint y: 255, distance: 33.2
click at [509, 255] on tr "金額(虛) 2000 35900" at bounding box center [460, 253] width 226 height 13
click at [509, 255] on td "2000" at bounding box center [484, 253] width 50 height 13
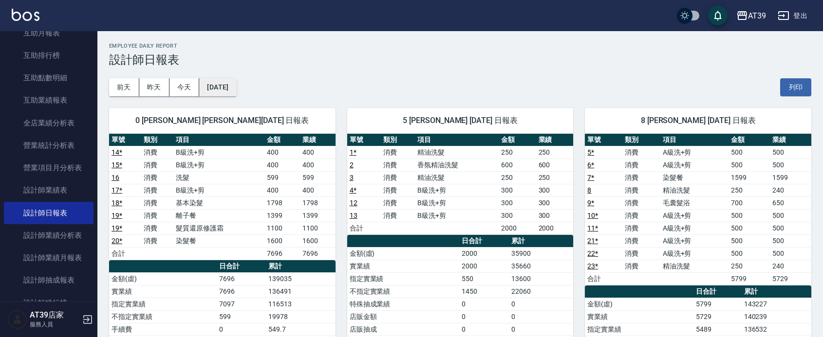
click at [236, 91] on button "2024/01/31" at bounding box center [217, 87] width 37 height 18
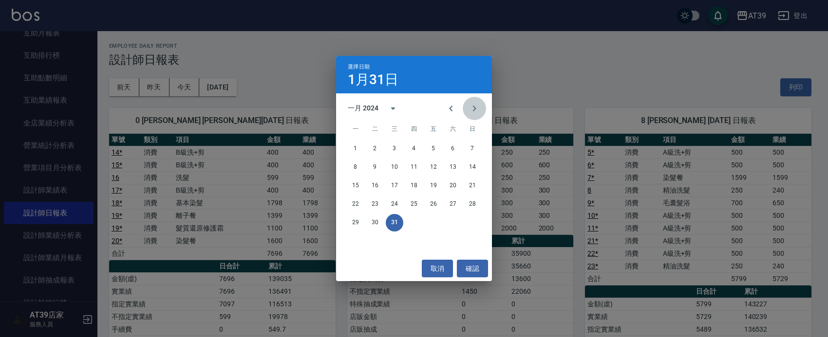
click at [470, 108] on icon "Next month" at bounding box center [474, 109] width 12 height 12
click at [414, 228] on button "29" at bounding box center [414, 223] width 18 height 18
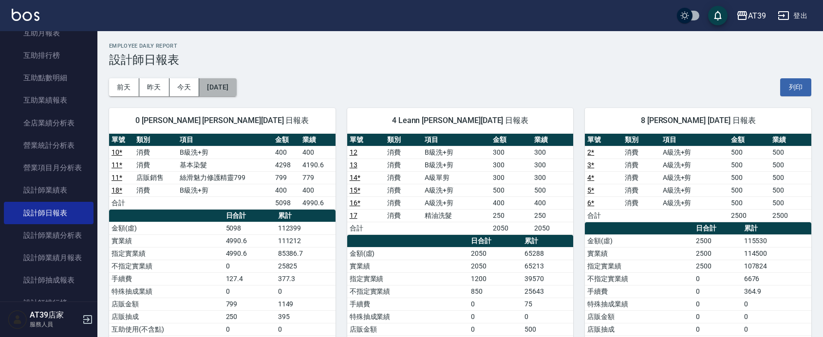
click at [222, 93] on button "2024/02/29" at bounding box center [217, 87] width 37 height 18
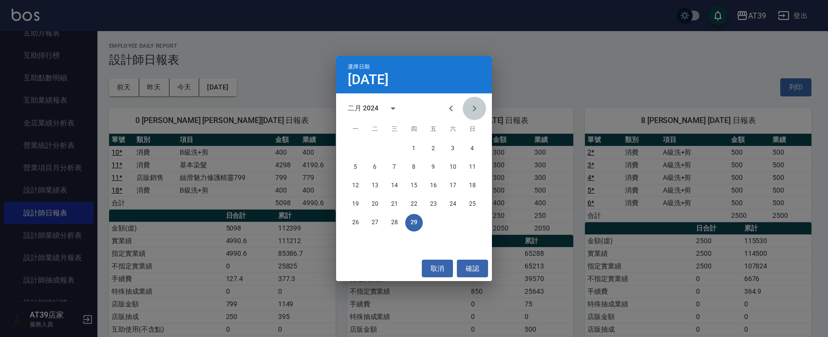
click at [478, 106] on icon "Next month" at bounding box center [474, 109] width 12 height 12
click at [478, 226] on button "31" at bounding box center [472, 223] width 18 height 18
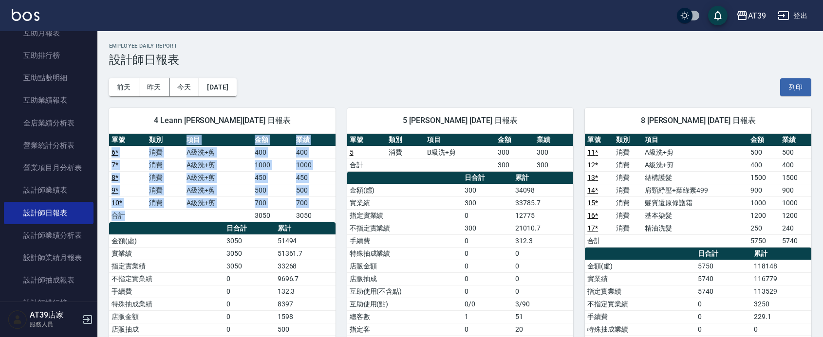
drag, startPoint x: 179, startPoint y: 147, endPoint x: 166, endPoint y: 210, distance: 64.6
click at [166, 210] on table "單號 類別 項目 金額 業績 6 * 消費 A級洗+剪 400 400 7 * 消費 A級洗+剪 1000 1000 8 * 消費 A級洗+剪 450 450…" at bounding box center [222, 178] width 226 height 89
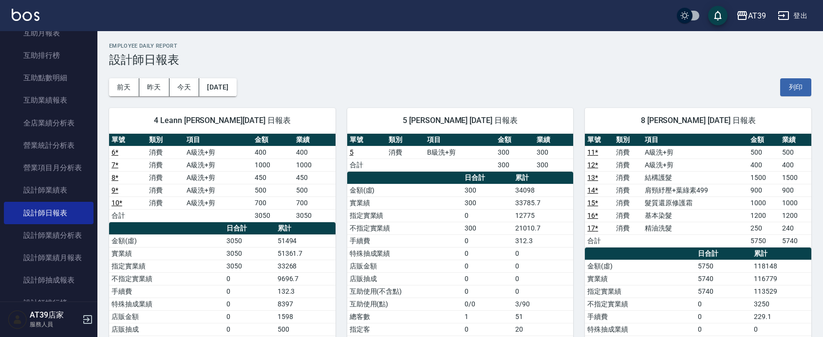
click at [510, 124] on span "5 愷爾 張愷兒 03/31/2024 日報表" at bounding box center [460, 121] width 203 height 10
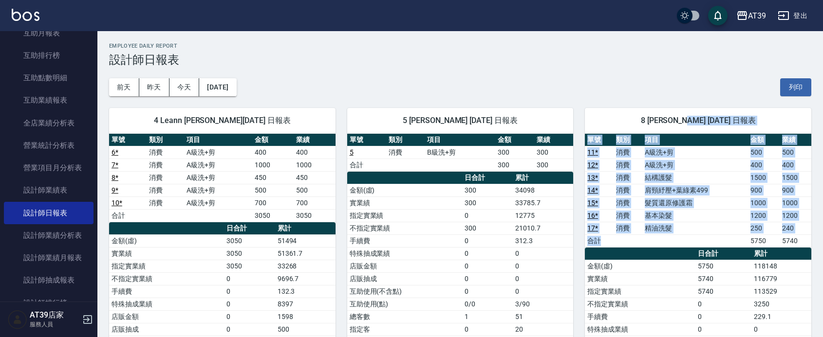
drag, startPoint x: 685, startPoint y: 143, endPoint x: 689, endPoint y: 233, distance: 90.1
click at [692, 241] on div "8 kimi 邱郁筑 03/31/2024 日報表 單號 類別 項目 金額 業績 11 * 消費 A級洗+剪 500 500 12 * 消費 A級洗+剪 40…" at bounding box center [698, 291] width 226 height 367
click at [689, 233] on td "精油洗髮" at bounding box center [695, 228] width 106 height 13
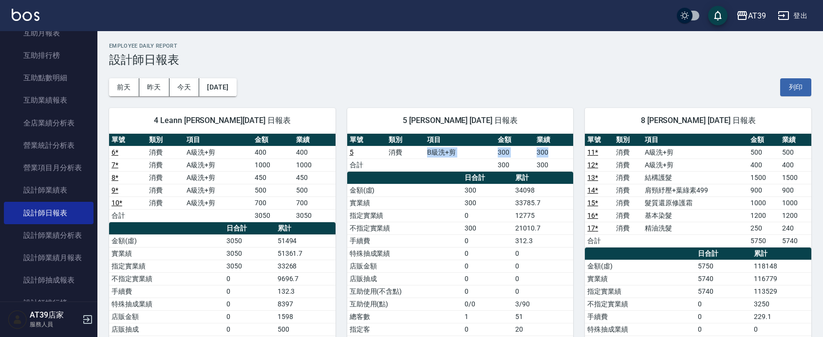
drag, startPoint x: 420, startPoint y: 143, endPoint x: 548, endPoint y: 152, distance: 128.4
click at [548, 152] on tr "5 消費 B級洗+剪 300 300" at bounding box center [460, 152] width 226 height 13
click at [236, 94] on button "2024/03/31" at bounding box center [217, 87] width 37 height 18
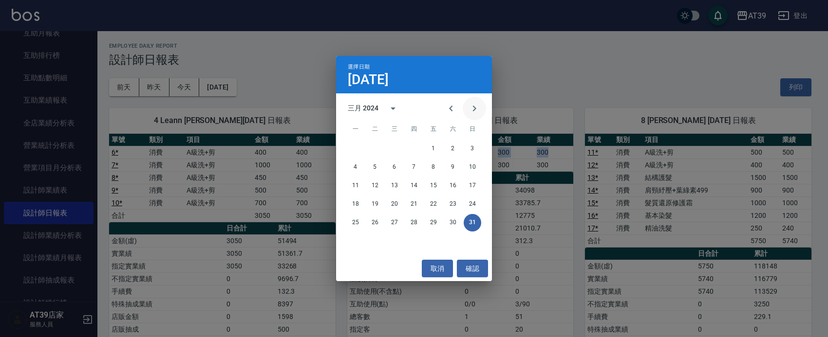
click at [476, 109] on icon "Next month" at bounding box center [474, 109] width 12 height 12
click at [378, 220] on button "30" at bounding box center [375, 223] width 18 height 18
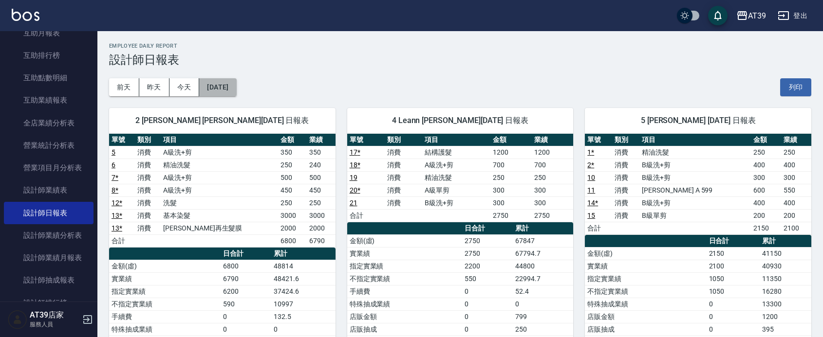
click at [212, 89] on button "2024/04/30" at bounding box center [217, 87] width 37 height 18
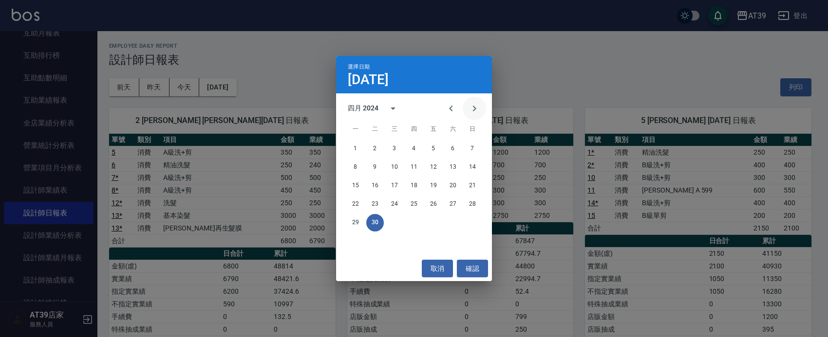
click at [479, 106] on icon "Next month" at bounding box center [474, 109] width 12 height 12
click at [379, 107] on div "五月 2024" at bounding box center [365, 108] width 34 height 10
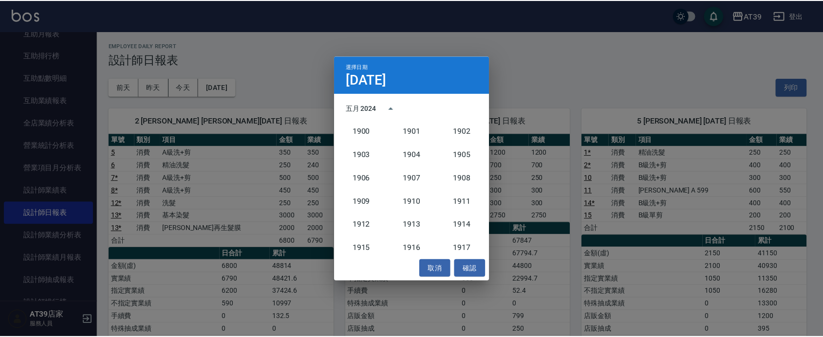
scroll to position [902, 0]
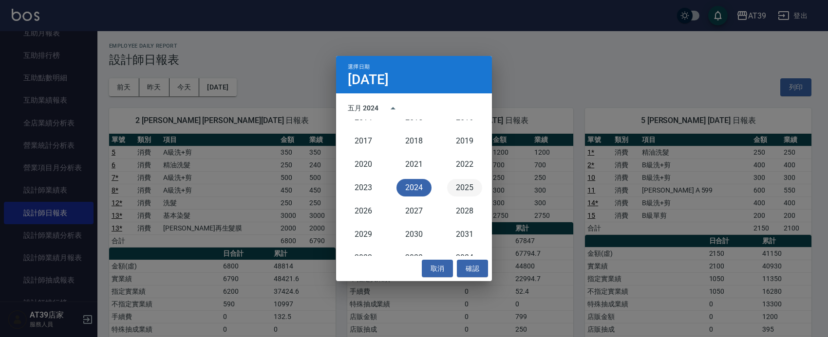
click at [468, 185] on button "2025" at bounding box center [464, 188] width 35 height 18
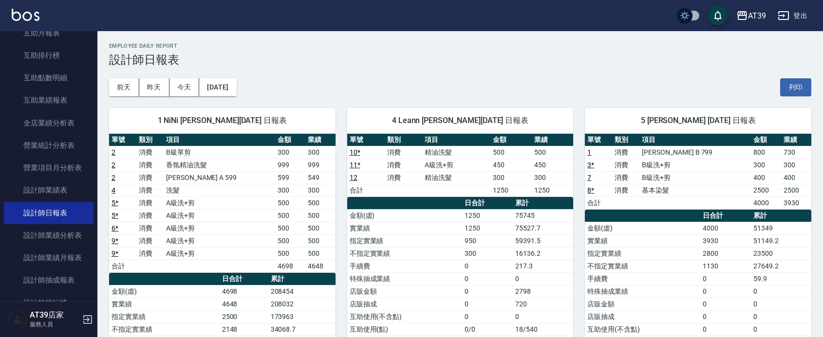
click at [219, 96] on div "1 NiNi 陳玉伶 04/30/2025 日報表 單號 類別 項目 金額 業績 2 消費 B級單剪 300 300 2 消費 香氛精油洗髮 999 999 …" at bounding box center [216, 304] width 238 height 416
click at [225, 92] on button "2025/04/30" at bounding box center [217, 87] width 37 height 18
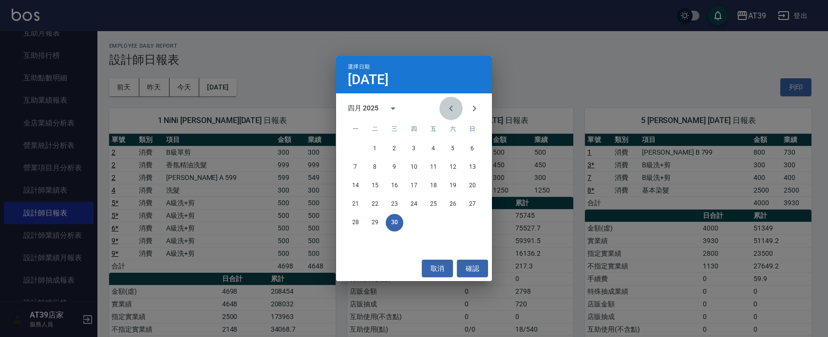
click at [457, 102] on button "Previous month" at bounding box center [450, 108] width 23 height 23
click at [347, 242] on button "31" at bounding box center [356, 242] width 18 height 18
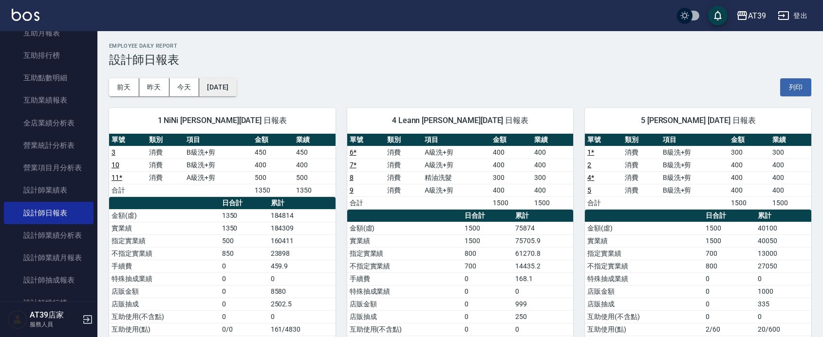
click at [236, 88] on button "2025/03/31" at bounding box center [217, 87] width 37 height 18
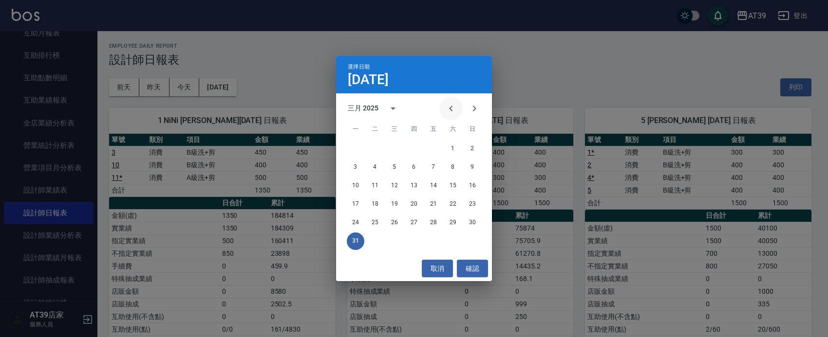
click at [453, 110] on icon "Previous month" at bounding box center [451, 109] width 12 height 12
click at [436, 220] on button "28" at bounding box center [434, 223] width 18 height 18
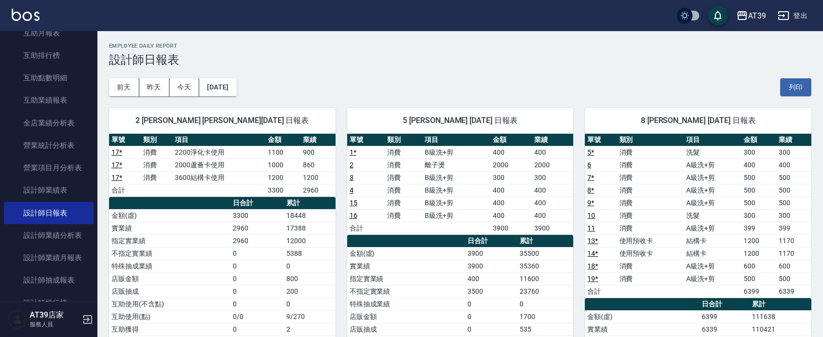
click at [230, 96] on div "2 Jennifer 楊舒馨 02/28/2025 日報表 單號 類別 項目 金額 業績 17 * 消費 2200淨化卡使用 1100 900 17 * 消費…" at bounding box center [216, 310] width 238 height 429
click at [233, 86] on button "2025/02/28" at bounding box center [217, 87] width 37 height 18
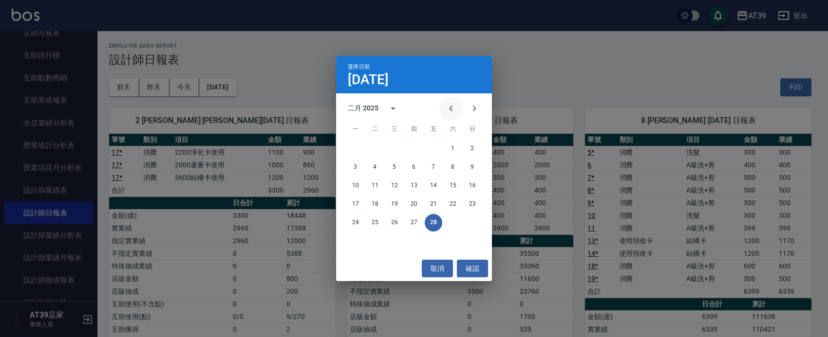
click at [453, 109] on icon "Previous month" at bounding box center [451, 109] width 12 height 12
click at [434, 222] on button "31" at bounding box center [434, 223] width 18 height 18
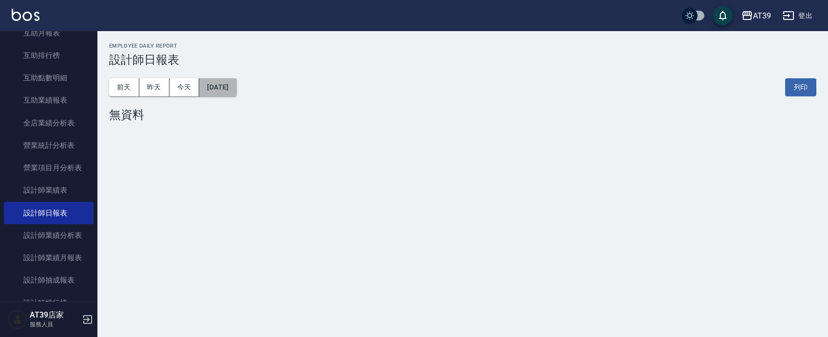
click at [236, 85] on button "2025/01/31" at bounding box center [217, 87] width 37 height 18
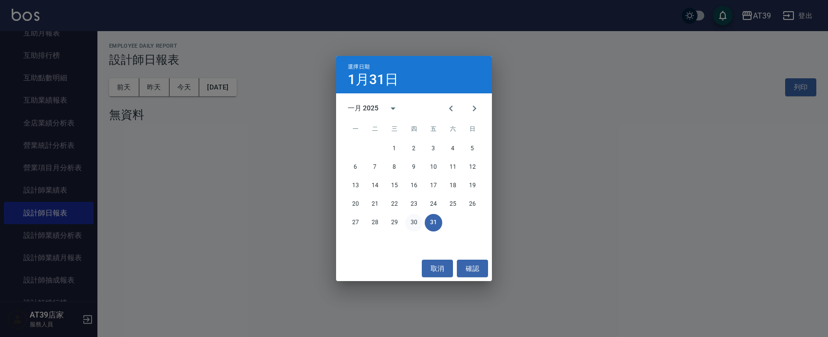
click at [412, 221] on button "30" at bounding box center [414, 223] width 18 height 18
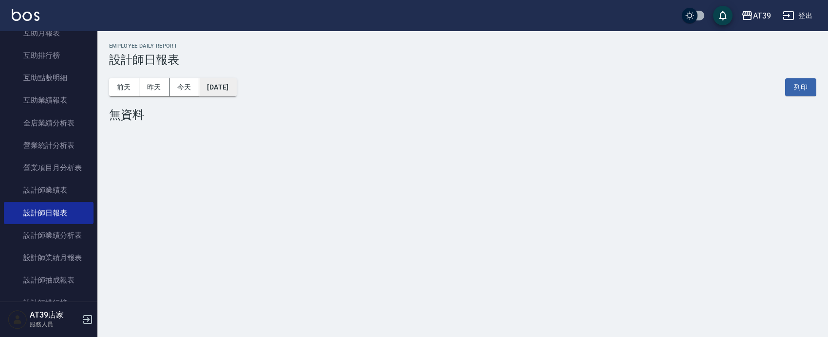
click at [236, 90] on button "2025/01/30" at bounding box center [217, 87] width 37 height 18
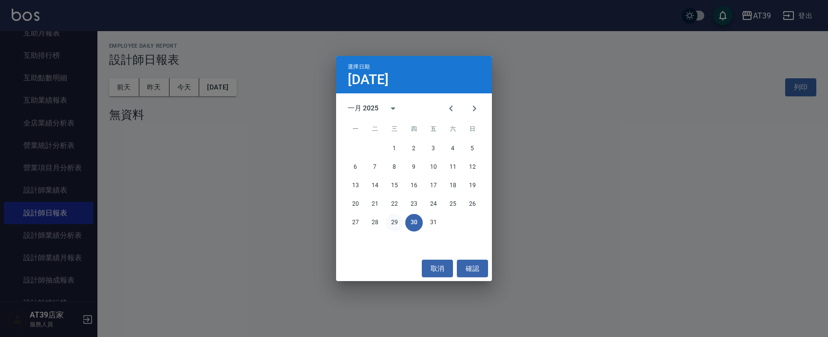
click at [392, 225] on button "29" at bounding box center [395, 223] width 18 height 18
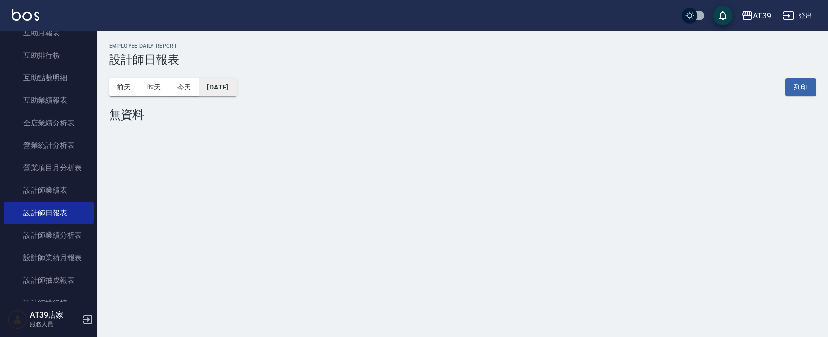
click at [215, 84] on button "2025/01/29" at bounding box center [217, 87] width 37 height 18
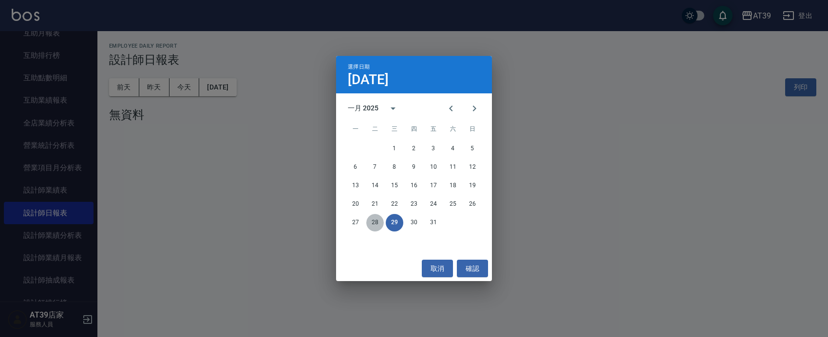
click at [379, 224] on button "28" at bounding box center [375, 223] width 18 height 18
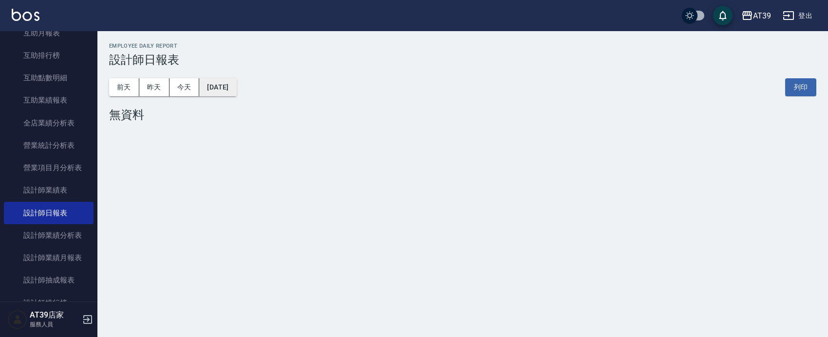
drag, startPoint x: 200, startPoint y: 66, endPoint x: 207, endPoint y: 86, distance: 21.3
click at [201, 74] on div "AT39 2025-01-28 設計師日報表 列印時間： 2025-08-16-20:04 Employee Daily Report 設計師日報表 前天 昨…" at bounding box center [462, 84] width 730 height 106
click at [209, 86] on button "2025/01/28" at bounding box center [217, 87] width 37 height 18
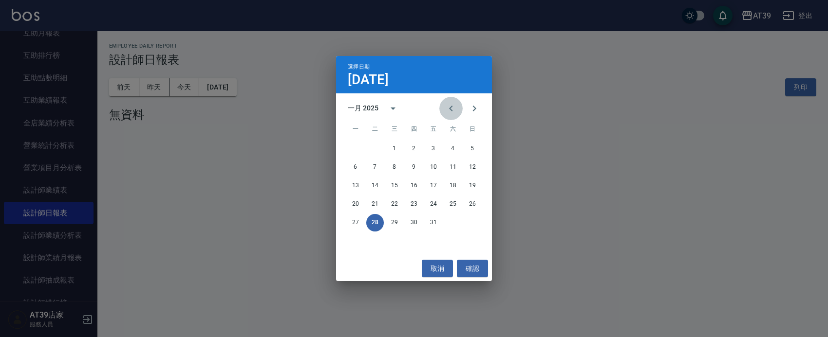
click at [445, 108] on icon "Previous month" at bounding box center [451, 109] width 12 height 12
click at [373, 243] on button "31" at bounding box center [375, 242] width 18 height 18
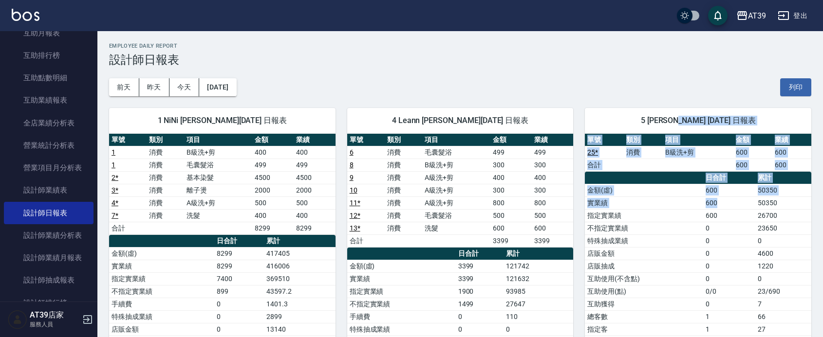
drag, startPoint x: 690, startPoint y: 115, endPoint x: 734, endPoint y: 198, distance: 93.8
click at [734, 198] on div "5 愷爾 張愷兒 12/31/2024 日報表 單號 類別 項目 金額 業績 25 * 消費 B級洗+剪 600 600 合計 600 600 日合計 累計 …" at bounding box center [698, 253] width 226 height 291
click at [734, 197] on td "600" at bounding box center [729, 203] width 52 height 13
drag, startPoint x: 802, startPoint y: 173, endPoint x: 616, endPoint y: 121, distance: 193.1
click at [616, 121] on div "5 愷爾 張愷兒 12/31/2024 日報表 單號 類別 項目 金額 業績 25 * 消費 B級洗+剪 600 600 合計 600 600 日合計 累計 …" at bounding box center [698, 253] width 226 height 291
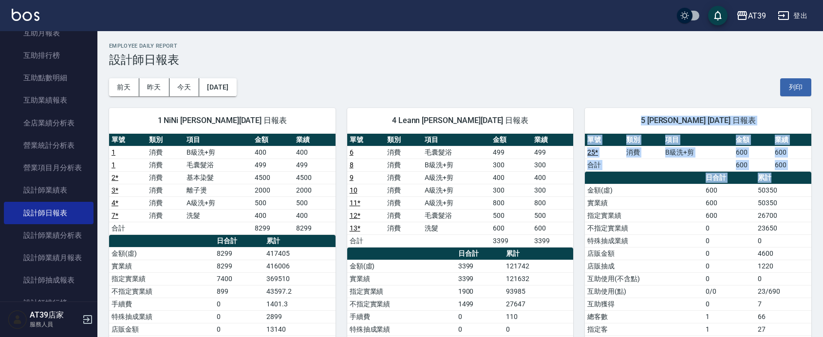
click at [616, 121] on span "5 愷爾 張愷兒 12/31/2024 日報表" at bounding box center [697, 121] width 203 height 10
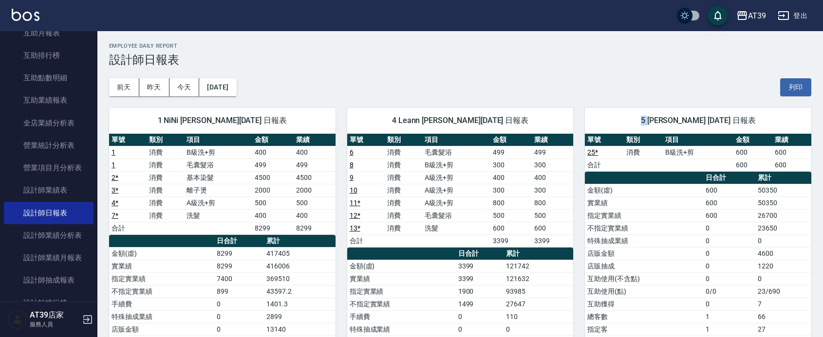
click at [616, 121] on span "5 愷爾 張愷兒 12/31/2024 日報表" at bounding box center [697, 121] width 203 height 10
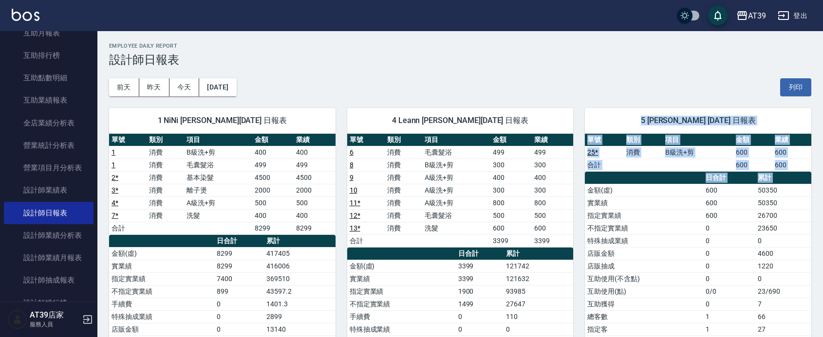
drag, startPoint x: 616, startPoint y: 121, endPoint x: 755, endPoint y: 172, distance: 147.9
click at [755, 172] on div "5 愷爾 張愷兒 12/31/2024 日報表 單號 類別 項目 金額 業績 25 * 消費 B級洗+剪 600 600 合計 600 600 日合計 累計 …" at bounding box center [698, 253] width 226 height 291
click at [755, 172] on th "累計" at bounding box center [783, 178] width 56 height 13
drag, startPoint x: 755, startPoint y: 172, endPoint x: 635, endPoint y: 122, distance: 129.8
click at [635, 122] on div "5 愷爾 張愷兒 12/31/2024 日報表 單號 類別 項目 金額 業績 25 * 消費 B級洗+剪 600 600 合計 600 600 日合計 累計 …" at bounding box center [698, 253] width 226 height 291
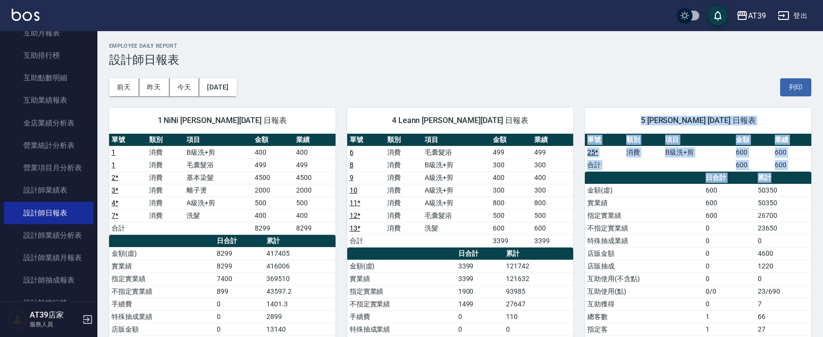
click at [635, 122] on span "5 愷爾 張愷兒 12/31/2024 日報表" at bounding box center [697, 121] width 203 height 10
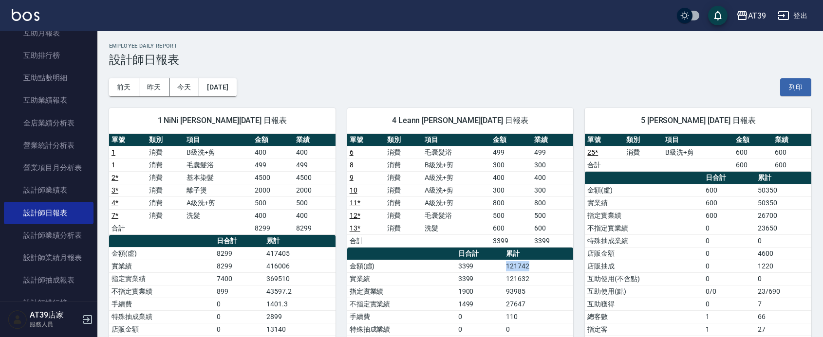
drag, startPoint x: 557, startPoint y: 263, endPoint x: 482, endPoint y: 271, distance: 75.3
click at [482, 271] on tr "金額(虛) 3399 121742" at bounding box center [460, 266] width 226 height 13
click at [551, 268] on td "121742" at bounding box center [538, 266] width 70 height 13
drag, startPoint x: 551, startPoint y: 268, endPoint x: 451, endPoint y: 266, distance: 99.3
click at [451, 266] on tr "金額(虛) 3399 121742" at bounding box center [460, 266] width 226 height 13
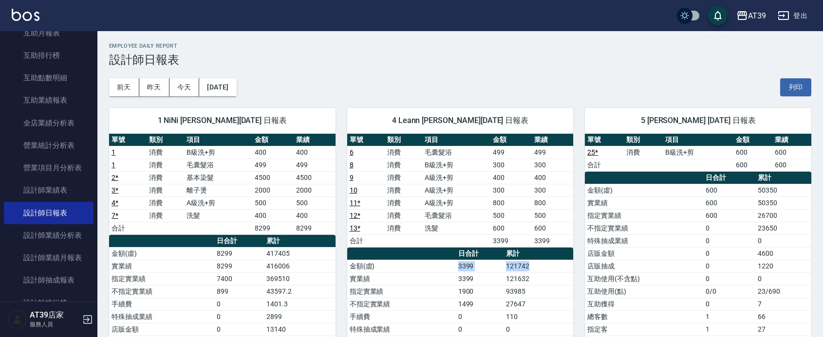
click at [451, 266] on td "金額(虛)" at bounding box center [401, 266] width 109 height 13
drag, startPoint x: 539, startPoint y: 270, endPoint x: 456, endPoint y: 271, distance: 83.2
click at [456, 271] on tr "金額(虛) 3399 121742" at bounding box center [460, 266] width 226 height 13
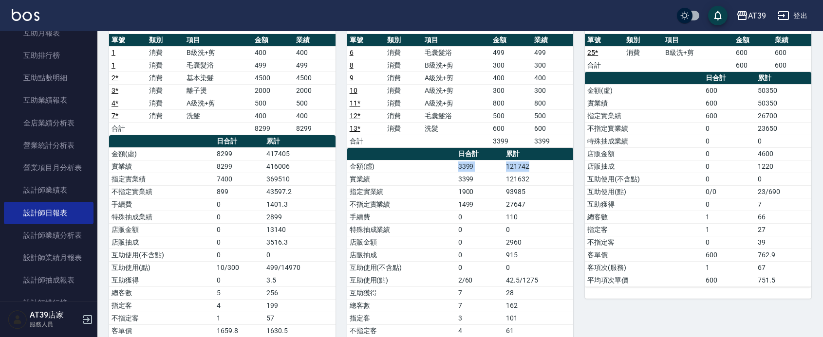
scroll to position [122, 0]
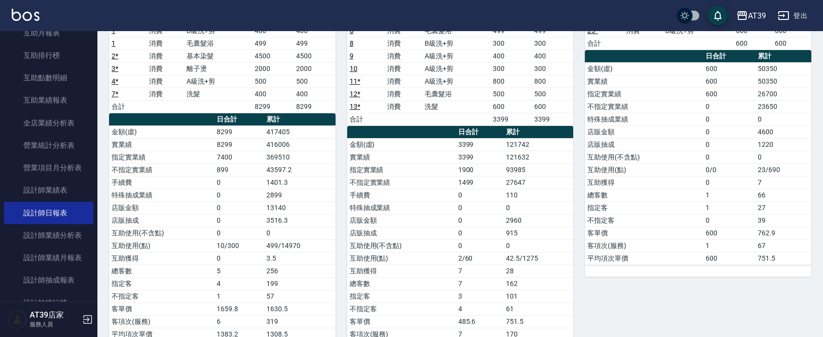
click at [403, 241] on td "互助使用(不含點)" at bounding box center [401, 246] width 109 height 13
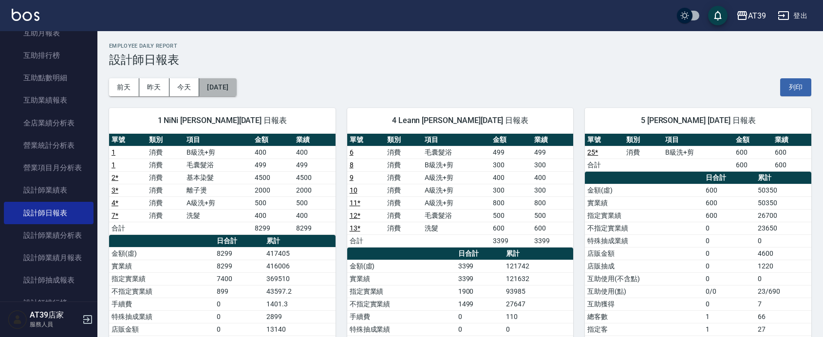
click at [236, 81] on button "2024/12/31" at bounding box center [217, 87] width 37 height 18
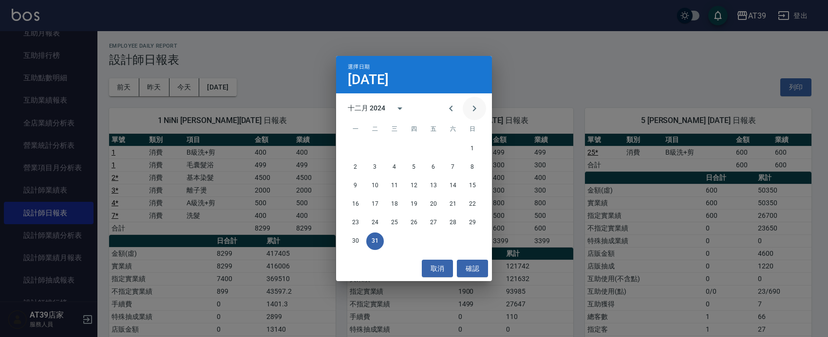
click at [478, 111] on icon "Next month" at bounding box center [474, 109] width 12 height 12
click at [392, 220] on button "29" at bounding box center [395, 223] width 18 height 18
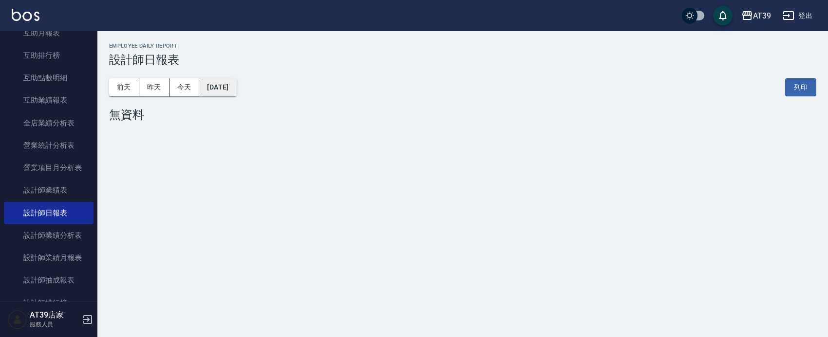
click at [234, 93] on button "2025/01/29" at bounding box center [217, 87] width 37 height 18
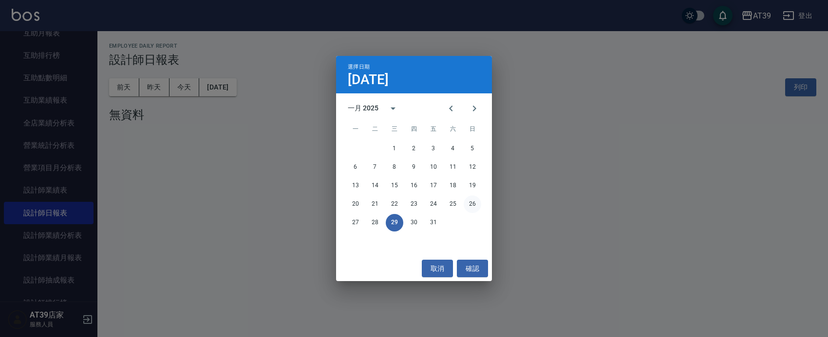
click at [474, 203] on button "26" at bounding box center [472, 205] width 18 height 18
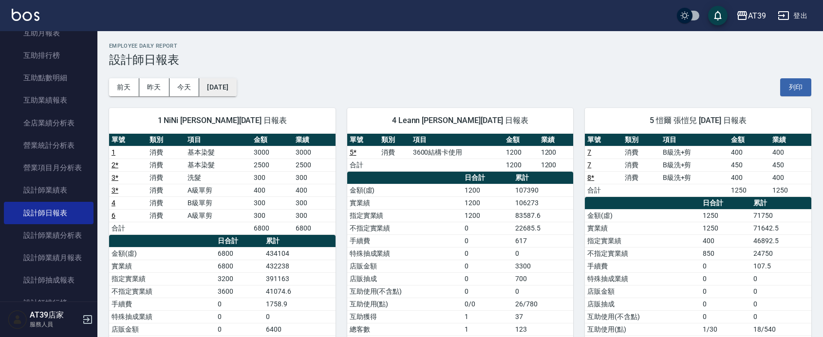
click at [200, 85] on button "2025/01/26" at bounding box center [217, 87] width 37 height 18
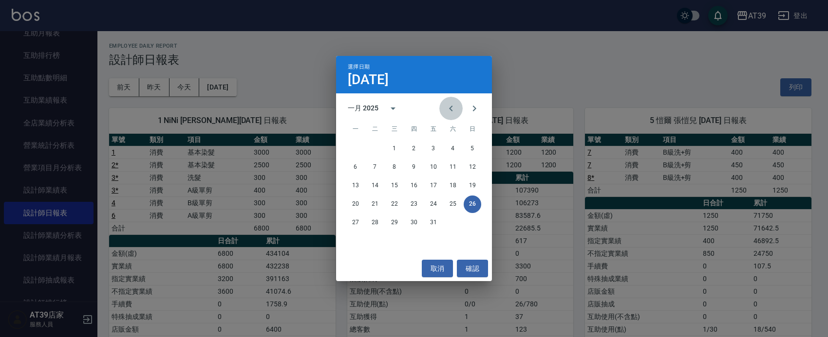
click at [454, 103] on icon "Previous month" at bounding box center [451, 109] width 12 height 12
click at [375, 239] on button "31" at bounding box center [375, 242] width 18 height 18
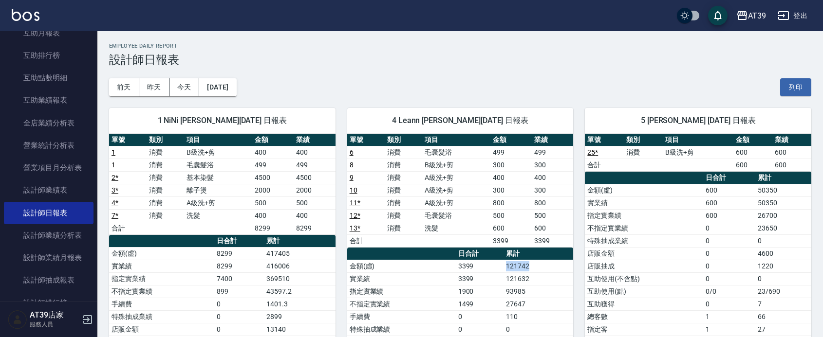
drag, startPoint x: 562, startPoint y: 268, endPoint x: 492, endPoint y: 262, distance: 70.3
click at [492, 262] on tr "金額(虛) 3399 121742" at bounding box center [460, 266] width 226 height 13
click at [492, 262] on td "3399" at bounding box center [480, 266] width 48 height 13
drag, startPoint x: 492, startPoint y: 262, endPoint x: 536, endPoint y: 266, distance: 43.5
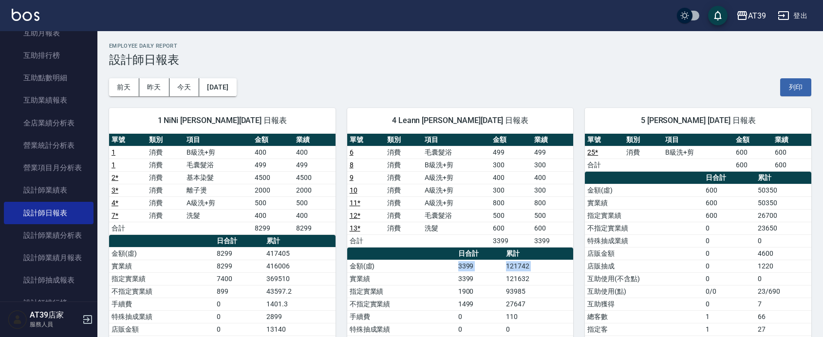
click at [536, 266] on tr "金額(虛) 3399 121742" at bounding box center [460, 266] width 226 height 13
click at [536, 266] on td "121742" at bounding box center [538, 266] width 70 height 13
click at [33, 25] on div "AT39 登出" at bounding box center [411, 15] width 823 height 31
click at [31, 18] on img at bounding box center [26, 15] width 28 height 12
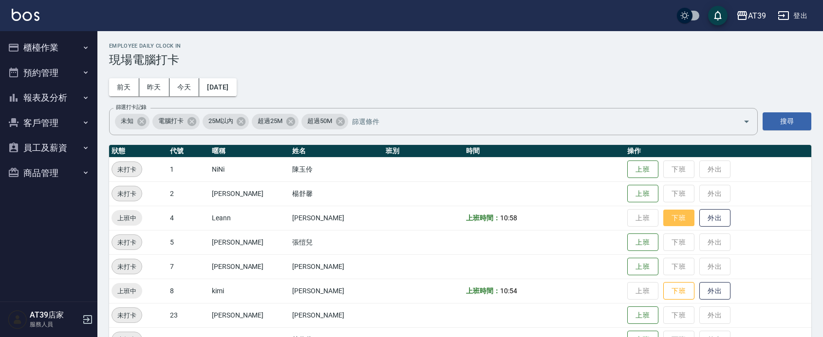
click at [665, 214] on button "下班" at bounding box center [678, 218] width 31 height 17
click at [667, 293] on button "下班" at bounding box center [678, 291] width 31 height 17
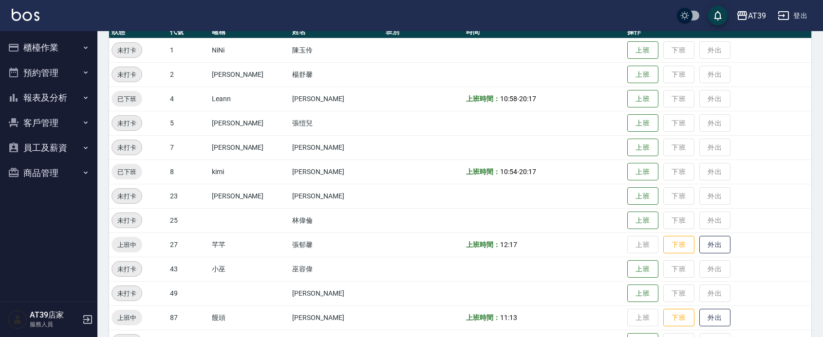
scroll to position [122, 0]
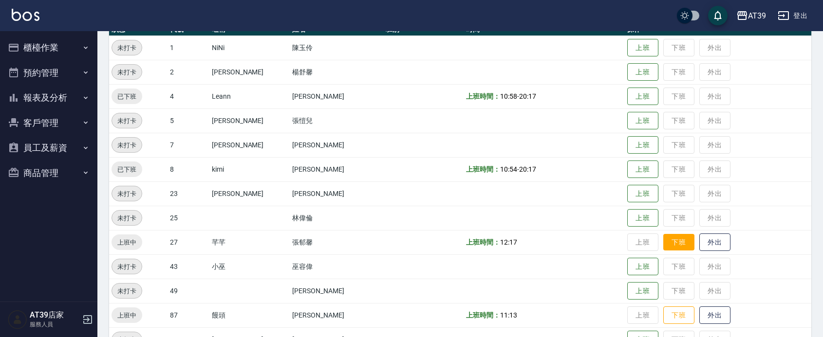
click at [665, 243] on button "下班" at bounding box center [678, 242] width 31 height 17
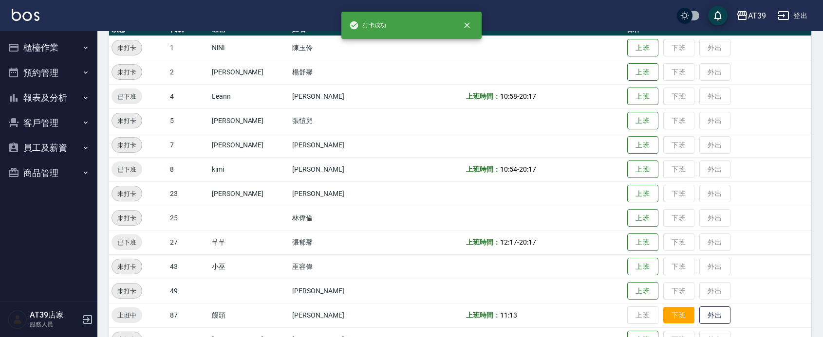
click at [665, 312] on button "下班" at bounding box center [678, 315] width 31 height 17
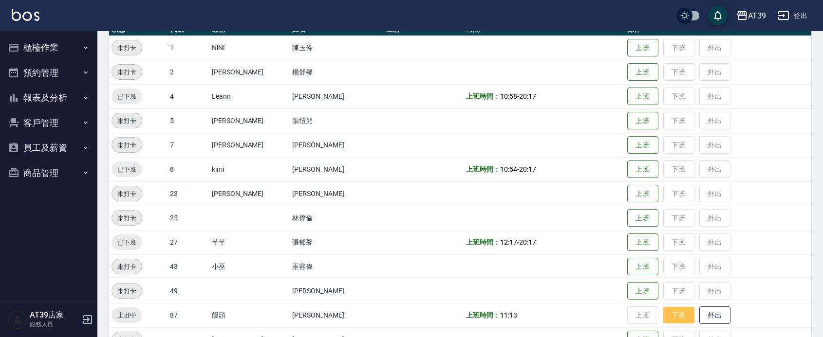
click at [665, 309] on button "下班" at bounding box center [678, 315] width 31 height 17
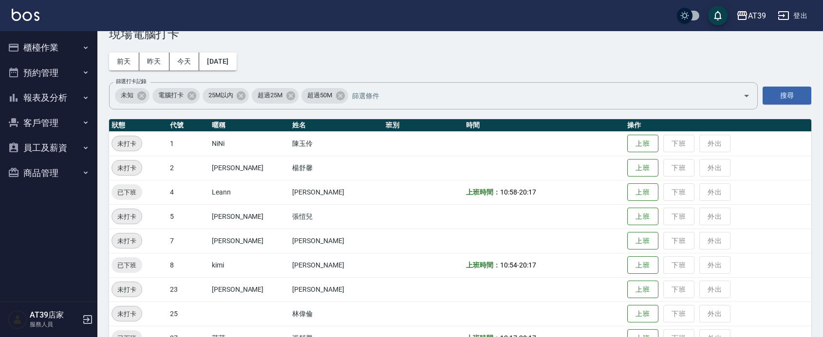
scroll to position [14, 0]
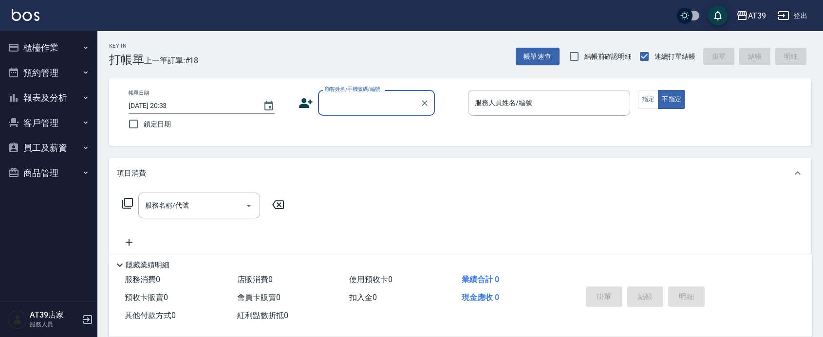
click at [414, 130] on div "帳單日期 2025/08/16 20:33 鎖定日期 顧客姓名/手機號碼/編號 顧客姓名/手機號碼/編號 服務人員姓名/編號 服務人員姓名/編號 指定 不指定" at bounding box center [460, 112] width 679 height 44
click at [644, 98] on button "指定" at bounding box center [648, 99] width 21 height 19
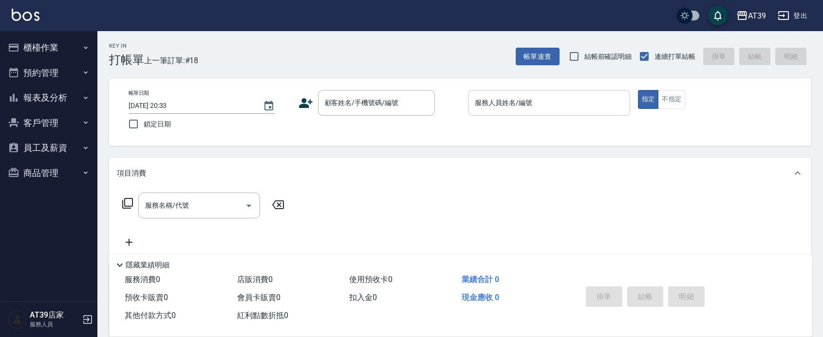
click at [544, 106] on input "服務人員姓名/編號" at bounding box center [548, 102] width 153 height 17
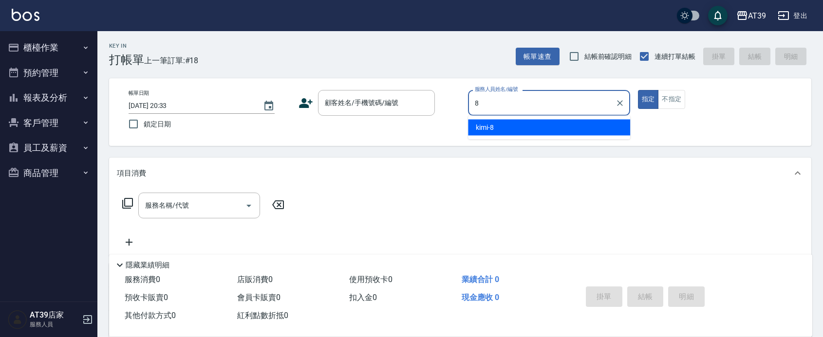
click at [536, 125] on div "kimi -8" at bounding box center [549, 128] width 162 height 16
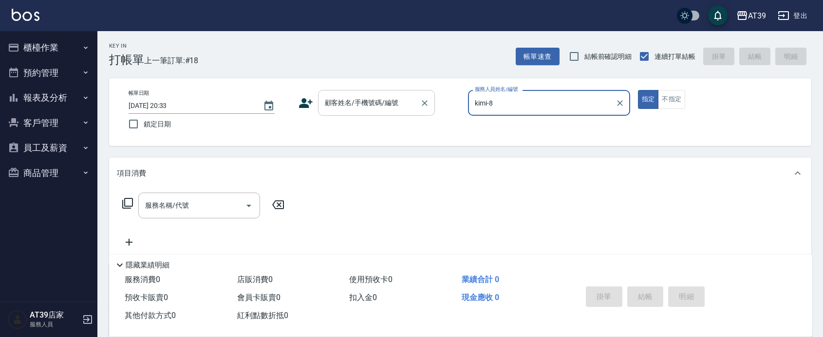
type input "kimi-8"
click at [406, 97] on input "顧客姓名/手機號碼/編號" at bounding box center [368, 102] width 93 height 17
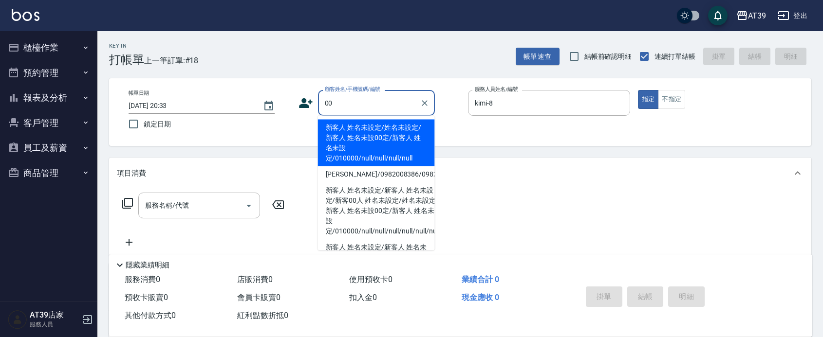
click at [381, 128] on li "新客人 姓名未設定/姓名未設定/新客人 姓名未設00定/新客人 姓名未設定/010000/null/null/null/null" at bounding box center [376, 143] width 117 height 47
type input "新客人 姓名未設定/姓名未設定/新客人 姓名未設00定/新客人 姓名未設定/010000/null/null/null/null"
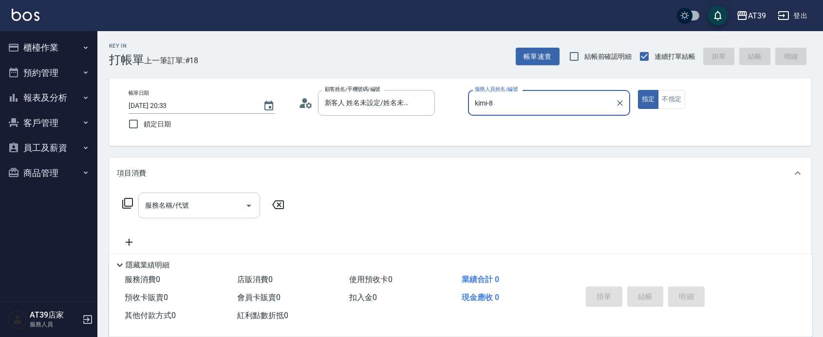
click at [207, 208] on input "服務名稱/代號" at bounding box center [192, 205] width 98 height 17
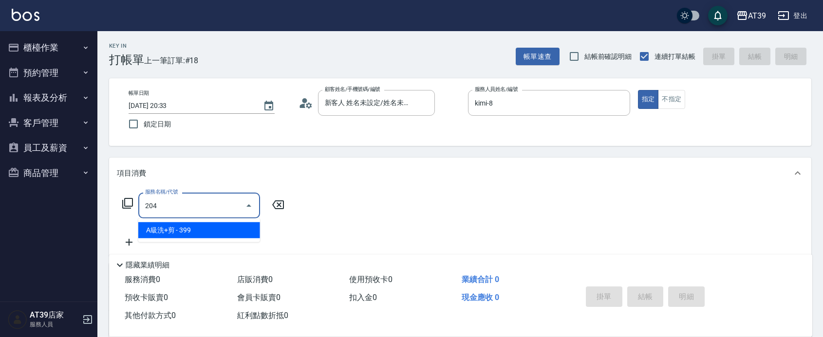
click at [213, 229] on span "A級洗+剪 - 399" at bounding box center [199, 230] width 122 height 16
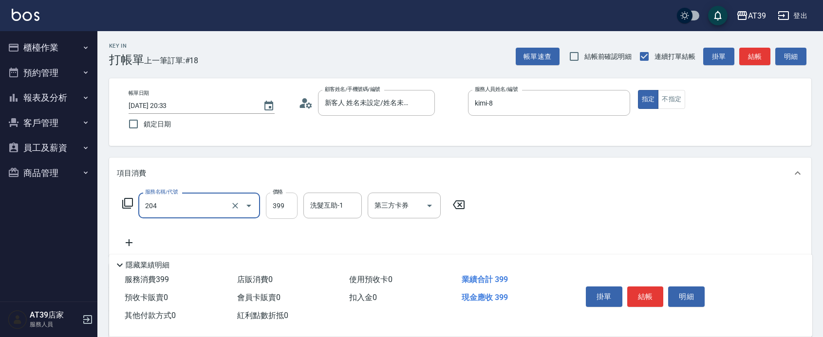
type input "A級洗+剪(204)"
click at [278, 201] on input "399" at bounding box center [282, 206] width 32 height 26
type input "500"
click at [331, 212] on input "洗髮互助-1" at bounding box center [333, 205] width 50 height 17
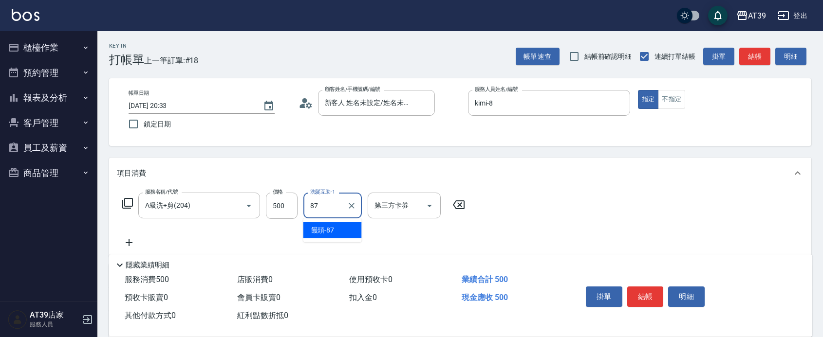
click at [333, 230] on span "饅頭 -87" at bounding box center [322, 230] width 23 height 10
type input "饅頭-87"
click at [760, 45] on div "Key In 打帳單 上一筆訂單:#18 帳單速查 結帳前確認明細 連續打單結帳 掛單 結帳 明細" at bounding box center [454, 49] width 714 height 36
click at [761, 57] on button "結帳" at bounding box center [754, 57] width 31 height 18
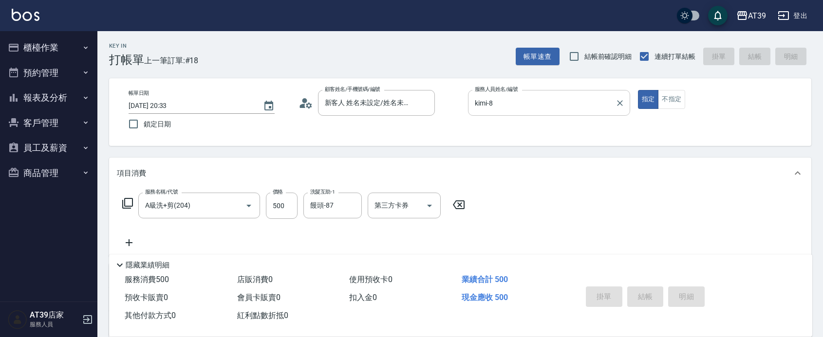
type input "2025/08/16 20:36"
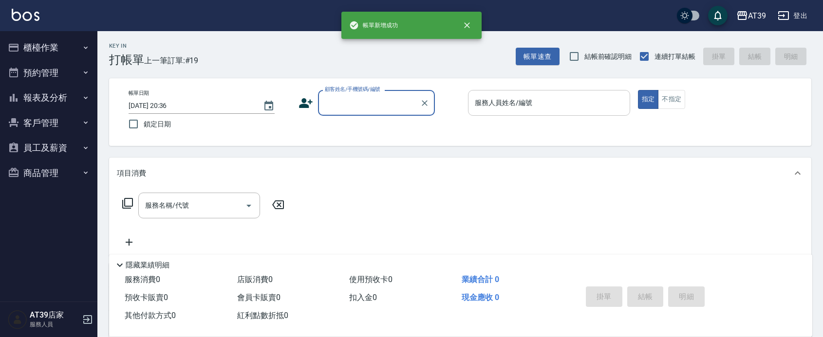
click at [541, 106] on input "服務人員姓名/編號" at bounding box center [548, 102] width 153 height 17
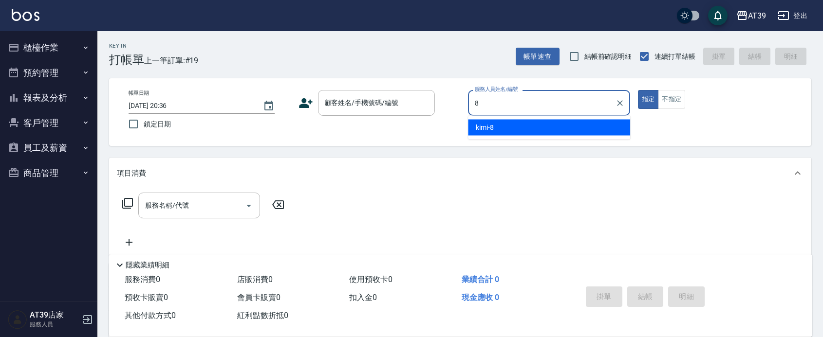
click at [540, 110] on input "8" at bounding box center [541, 102] width 139 height 17
click at [532, 126] on div "kimi -8" at bounding box center [549, 128] width 162 height 16
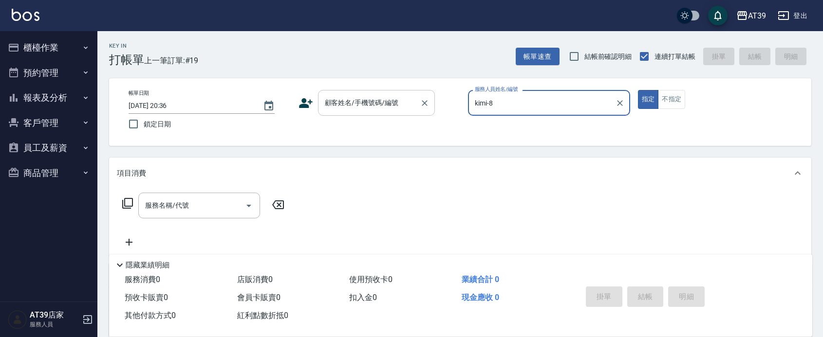
type input "kimi-8"
click at [383, 108] on input "顧客姓名/手機號碼/編號" at bounding box center [368, 102] width 93 height 17
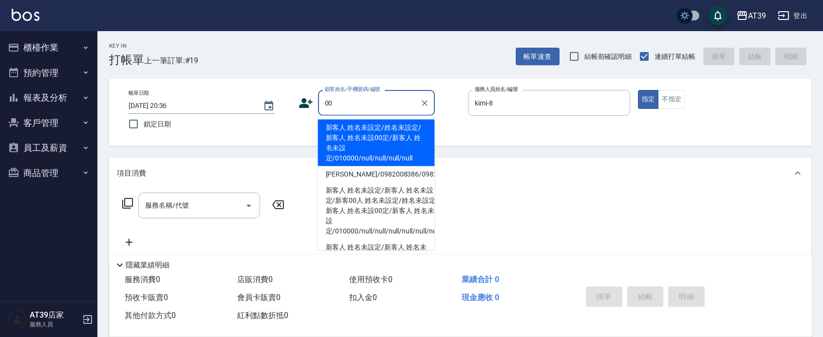
click at [386, 133] on li "新客人 姓名未設定/姓名未設定/新客人 姓名未設00定/新客人 姓名未設定/010000/null/null/null/null" at bounding box center [376, 143] width 117 height 47
type input "新客人 姓名未設定/姓名未設定/新客人 姓名未設00定/新客人 姓名未設定/010000/null/null/null/null"
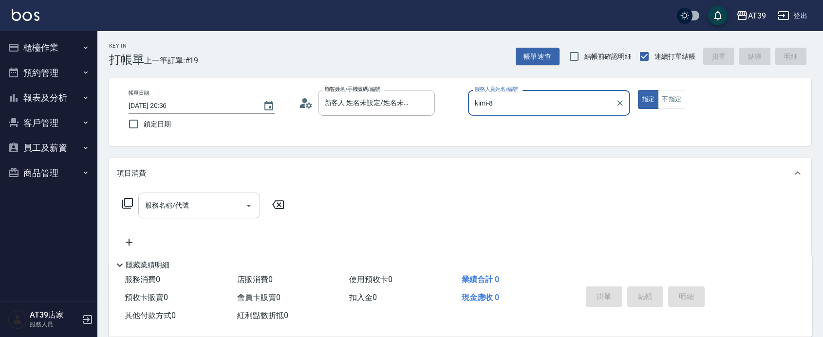
click at [215, 198] on input "服務名稱/代號" at bounding box center [192, 205] width 98 height 17
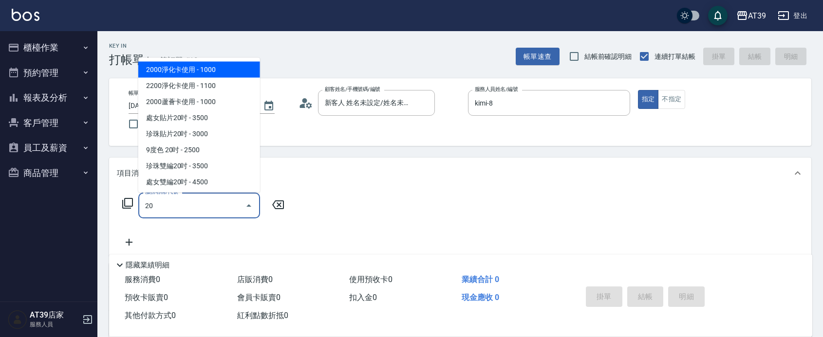
type input "2"
click at [227, 206] on input "服務名稱/代號" at bounding box center [192, 205] width 98 height 17
click at [220, 209] on input "服務名稱/代號" at bounding box center [192, 205] width 98 height 17
click at [213, 68] on span "洗髮 - 200" at bounding box center [199, 69] width 122 height 16
type input "洗髮(101)"
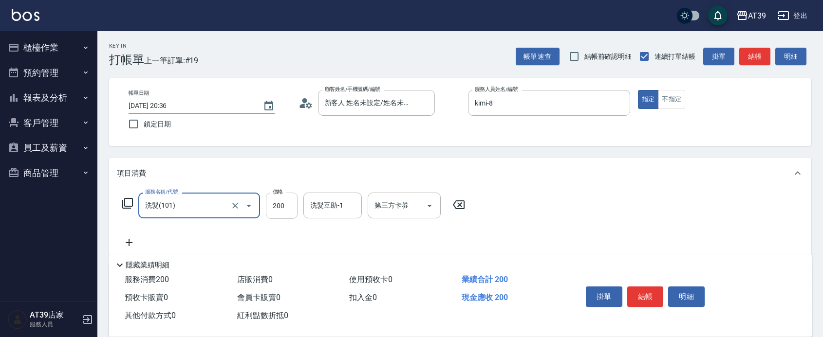
click at [286, 210] on input "200" at bounding box center [282, 206] width 32 height 26
type input "300"
drag, startPoint x: 677, startPoint y: 94, endPoint x: 693, endPoint y: 93, distance: 15.6
click at [677, 94] on button "不指定" at bounding box center [671, 99] width 27 height 19
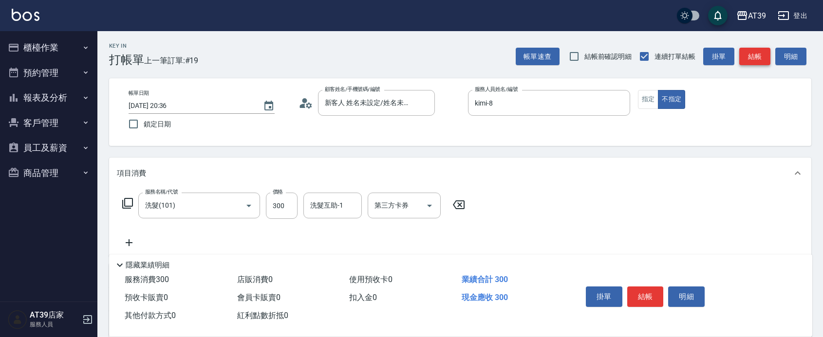
click at [756, 56] on button "結帳" at bounding box center [754, 57] width 31 height 18
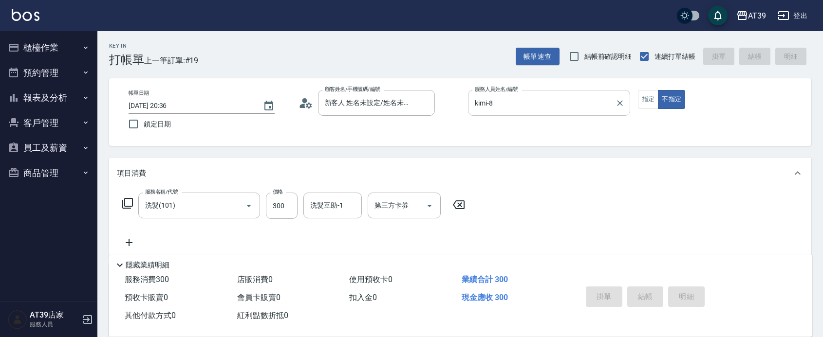
type input "2025/08/16 20:37"
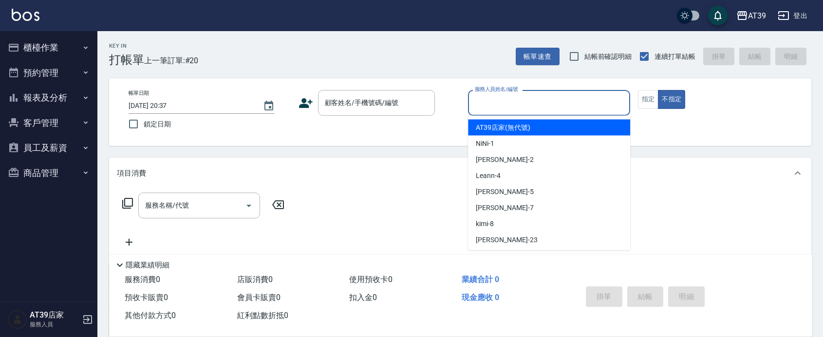
click at [559, 106] on input "服務人員姓名/編號" at bounding box center [548, 102] width 153 height 17
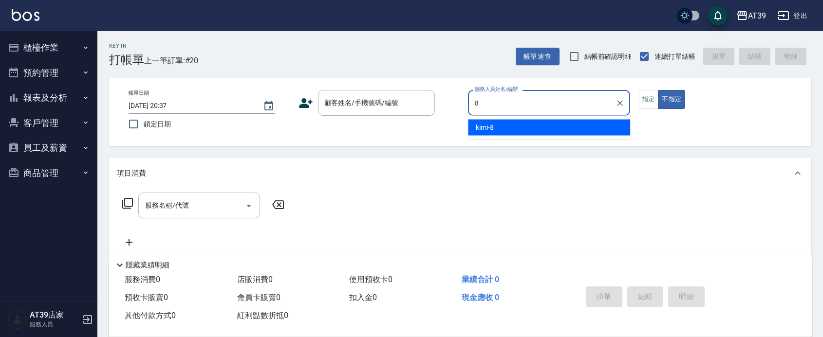
click at [561, 120] on div "kimi -8" at bounding box center [549, 128] width 162 height 16
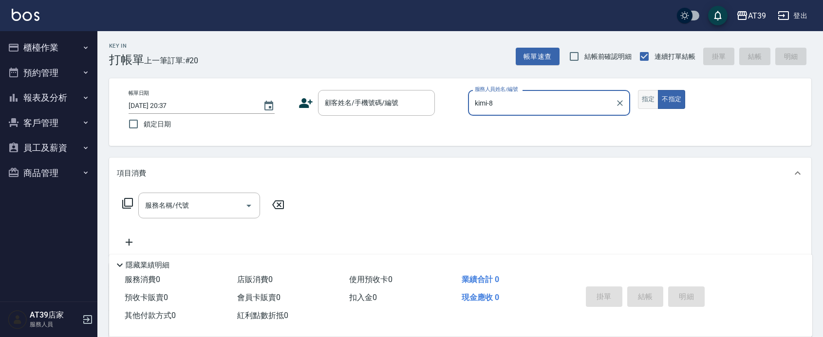
type input "kimi-8"
click at [643, 96] on button "指定" at bounding box center [648, 99] width 21 height 19
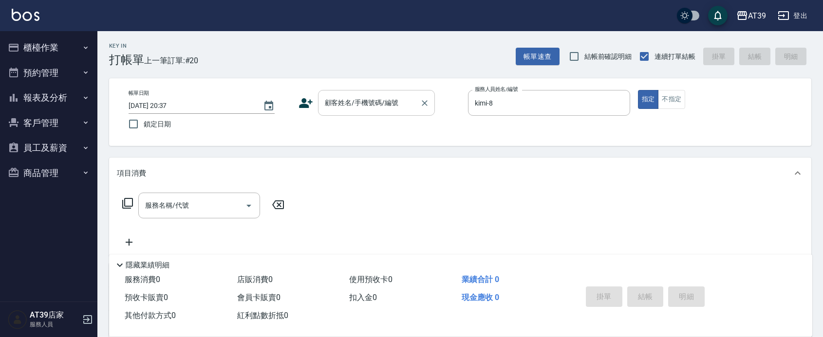
click at [392, 98] on input "顧客姓名/手機號碼/編號" at bounding box center [368, 102] width 93 height 17
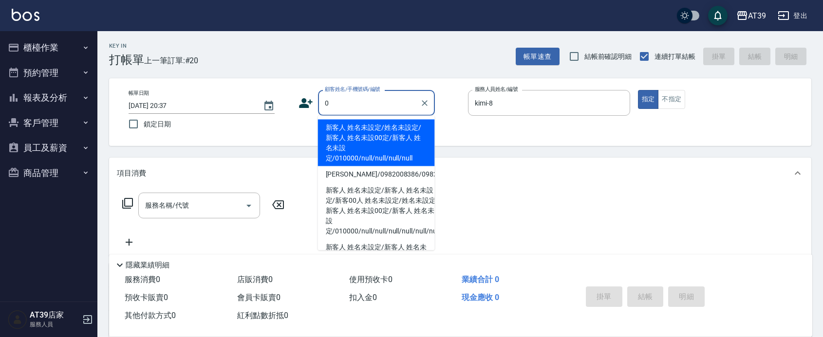
click at [377, 145] on li "新客人 姓名未設定/姓名未設定/新客人 姓名未設00定/新客人 姓名未設定/010000/null/null/null/null" at bounding box center [376, 143] width 117 height 47
type input "新客人 姓名未設定/姓名未設定/新客人 姓名未設00定/新客人 姓名未設定/010000/null/null/null/null"
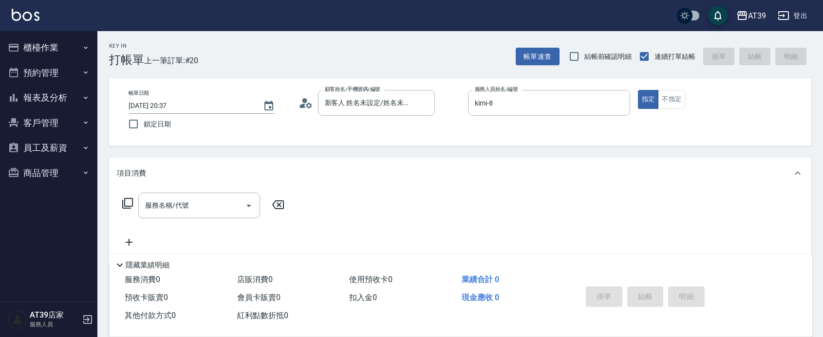
click at [126, 203] on icon at bounding box center [128, 204] width 12 height 12
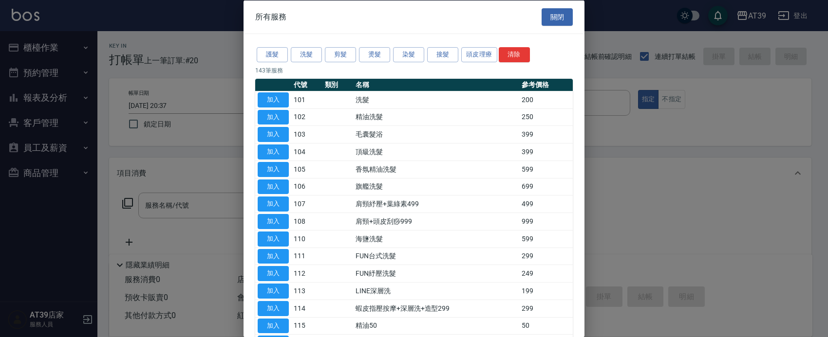
click at [174, 207] on div at bounding box center [414, 168] width 828 height 337
click at [347, 56] on button "剪髮" at bounding box center [340, 54] width 31 height 15
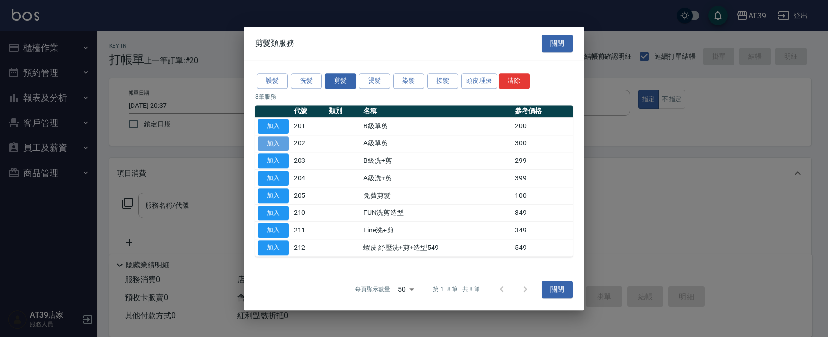
click at [283, 144] on button "加入" at bounding box center [273, 143] width 31 height 15
type input "A級單剪(202)"
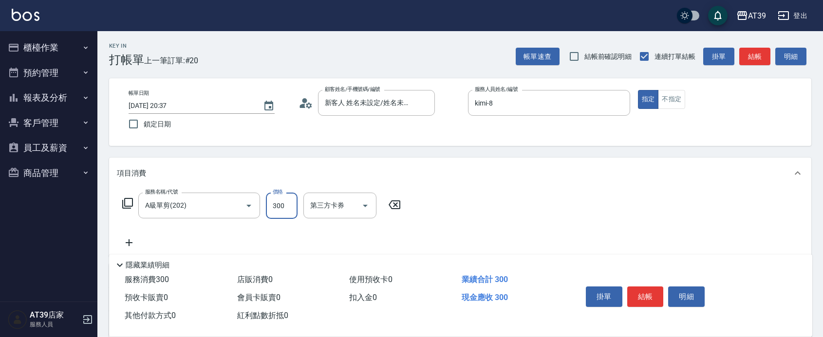
click at [283, 203] on input "300" at bounding box center [282, 206] width 32 height 26
type input "1000"
click at [756, 53] on button "結帳" at bounding box center [754, 57] width 31 height 18
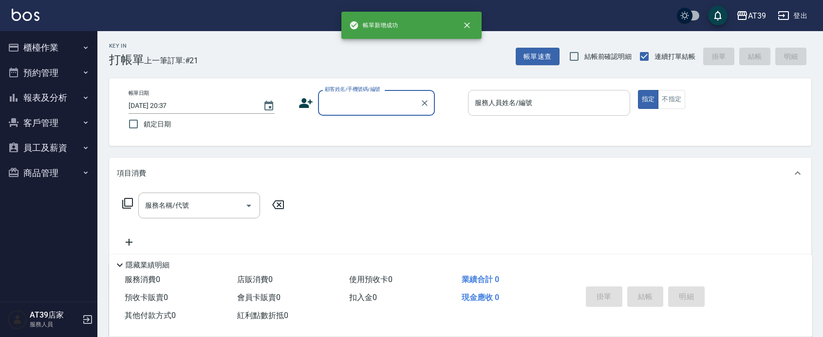
click at [547, 92] on div "服務人員姓名/編號" at bounding box center [549, 103] width 162 height 26
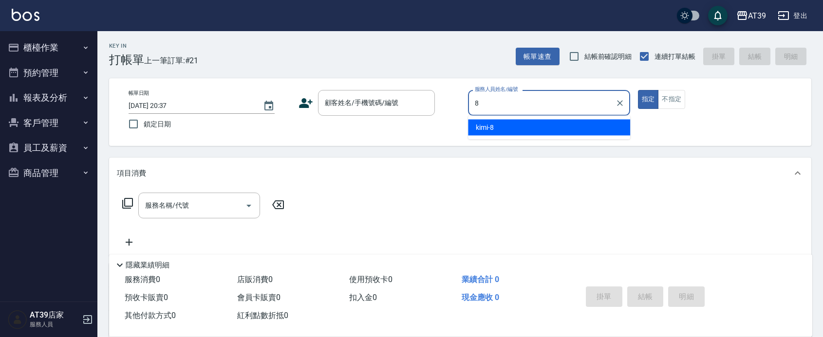
click at [541, 125] on div "kimi -8" at bounding box center [549, 128] width 162 height 16
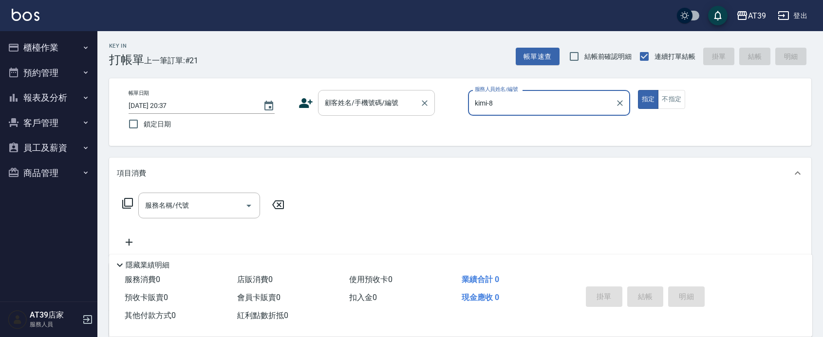
click at [388, 93] on div "顧客姓名/手機號碼/編號" at bounding box center [376, 103] width 117 height 26
type input "kimi-8"
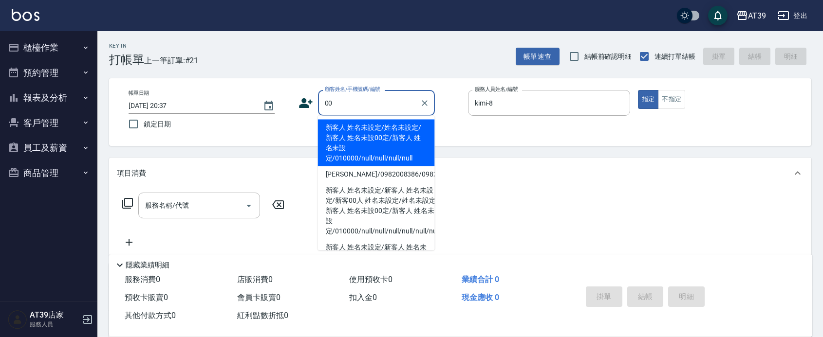
click at [395, 139] on li "新客人 姓名未設定/姓名未設定/新客人 姓名未設00定/新客人 姓名未設定/010000/null/null/null/null" at bounding box center [376, 143] width 117 height 47
type input "新客人 姓名未設定/姓名未設定/新客人 姓名未設00定/新客人 姓名未設定/010000/null/null/null/null"
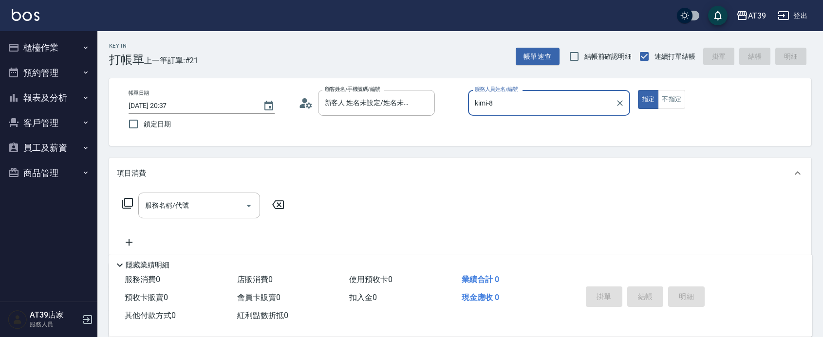
click at [127, 204] on icon at bounding box center [128, 204] width 12 height 12
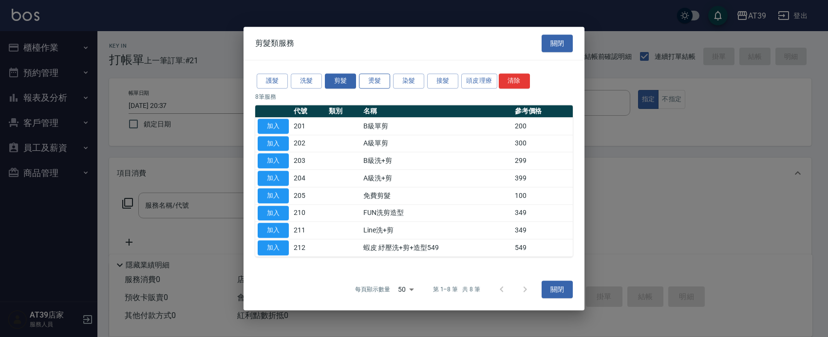
click at [378, 86] on button "燙髮" at bounding box center [374, 81] width 31 height 15
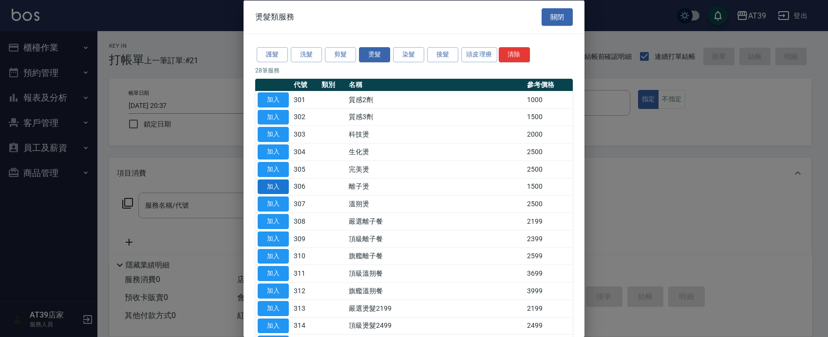
click at [276, 185] on button "加入" at bounding box center [273, 186] width 31 height 15
type input "離子燙(306)"
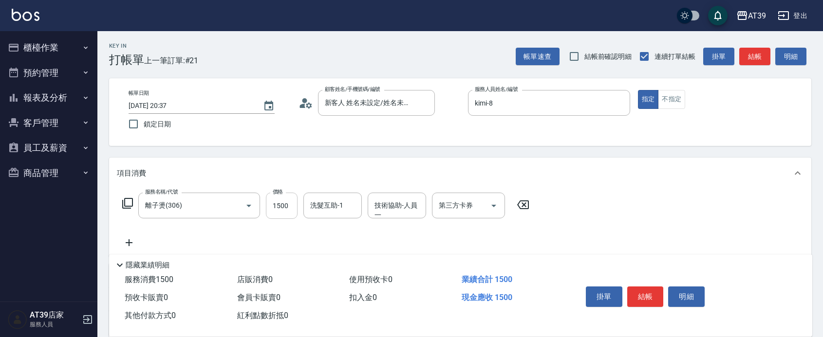
click at [288, 207] on input "1500" at bounding box center [282, 206] width 32 height 26
type input "2000"
click at [135, 244] on icon at bounding box center [129, 243] width 24 height 12
click at [299, 242] on icon at bounding box center [308, 243] width 24 height 12
click at [129, 200] on icon at bounding box center [128, 204] width 12 height 12
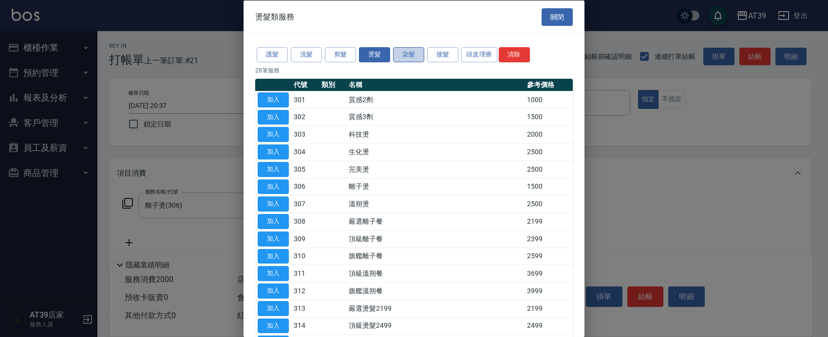
click at [417, 55] on button "染髮" at bounding box center [408, 54] width 31 height 15
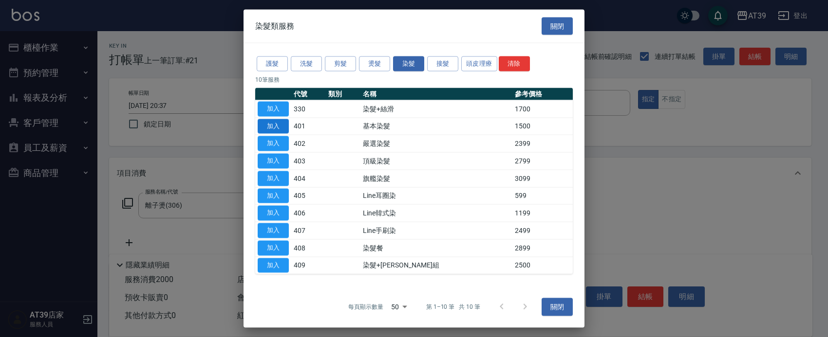
click at [272, 125] on button "加入" at bounding box center [273, 126] width 31 height 15
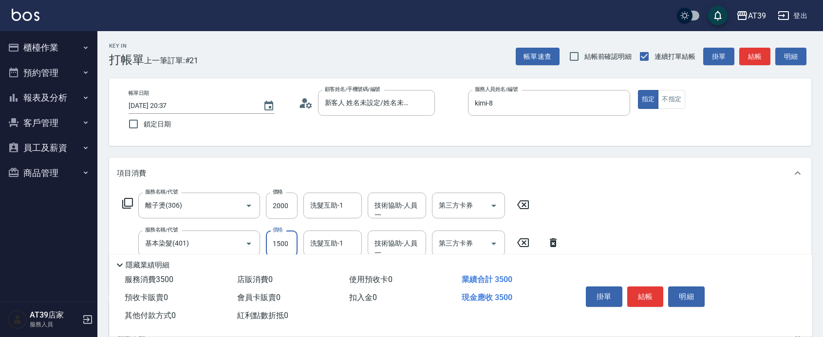
click at [281, 241] on input "1500" at bounding box center [282, 244] width 32 height 26
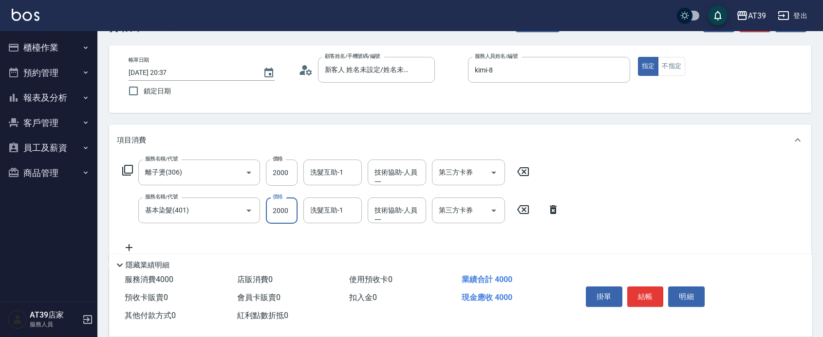
scroll to position [61, 0]
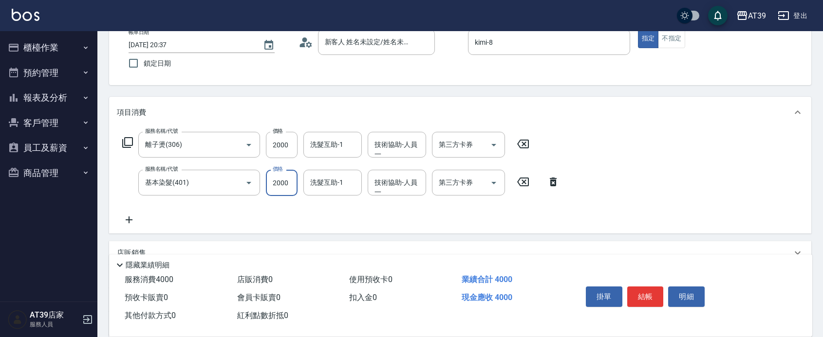
type input "2000"
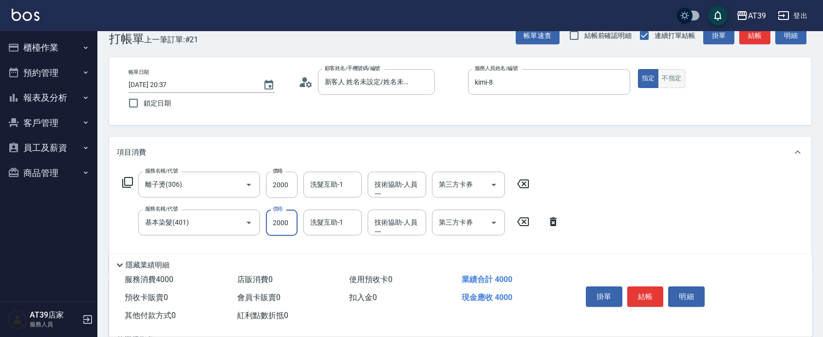
scroll to position [0, 0]
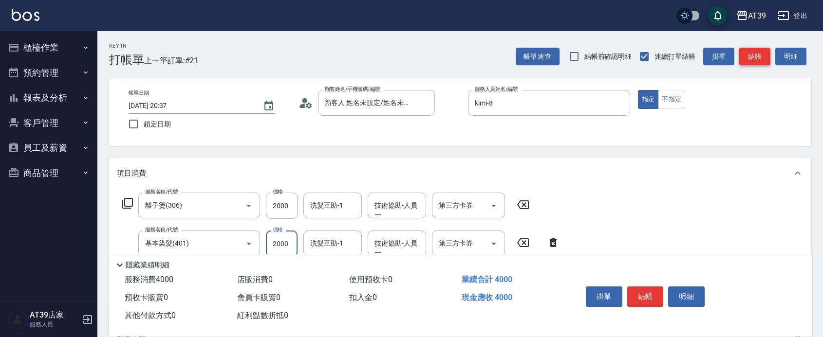
click at [754, 58] on button "結帳" at bounding box center [754, 57] width 31 height 18
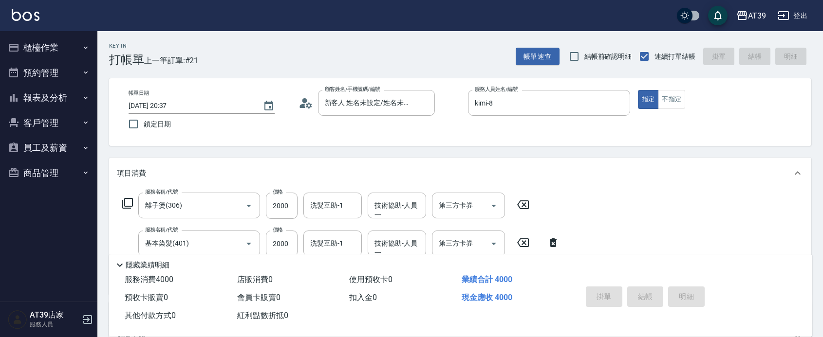
type input "2025/08/16 20:38"
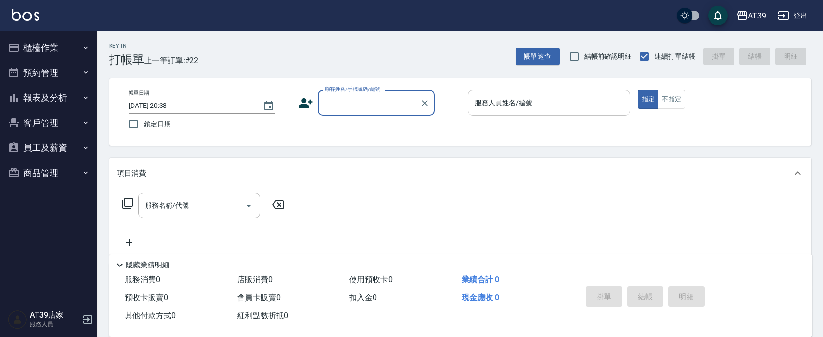
click at [536, 103] on input "服務人員姓名/編號" at bounding box center [548, 102] width 153 height 17
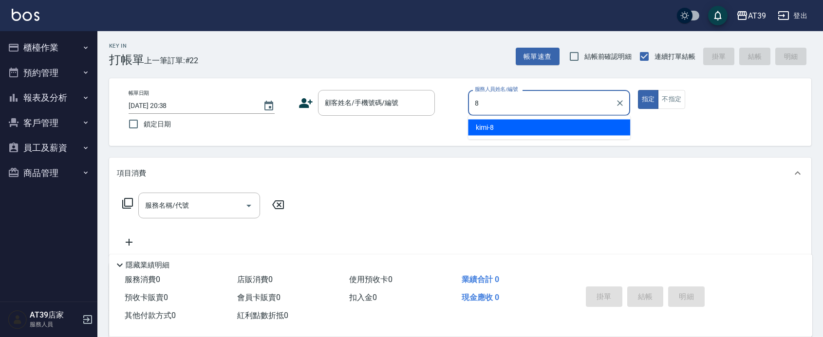
click at [532, 138] on ul "kimi -8" at bounding box center [549, 128] width 162 height 24
click at [531, 129] on div "kimi -8" at bounding box center [549, 128] width 162 height 16
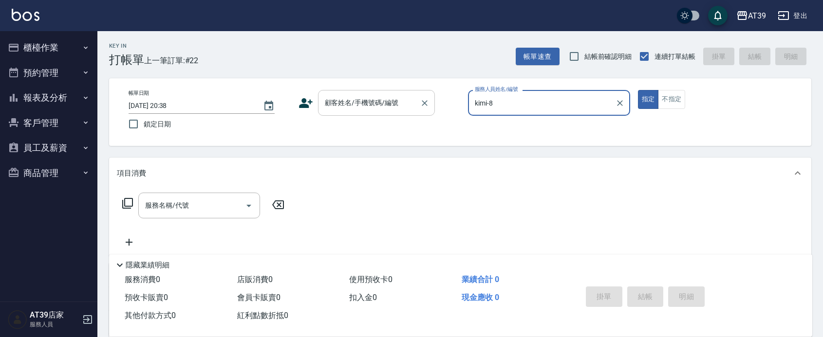
type input "kimi-8"
click at [364, 96] on input "顧客姓名/手機號碼/編號" at bounding box center [368, 102] width 93 height 17
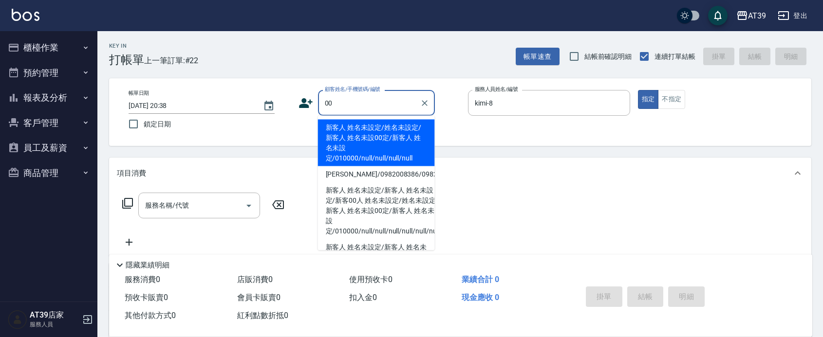
click at [377, 143] on li "新客人 姓名未設定/姓名未設定/新客人 姓名未設00定/新客人 姓名未設定/010000/null/null/null/null" at bounding box center [376, 143] width 117 height 47
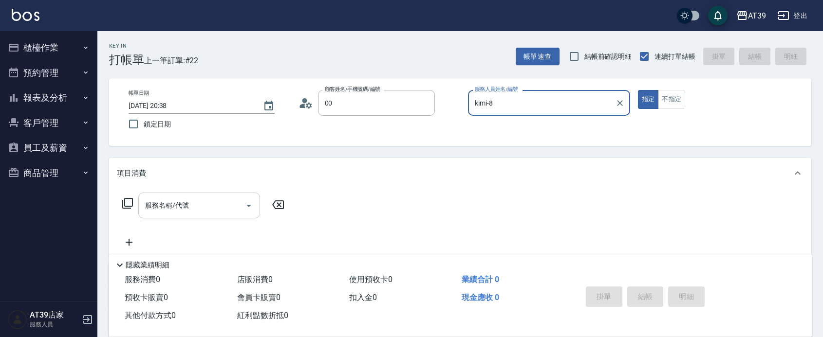
type input "新客人 姓名未設定/姓名未設定/新客人 姓名未設00定/新客人 姓名未設定/010000/null/null/null/null"
click at [212, 202] on input "服務名稱/代號" at bounding box center [192, 205] width 98 height 17
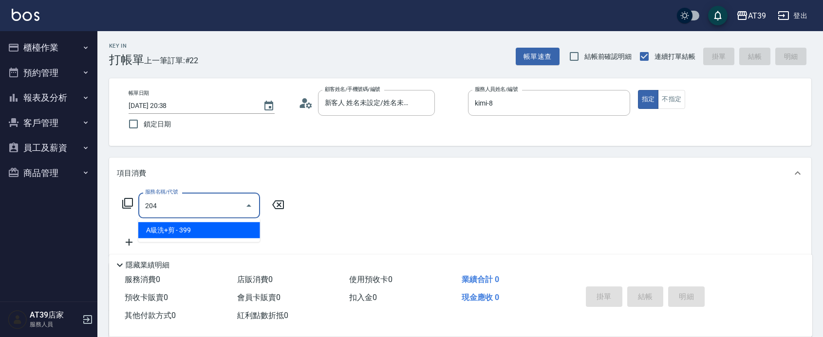
click at [218, 224] on span "A級洗+剪 - 399" at bounding box center [199, 230] width 122 height 16
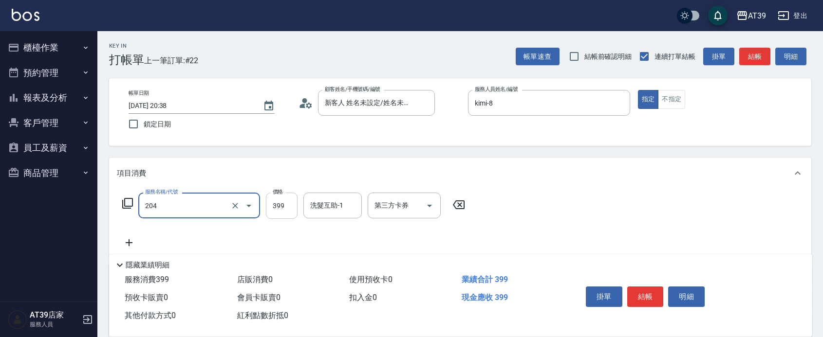
type input "A級洗+剪(204)"
click at [290, 207] on input "399" at bounding box center [282, 206] width 32 height 26
type input "500"
click at [322, 205] on input "洗髮互助-1" at bounding box center [333, 205] width 50 height 17
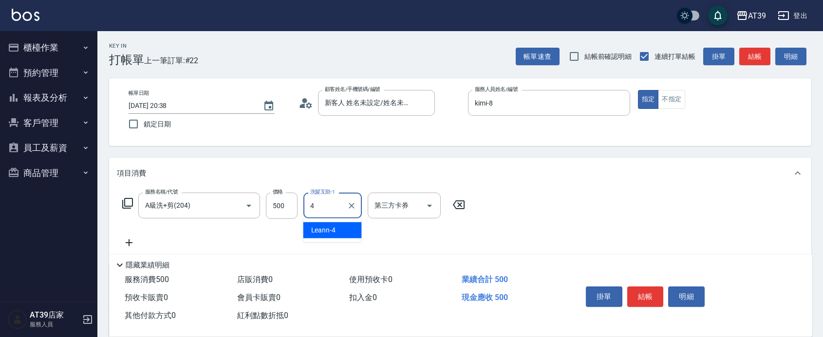
click at [321, 227] on span "Leann -4" at bounding box center [323, 230] width 25 height 10
type input "Leann-4"
click at [741, 60] on button "結帳" at bounding box center [754, 57] width 31 height 18
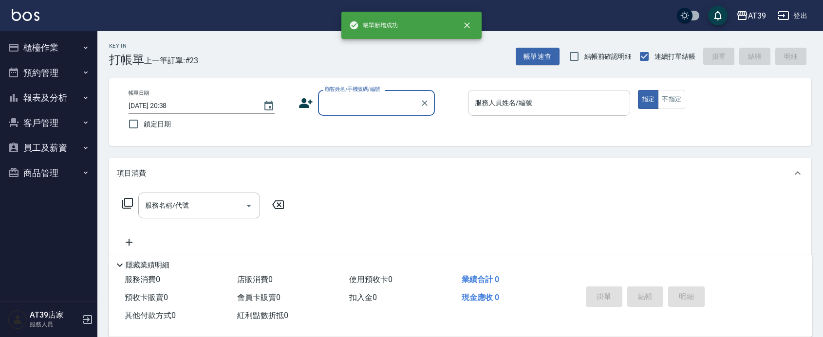
click at [554, 96] on input "服務人員姓名/編號" at bounding box center [548, 102] width 153 height 17
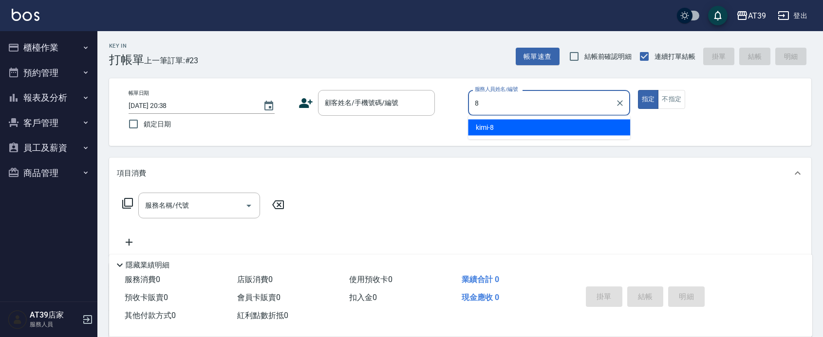
click at [554, 129] on div "kimi -8" at bounding box center [549, 128] width 162 height 16
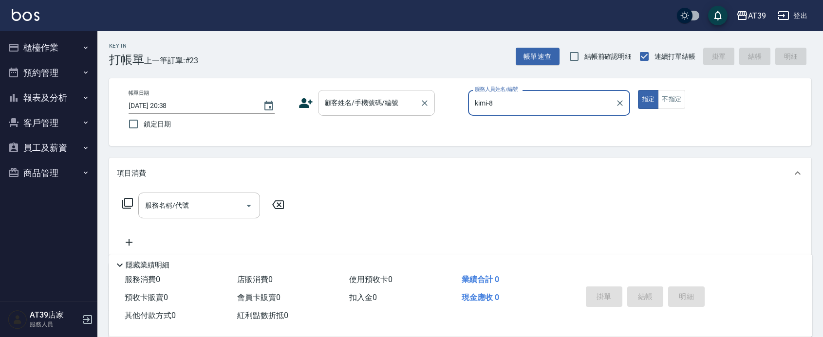
type input "kimi-8"
click at [370, 103] on div "顧客姓名/手機號碼/編號 顧客姓名/手機號碼/編號" at bounding box center [376, 103] width 117 height 26
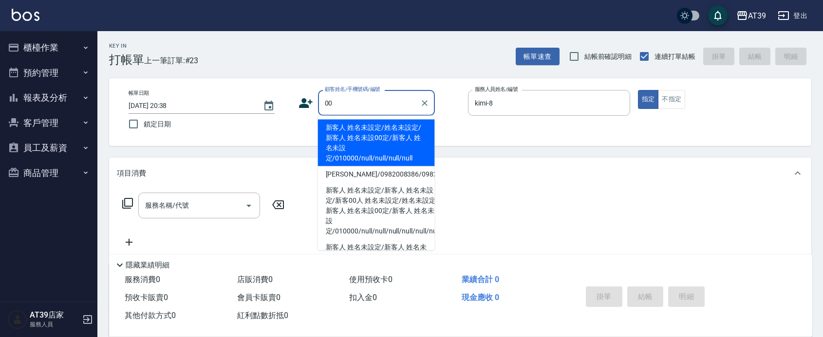
click at [376, 135] on li "新客人 姓名未設定/姓名未設定/新客人 姓名未設00定/新客人 姓名未設定/010000/null/null/null/null" at bounding box center [376, 143] width 117 height 47
type input "新客人 姓名未設定/姓名未設定/新客人 姓名未設00定/新客人 姓名未設定/010000/null/null/null/null"
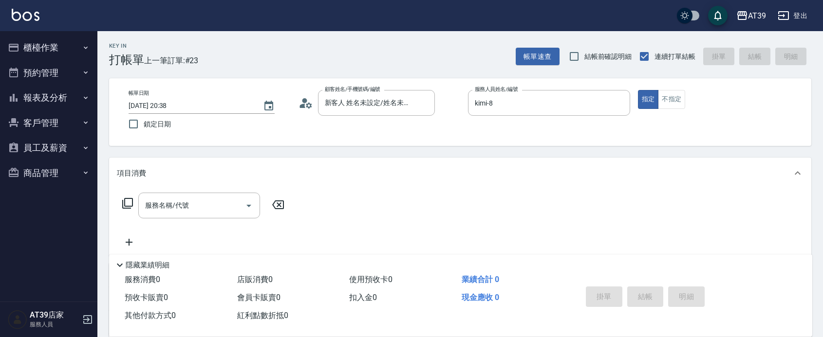
click at [223, 222] on div "服務名稱/代號 服務名稱/代號" at bounding box center [203, 220] width 173 height 55
click at [222, 208] on input "服務名稱/代號" at bounding box center [192, 205] width 98 height 17
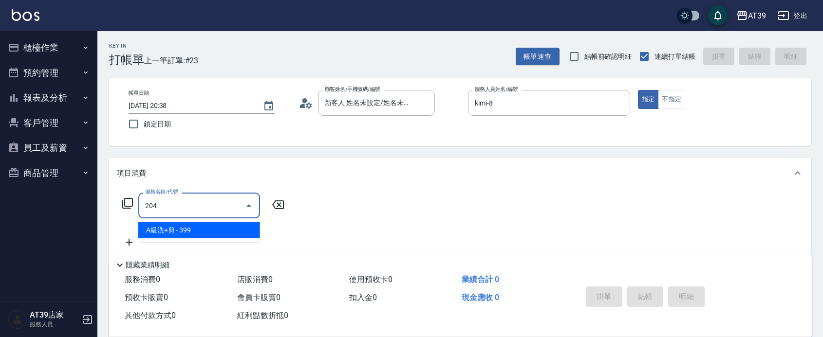
click at [230, 229] on span "A級洗+剪 - 399" at bounding box center [199, 230] width 122 height 16
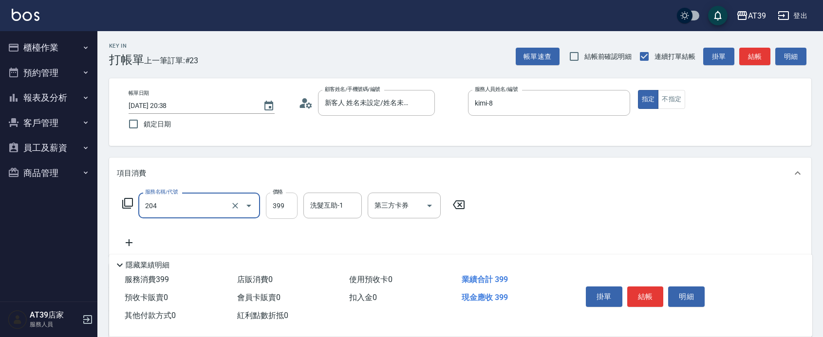
type input "A級洗+剪(204)"
click at [277, 217] on input "399" at bounding box center [282, 206] width 32 height 26
type input "500"
click at [330, 209] on input "洗髮互助-1" at bounding box center [333, 205] width 50 height 17
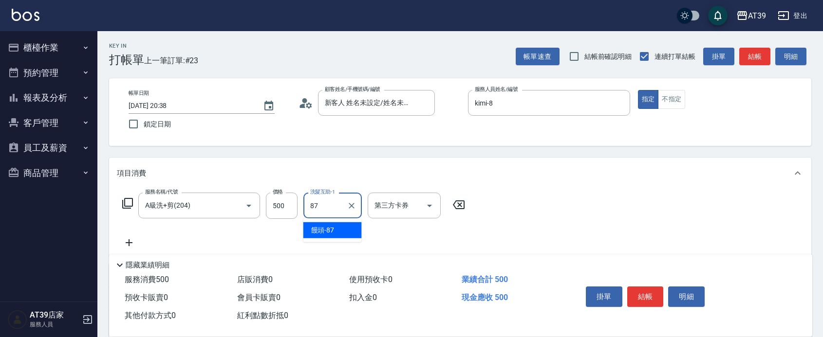
click at [339, 232] on div "饅頭 -87" at bounding box center [332, 230] width 58 height 16
type input "饅頭-87"
click at [756, 60] on button "結帳" at bounding box center [754, 57] width 31 height 18
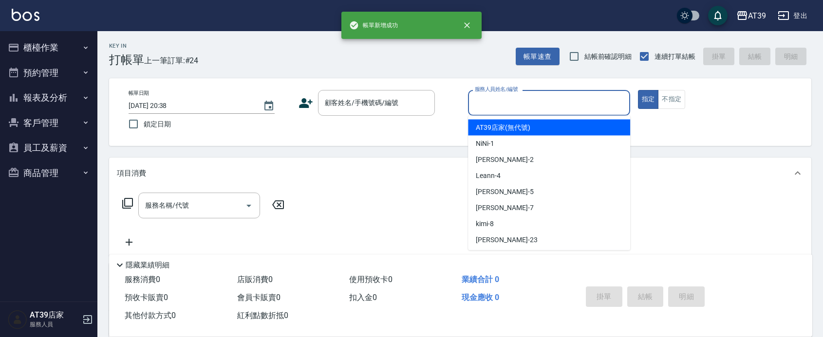
click at [599, 96] on input "服務人員姓名/編號" at bounding box center [548, 102] width 153 height 17
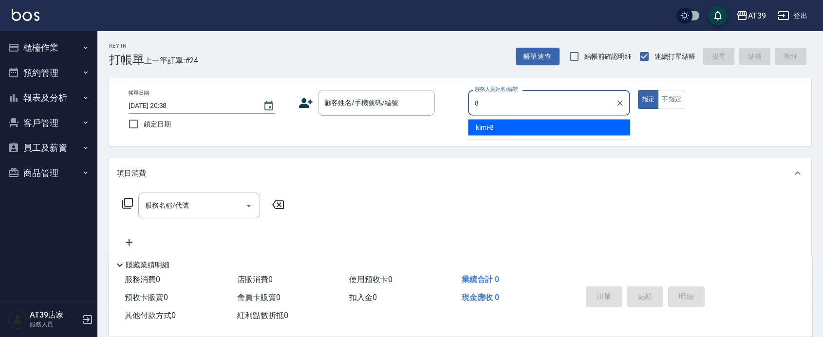
click at [573, 130] on div "kimi -8" at bounding box center [549, 128] width 162 height 16
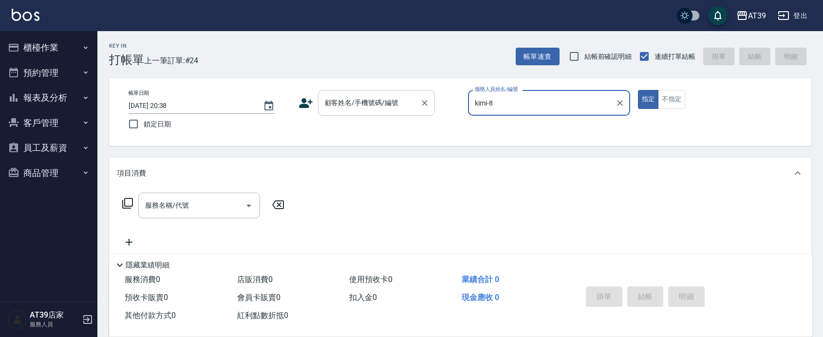
click at [420, 111] on div at bounding box center [424, 103] width 13 height 26
type input "kimi-8"
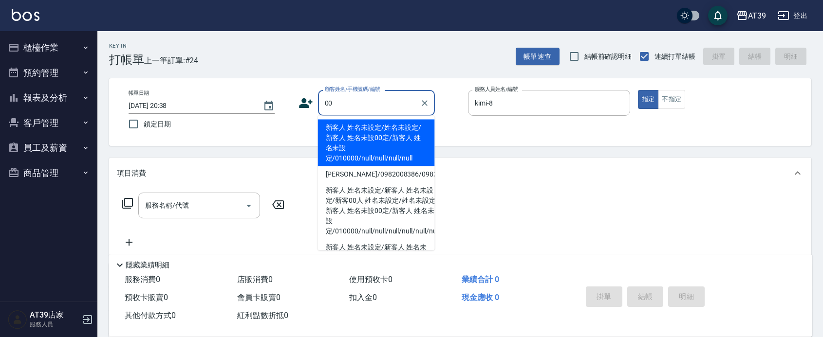
click at [393, 130] on li "新客人 姓名未設定/姓名未設定/新客人 姓名未設00定/新客人 姓名未設定/010000/null/null/null/null" at bounding box center [376, 143] width 117 height 47
type input "新客人 姓名未設定/姓名未設定/新客人 姓名未設00定/新客人 姓名未設定/010000/null/null/null/null"
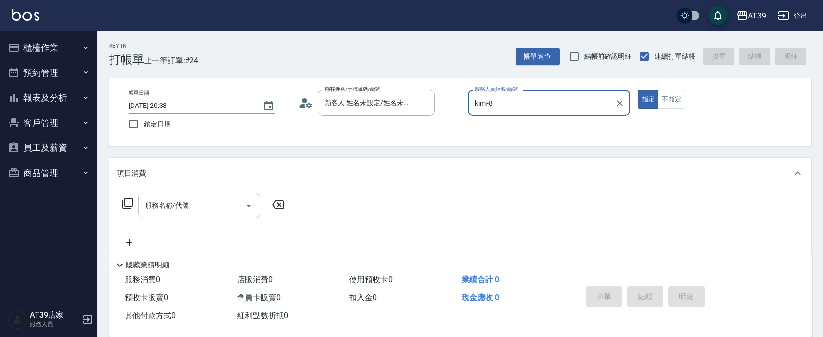
click at [189, 193] on div "服務名稱/代號" at bounding box center [199, 206] width 122 height 26
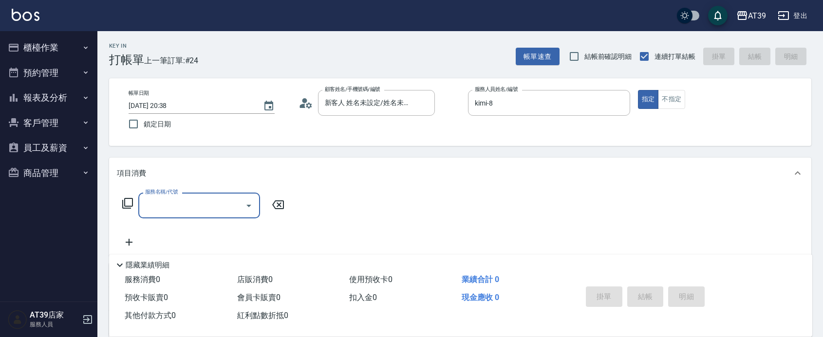
click at [195, 208] on input "服務名稱/代號" at bounding box center [192, 205] width 98 height 17
click at [205, 229] on span "A級洗+剪 - 399" at bounding box center [199, 230] width 122 height 16
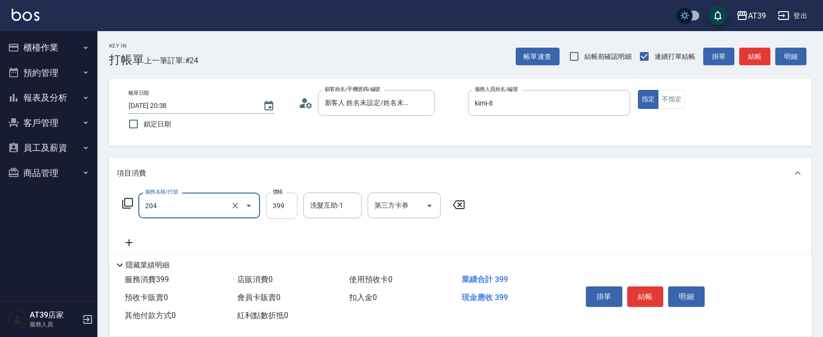
type input "A級洗+剪(204)"
click at [280, 205] on input "399" at bounding box center [282, 206] width 32 height 26
type input "500"
click at [334, 207] on input "洗髮互助-1" at bounding box center [333, 205] width 50 height 17
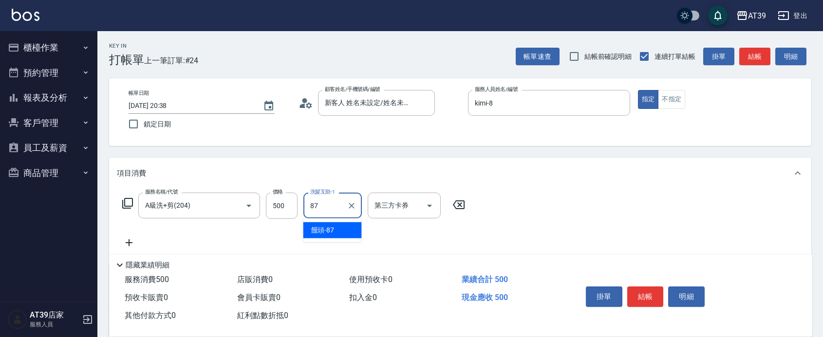
click at [342, 234] on div "饅頭 -87" at bounding box center [332, 230] width 58 height 16
type input "饅頭-87"
click at [752, 54] on button "結帳" at bounding box center [754, 57] width 31 height 18
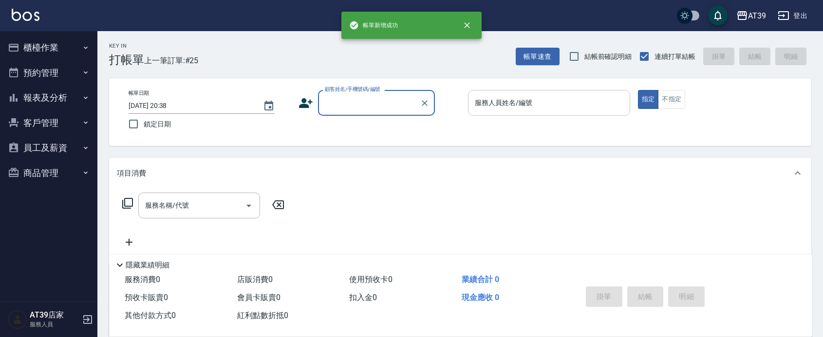
click at [555, 113] on div "服務人員姓名/編號" at bounding box center [549, 103] width 162 height 26
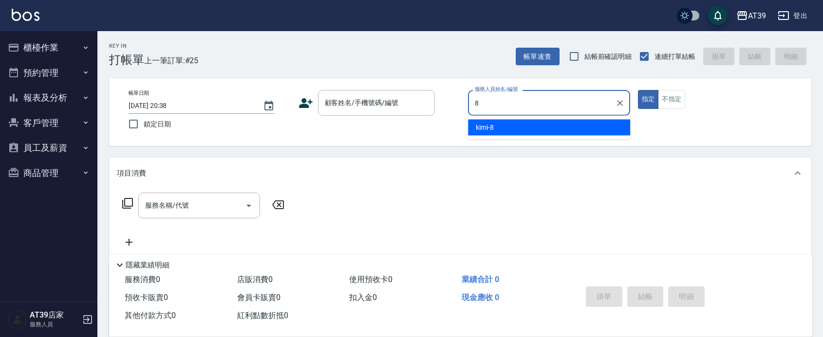
click at [549, 128] on div "kimi -8" at bounding box center [549, 128] width 162 height 16
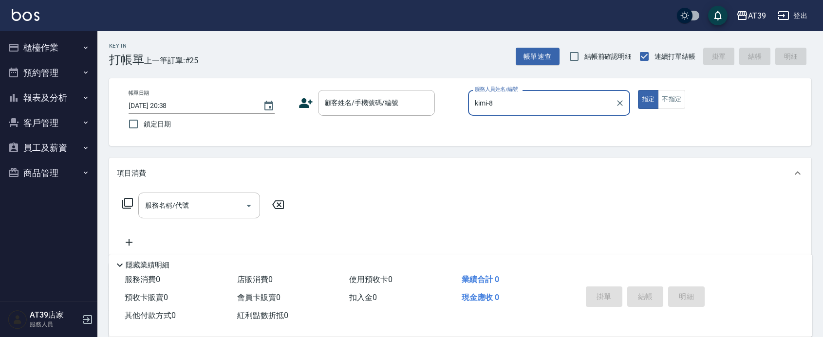
type input "kimi-8"
click at [368, 83] on div "帳單日期 2025/08/16 20:38 鎖定日期 顧客姓名/手機號碼/編號 顧客姓名/手機號碼/編號 服務人員姓名/編號 kimi-8 服務人員姓名/編號…" at bounding box center [460, 112] width 702 height 68
click at [366, 102] on input "顧客姓名/手機號碼/編號" at bounding box center [368, 102] width 93 height 17
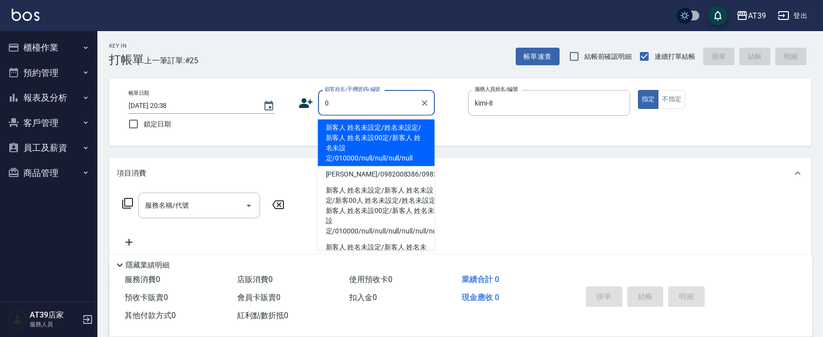
click at [349, 130] on li "新客人 姓名未設定/姓名未設定/新客人 姓名未設00定/新客人 姓名未設定/010000/null/null/null/null" at bounding box center [376, 143] width 117 height 47
type input "新客人 姓名未設定/姓名未設定/新客人 姓名未設00定/新客人 姓名未設定/010000/null/null/null/null"
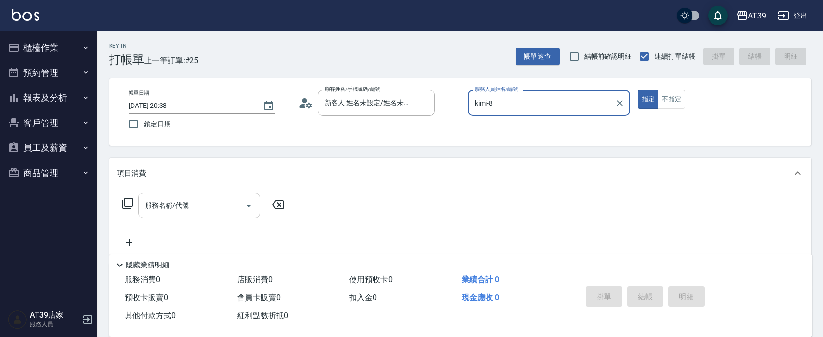
click at [222, 198] on input "服務名稱/代號" at bounding box center [192, 205] width 98 height 17
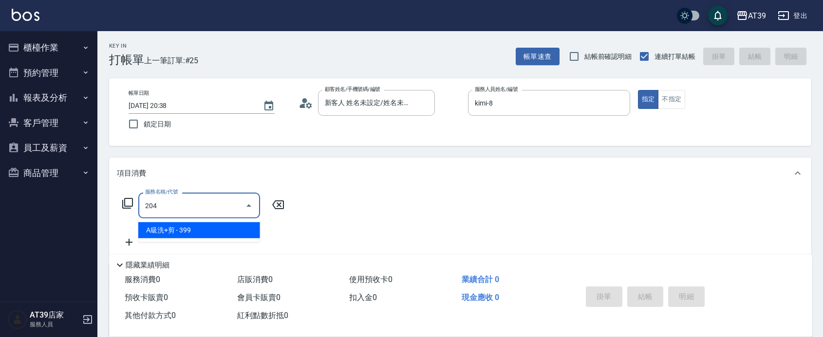
click at [225, 224] on span "A級洗+剪 - 399" at bounding box center [199, 230] width 122 height 16
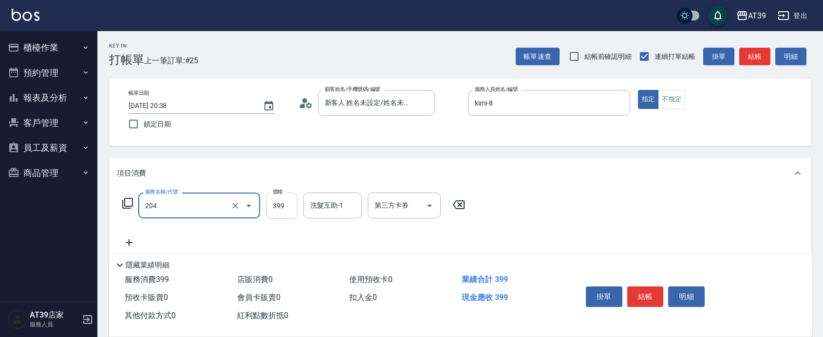
type input "A級洗+剪(204)"
click at [280, 207] on input "399" at bounding box center [282, 206] width 32 height 26
type input "300"
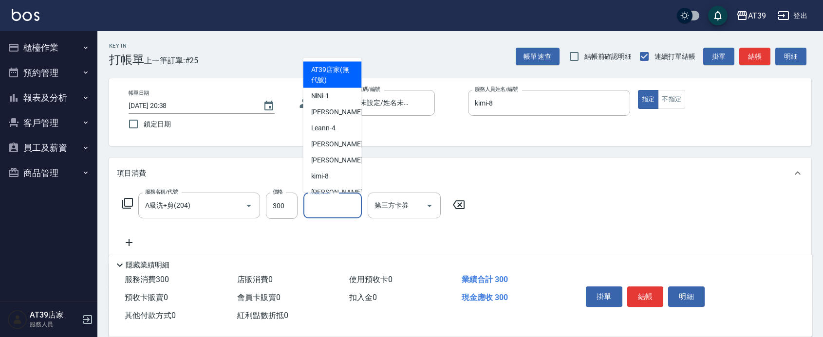
click at [331, 213] on input "洗髮互助-1" at bounding box center [333, 205] width 50 height 17
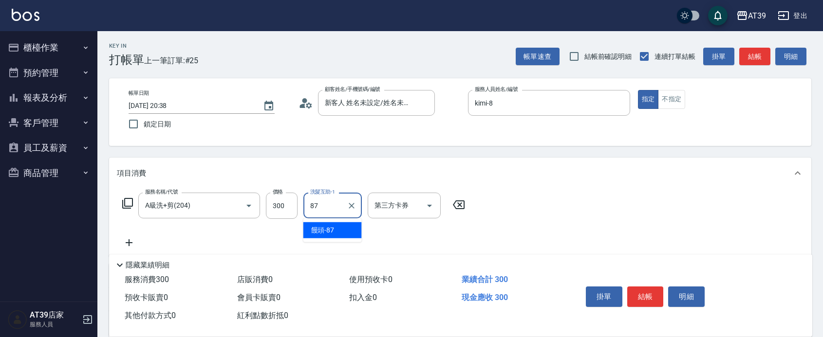
click at [329, 227] on span "饅頭 -87" at bounding box center [322, 230] width 23 height 10
type input "饅頭-87"
click at [757, 56] on button "結帳" at bounding box center [754, 57] width 31 height 18
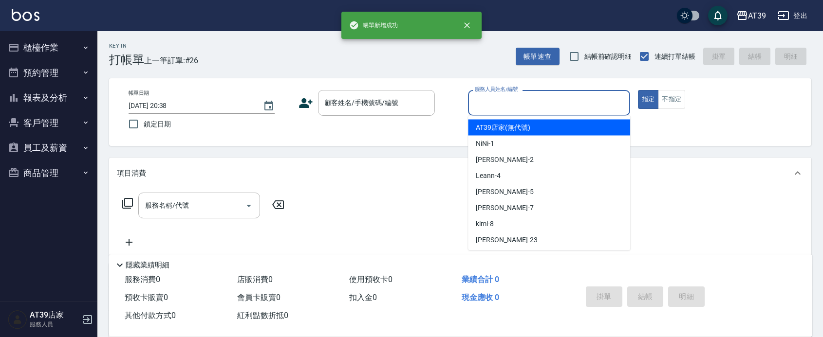
click at [515, 104] on input "服務人員姓名/編號" at bounding box center [548, 102] width 153 height 17
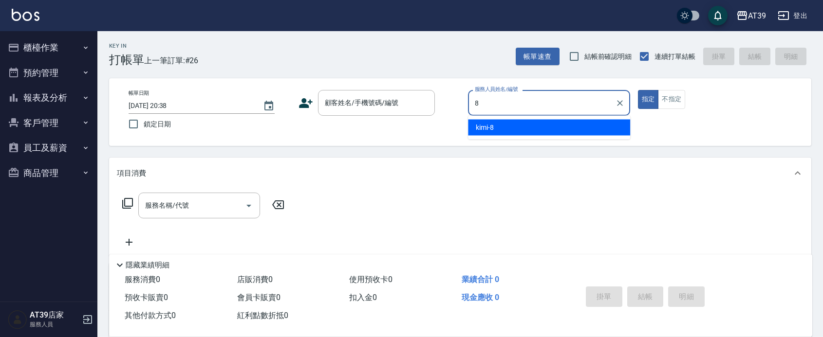
click at [514, 125] on div "kimi -8" at bounding box center [549, 128] width 162 height 16
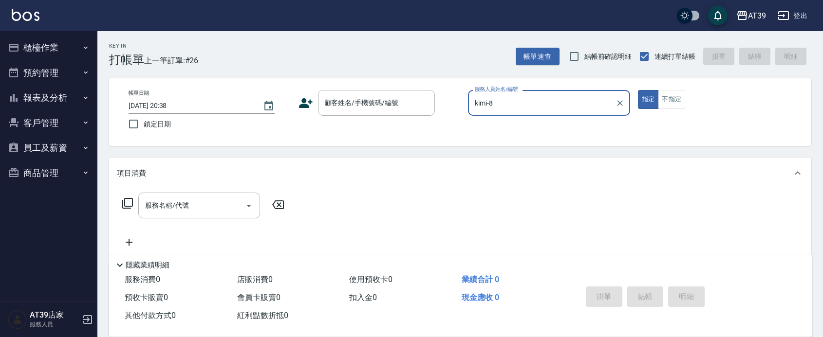
type input "kimi-8"
click at [663, 88] on div "帳單日期 2025/08/16 20:38 鎖定日期 顧客姓名/手機號碼/編號 顧客姓名/手機號碼/編號 服務人員姓名/編號 kimi-8 服務人員姓名/編號…" at bounding box center [460, 112] width 702 height 68
click at [667, 94] on button "不指定" at bounding box center [671, 99] width 27 height 19
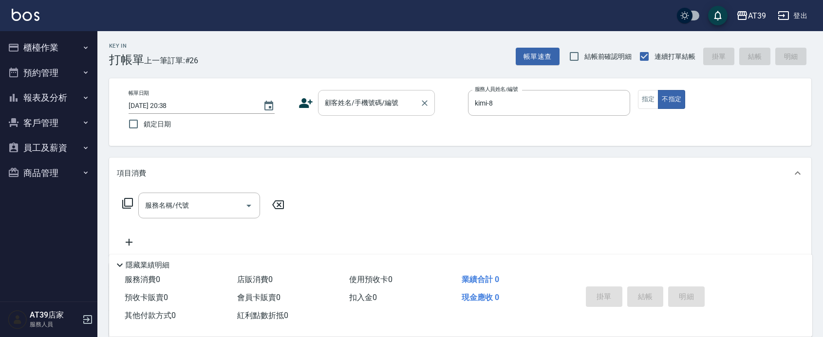
click at [386, 114] on div "顧客姓名/手機號碼/編號" at bounding box center [376, 103] width 117 height 26
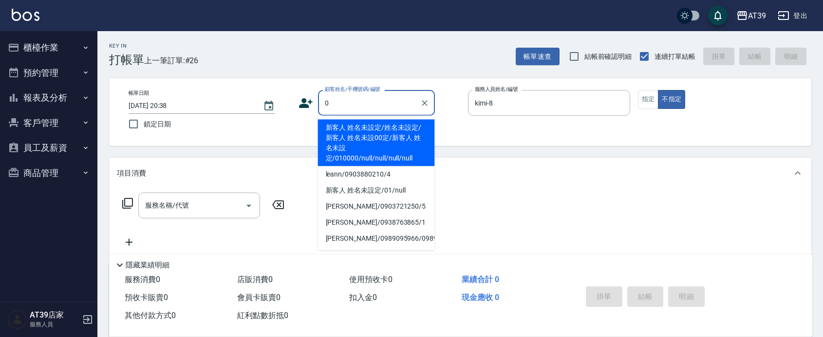
click at [375, 132] on li "新客人 姓名未設定/姓名未設定/新客人 姓名未設00定/新客人 姓名未設定/010000/null/null/null/null" at bounding box center [376, 143] width 117 height 47
type input "新客人 姓名未設定/姓名未設定/新客人 姓名未設00定/新客人 姓名未設定/010000/null/null/null/null"
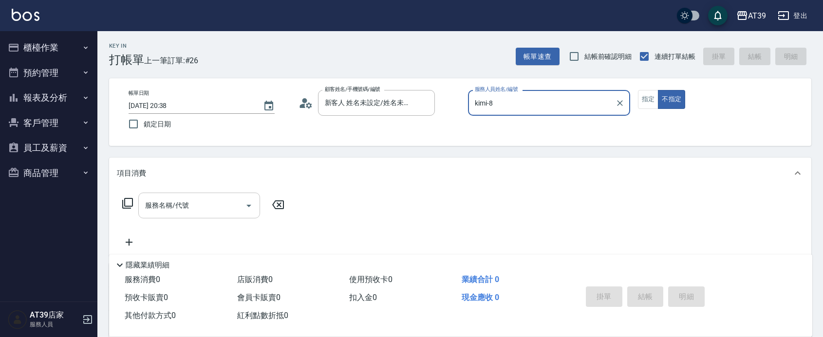
click at [193, 211] on input "服務名稱/代號" at bounding box center [192, 205] width 98 height 17
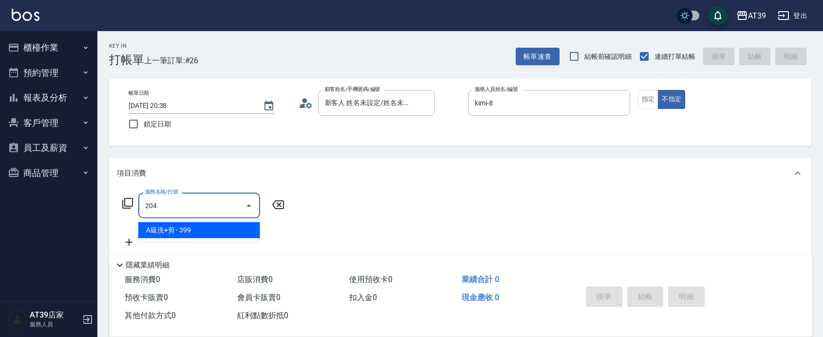
click at [207, 225] on span "A級洗+剪 - 399" at bounding box center [199, 230] width 122 height 16
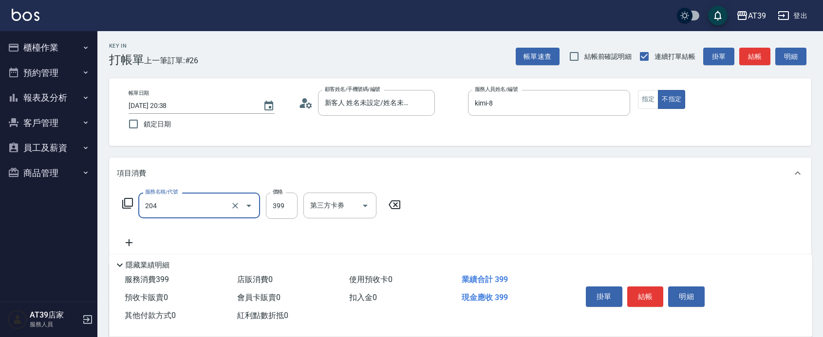
type input "A級洗+剪(204)"
drag, startPoint x: 277, startPoint y: 223, endPoint x: 280, endPoint y: 212, distance: 11.9
click at [278, 221] on div "服務名稱/代號 A級洗+剪(204) 服務名稱/代號 價格 399 價格 洗髮互助-1 洗髮互助-1 第三方卡券 第三方卡券" at bounding box center [294, 221] width 354 height 56
click at [281, 205] on input "399" at bounding box center [282, 206] width 32 height 26
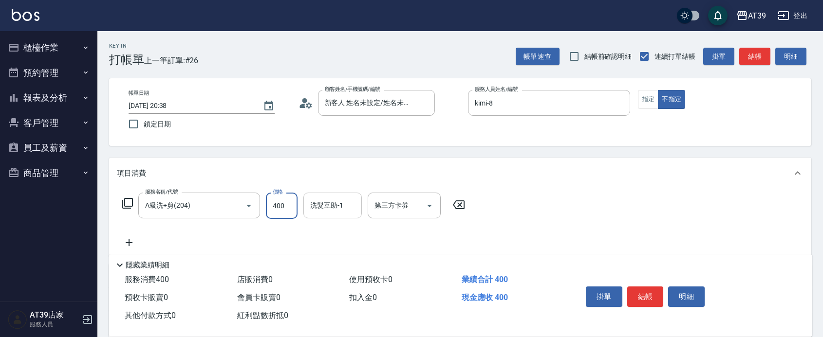
type input "400"
click at [350, 201] on input "洗髮互助-1" at bounding box center [333, 205] width 50 height 17
click at [348, 226] on div "饅頭 -87" at bounding box center [332, 230] width 58 height 16
type input "饅頭-87"
click at [749, 62] on button "結帳" at bounding box center [754, 57] width 31 height 18
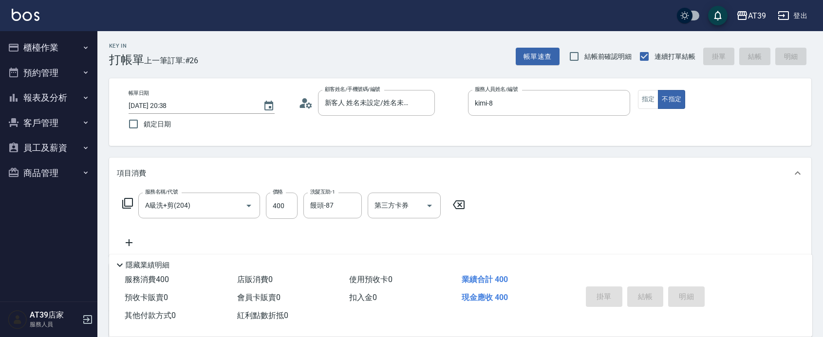
type input "2025/08/16 20:39"
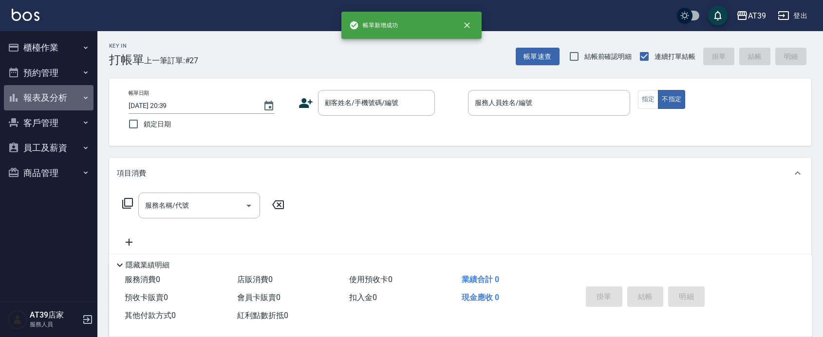
click at [54, 103] on button "報表及分析" at bounding box center [49, 97] width 90 height 25
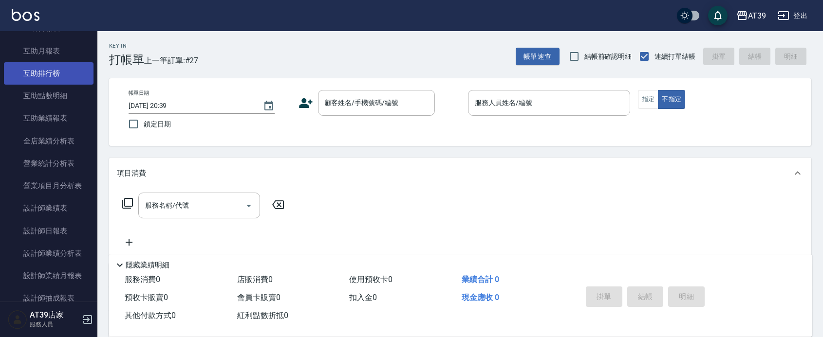
scroll to position [243, 0]
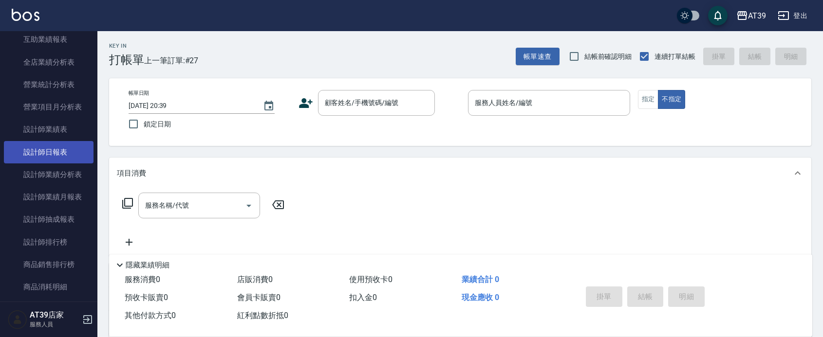
click at [66, 156] on link "設計師日報表" at bounding box center [49, 152] width 90 height 22
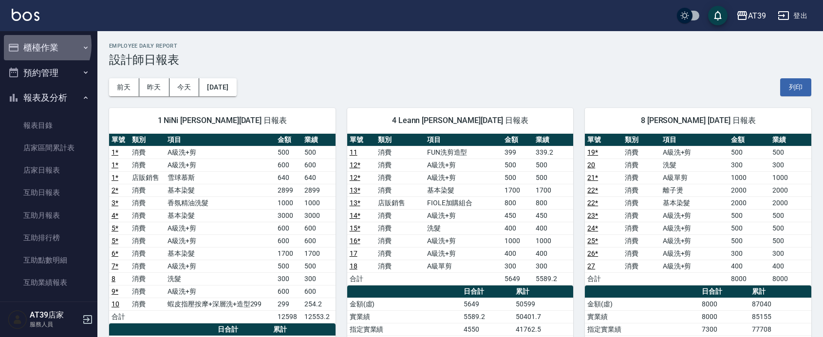
click at [37, 45] on button "櫃檯作業" at bounding box center [49, 47] width 90 height 25
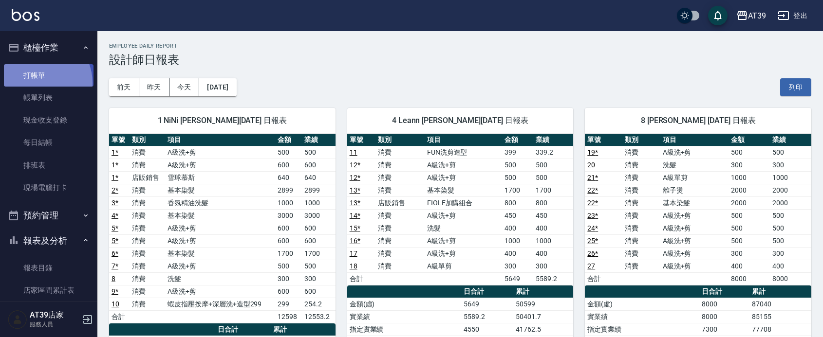
click at [38, 83] on link "打帳單" at bounding box center [49, 75] width 90 height 22
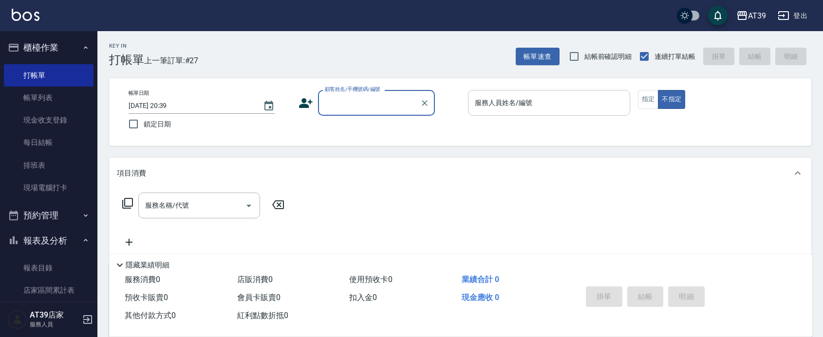
click at [559, 105] on input "服務人員姓名/編號" at bounding box center [548, 102] width 153 height 17
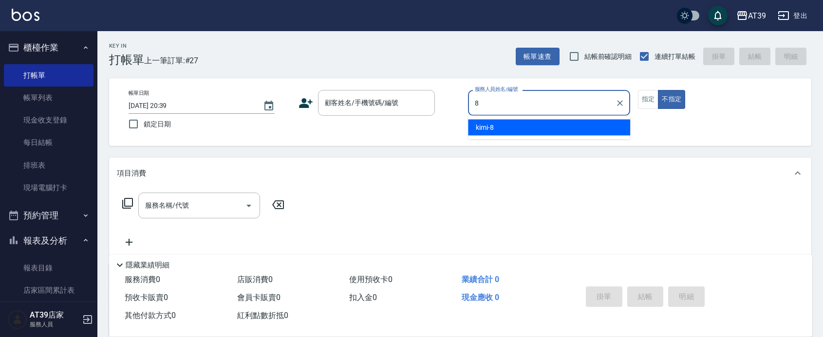
click at [561, 122] on div "kimi -8" at bounding box center [549, 128] width 162 height 16
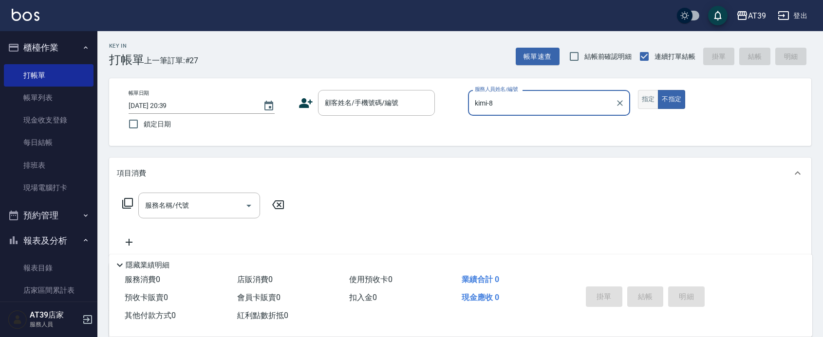
type input "kimi-8"
click at [645, 94] on button "指定" at bounding box center [648, 99] width 21 height 19
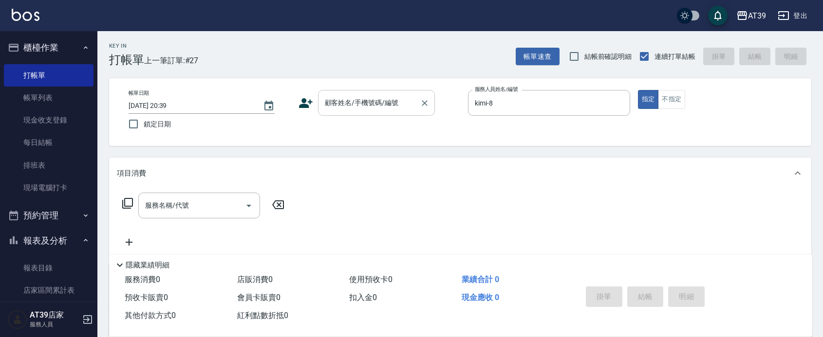
click at [386, 109] on input "顧客姓名/手機號碼/編號" at bounding box center [368, 102] width 93 height 17
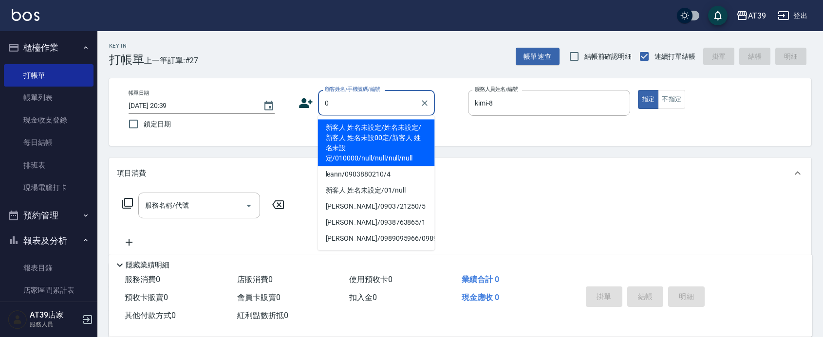
click at [369, 130] on li "新客人 姓名未設定/姓名未設定/新客人 姓名未設00定/新客人 姓名未設定/010000/null/null/null/null" at bounding box center [376, 143] width 117 height 47
type input "新客人 姓名未設定/姓名未設定/新客人 姓名未設00定/新客人 姓名未設定/010000/null/null/null/null"
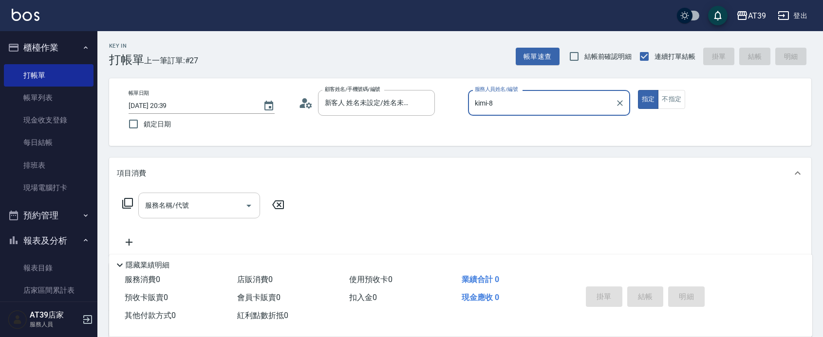
click at [166, 204] on div "服務名稱/代號 服務名稱/代號" at bounding box center [199, 206] width 122 height 26
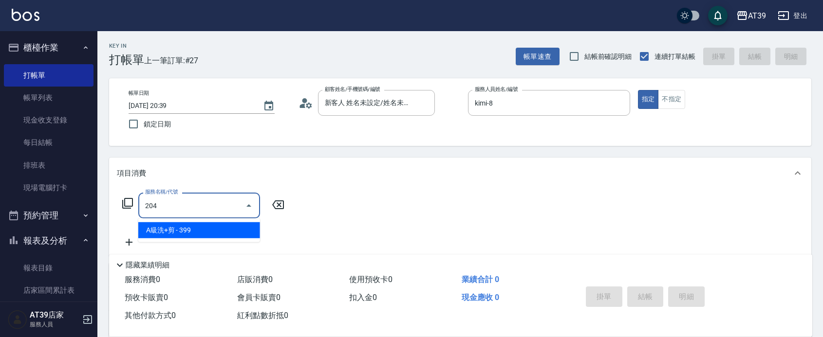
click at [207, 222] on ul "A級洗+剪 - 399" at bounding box center [199, 231] width 122 height 24
click at [209, 225] on span "A級洗+剪 - 399" at bounding box center [199, 230] width 122 height 16
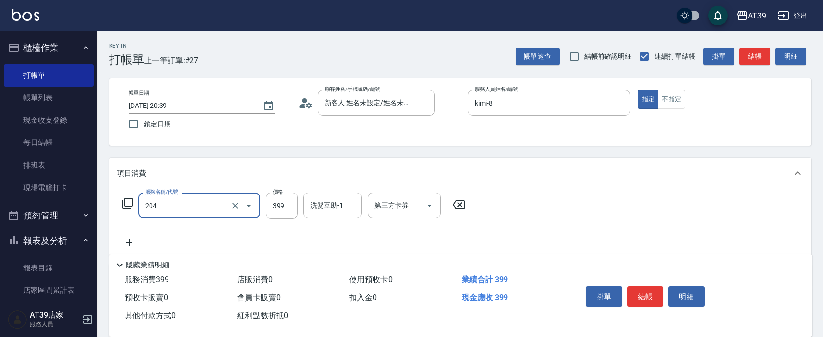
type input "A級洗+剪(204)"
click at [263, 200] on div "服務名稱/代號 A級洗+剪(204) 服務名稱/代號 價格 399 價格 洗髮互助-1 洗髮互助-1 第三方卡券 第三方卡券" at bounding box center [294, 206] width 354 height 26
click at [274, 203] on input "399" at bounding box center [282, 206] width 32 height 26
type input "500"
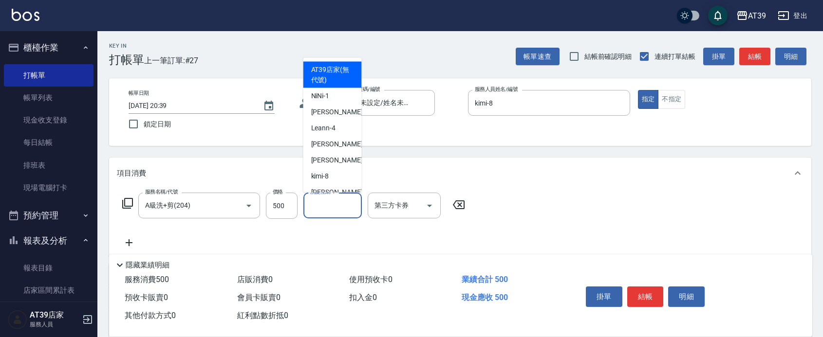
click at [339, 203] on input "洗髮互助-1" at bounding box center [333, 205] width 50 height 17
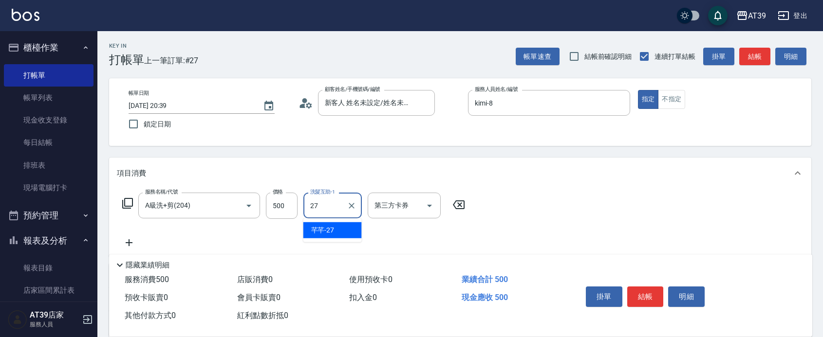
click at [346, 234] on div "芊芊 -27" at bounding box center [332, 230] width 58 height 16
type input "芊芊-27"
click at [751, 50] on button "結帳" at bounding box center [754, 57] width 31 height 18
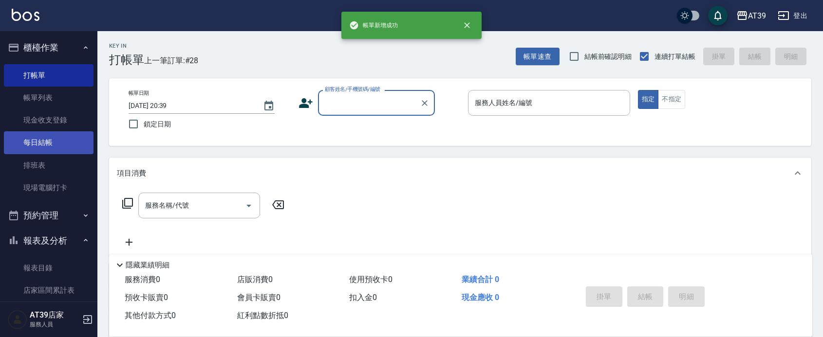
click at [51, 148] on link "每日結帳" at bounding box center [49, 142] width 90 height 22
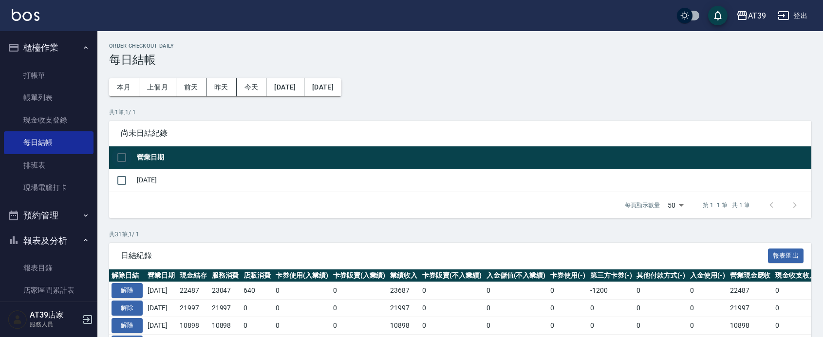
click at [130, 161] on input "checkbox" at bounding box center [121, 158] width 20 height 20
checkbox input "true"
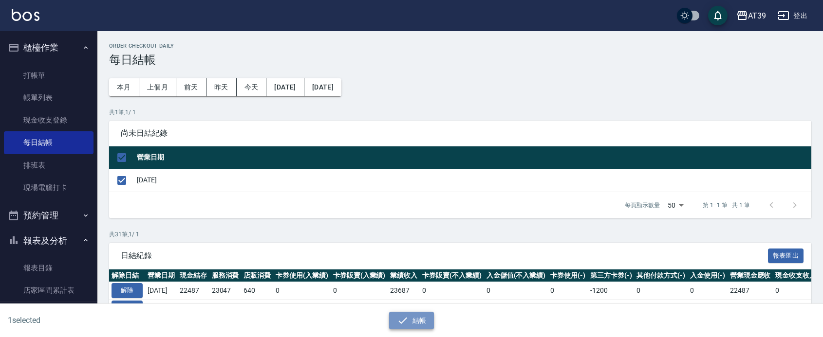
click at [422, 314] on button "結帳" at bounding box center [411, 321] width 45 height 18
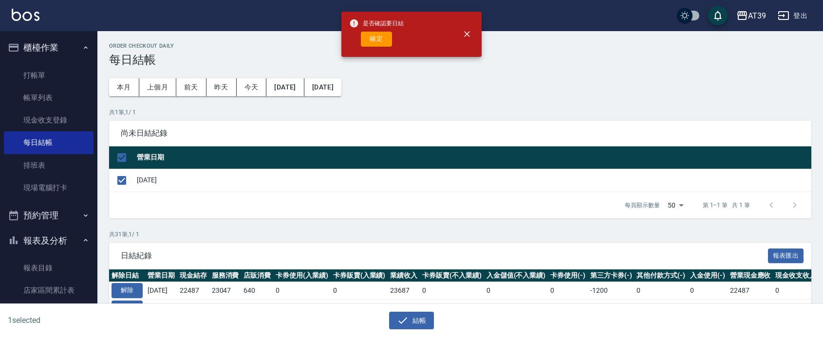
click at [388, 40] on button "確定" at bounding box center [376, 39] width 31 height 15
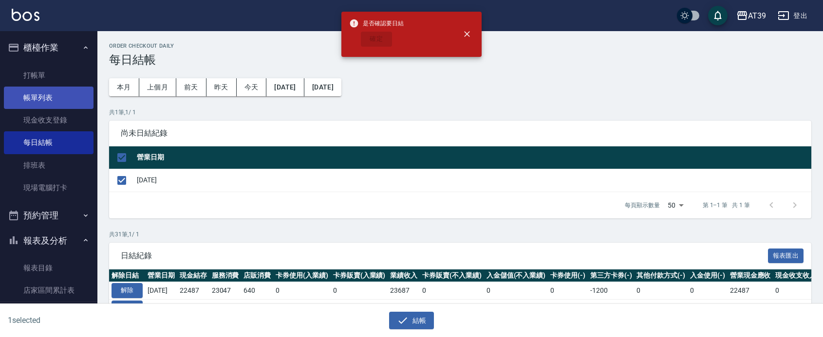
scroll to position [61, 0]
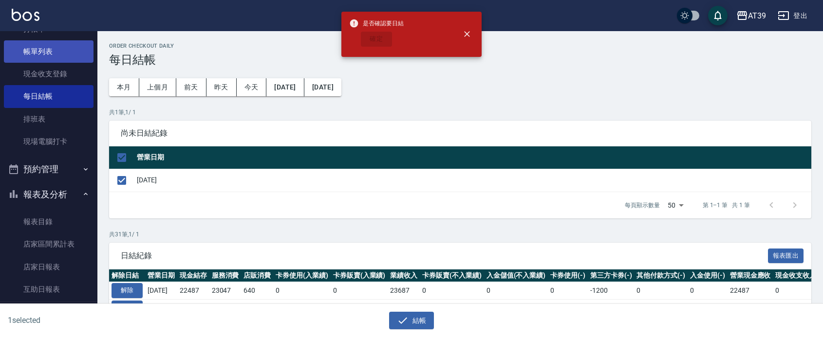
checkbox input "false"
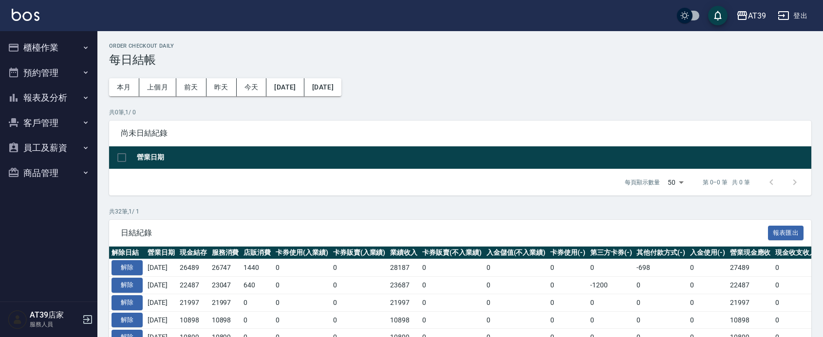
click at [51, 98] on button "報表及分析" at bounding box center [49, 97] width 90 height 25
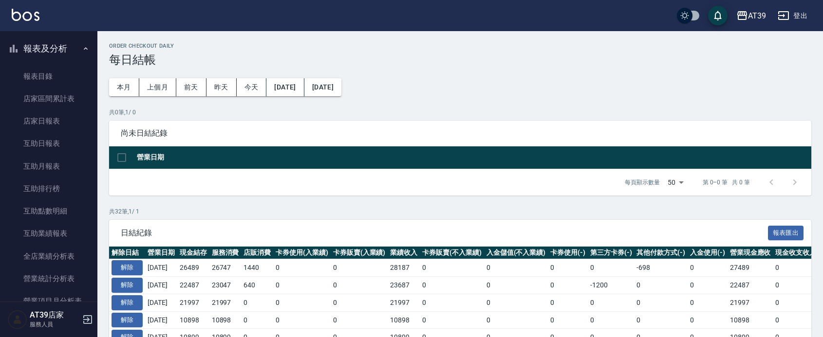
scroll to position [61, 0]
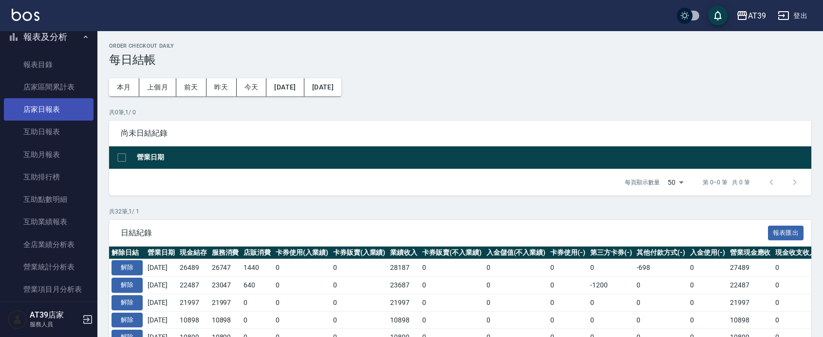
click at [60, 108] on link "店家日報表" at bounding box center [49, 109] width 90 height 22
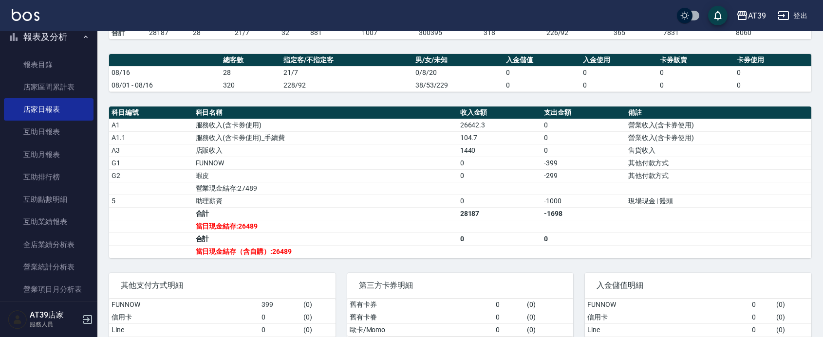
scroll to position [243, 0]
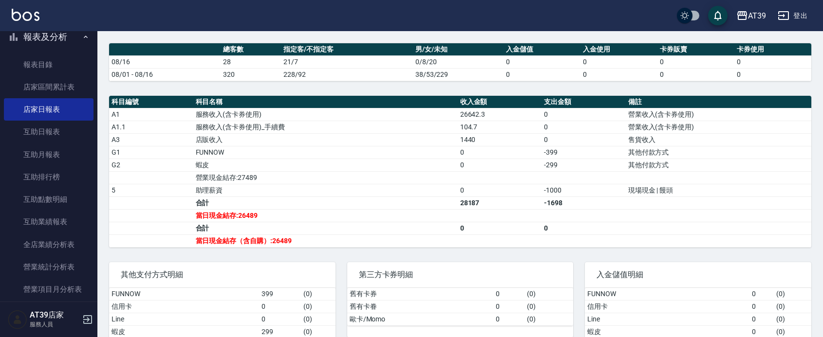
click at [616, 67] on td "0" at bounding box center [618, 61] width 77 height 13
